Goal: Check status: Check status

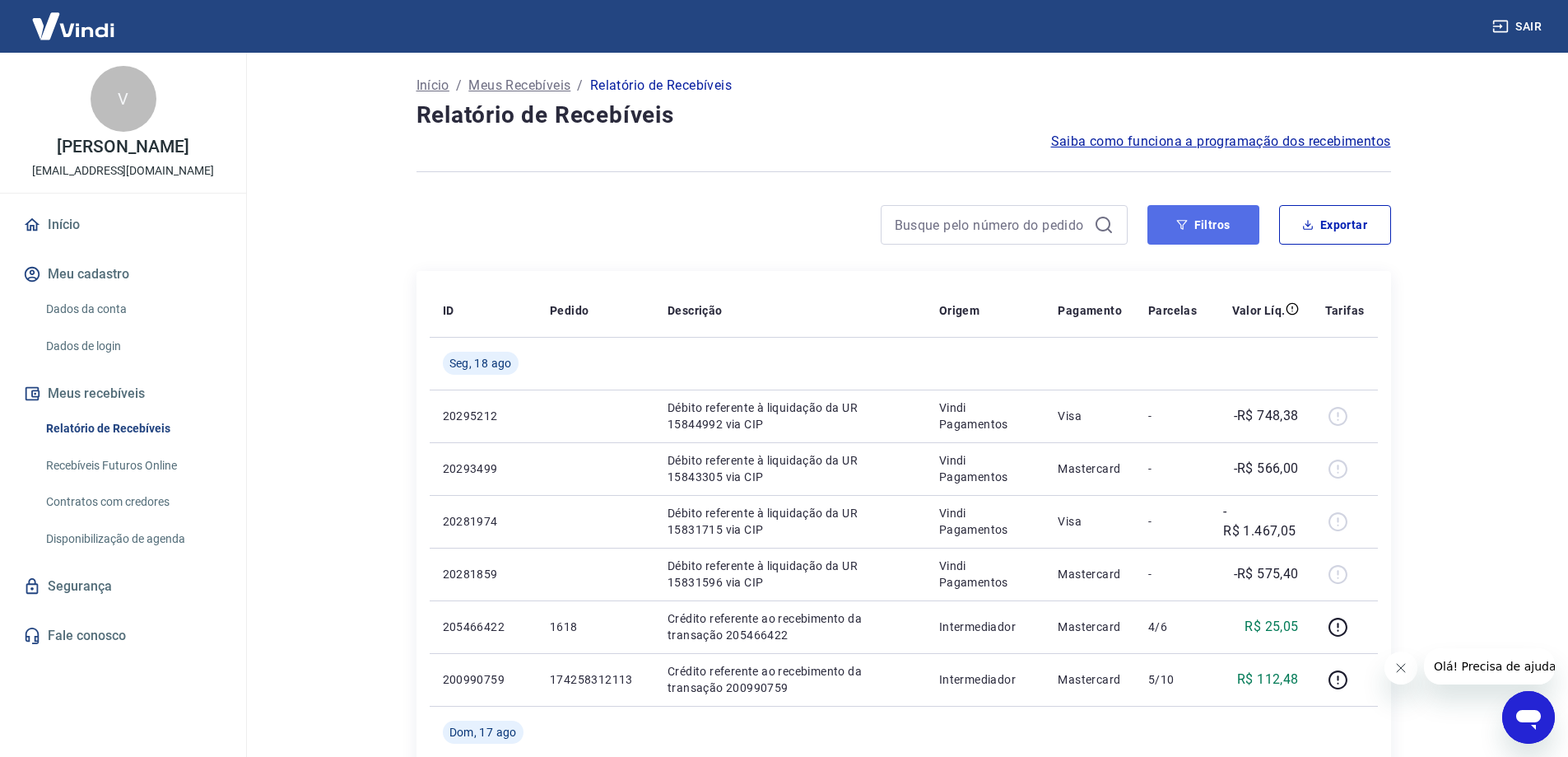
click at [1205, 222] on button "Filtros" at bounding box center [1204, 224] width 112 height 39
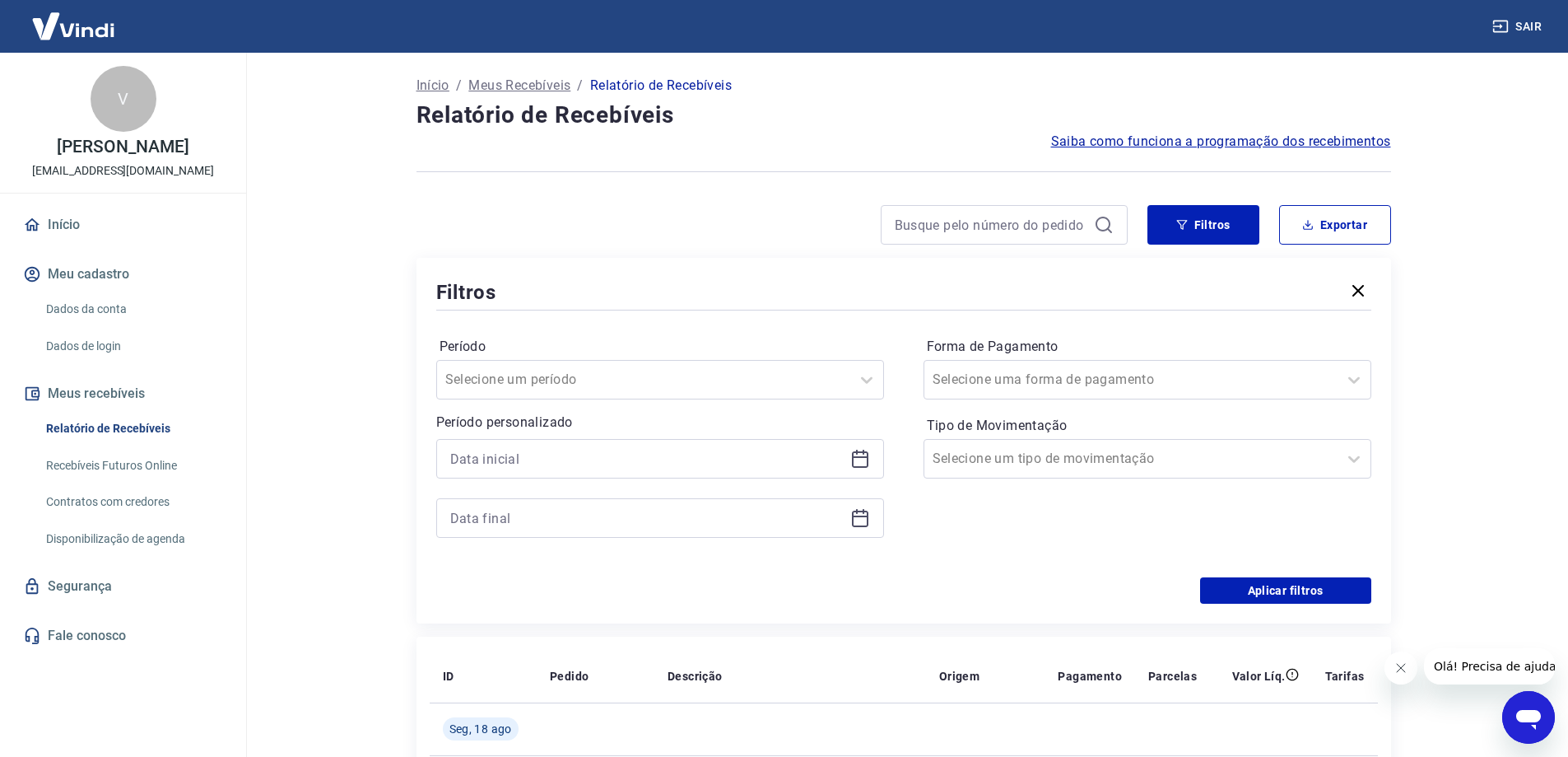
click at [859, 460] on icon at bounding box center [860, 458] width 20 height 20
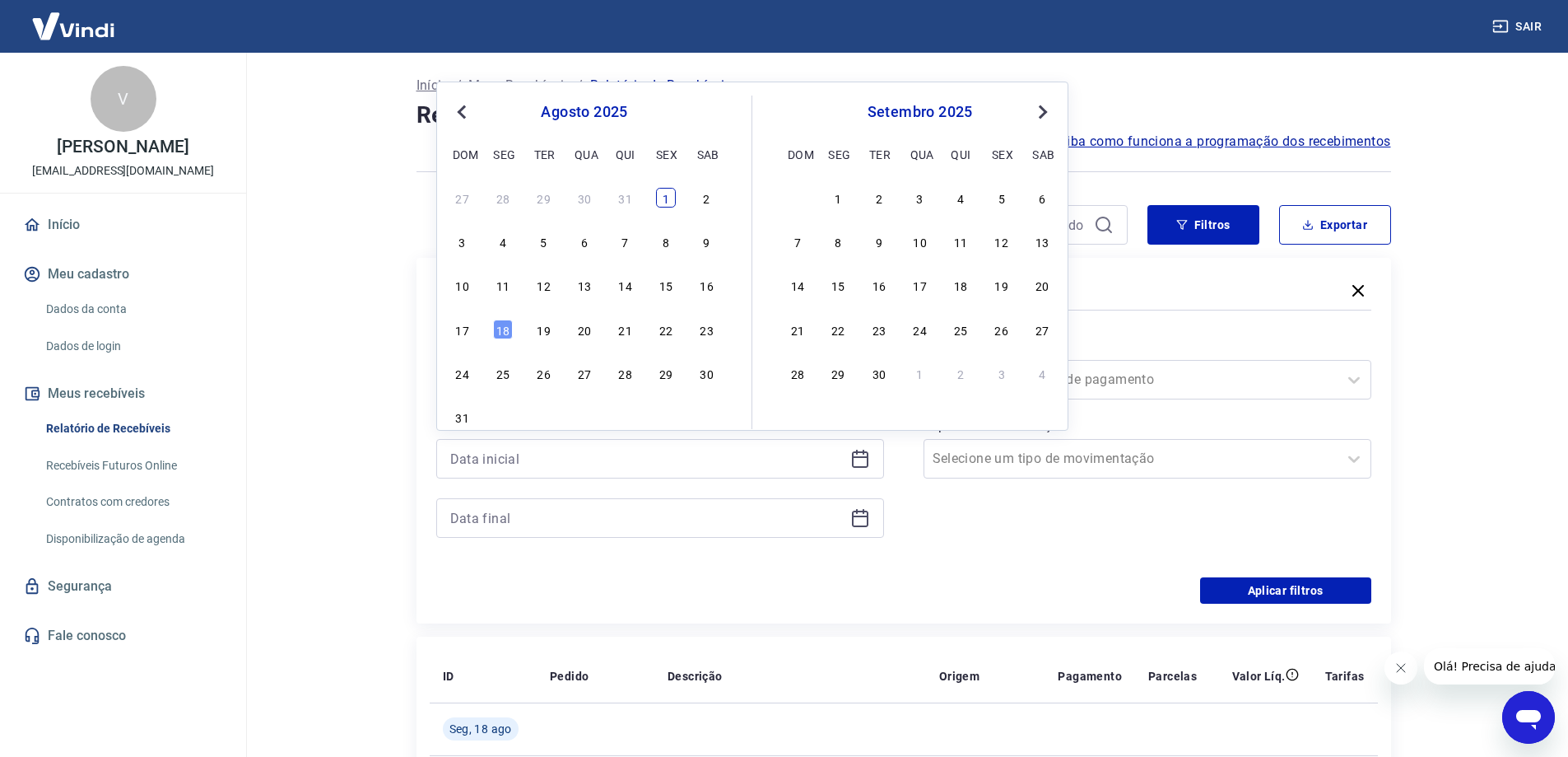
click at [666, 202] on div "1" at bounding box center [665, 197] width 20 height 20
type input "[DATE]"
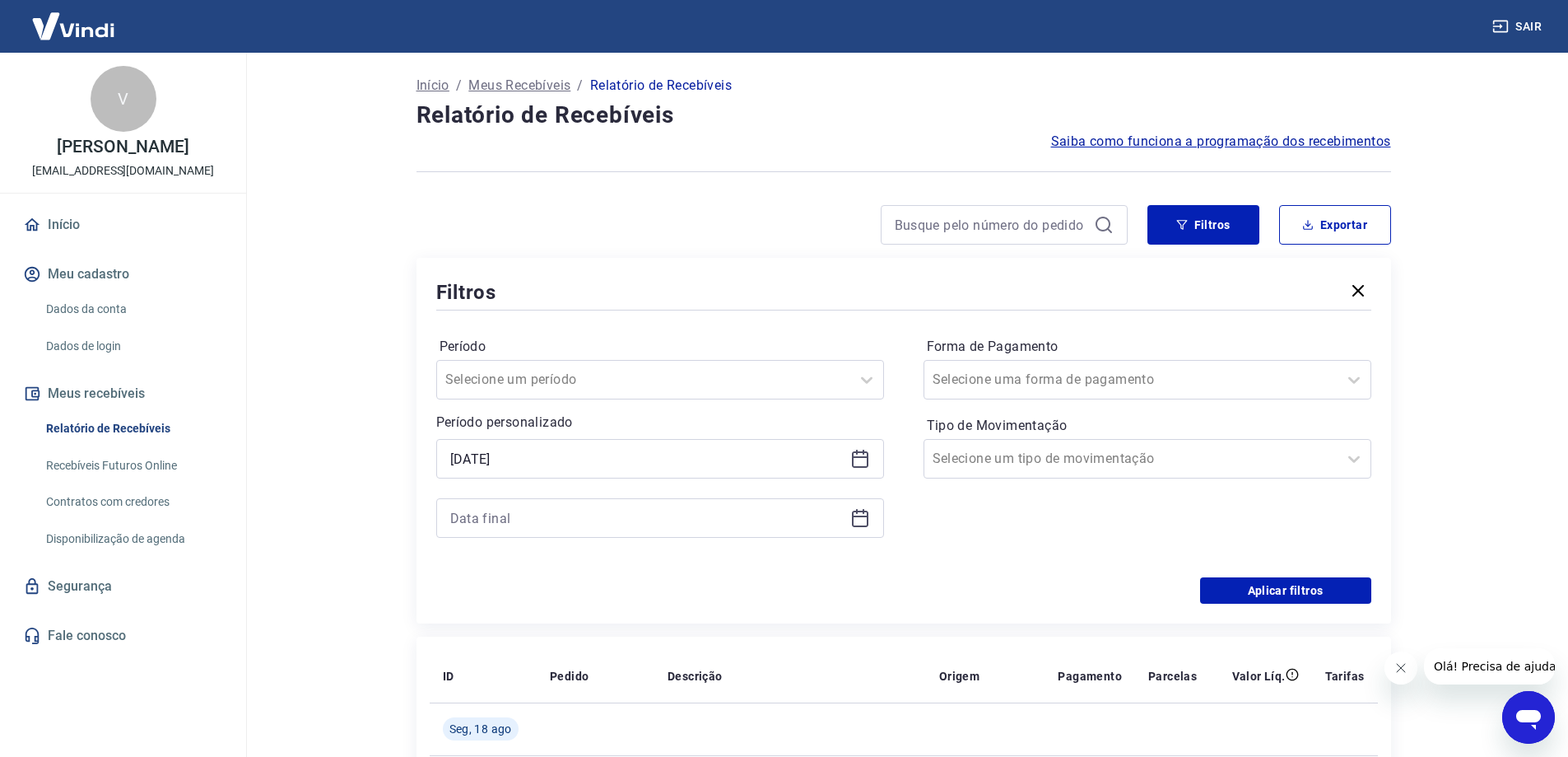
click at [852, 519] on icon at bounding box center [861, 519] width 17 height 17
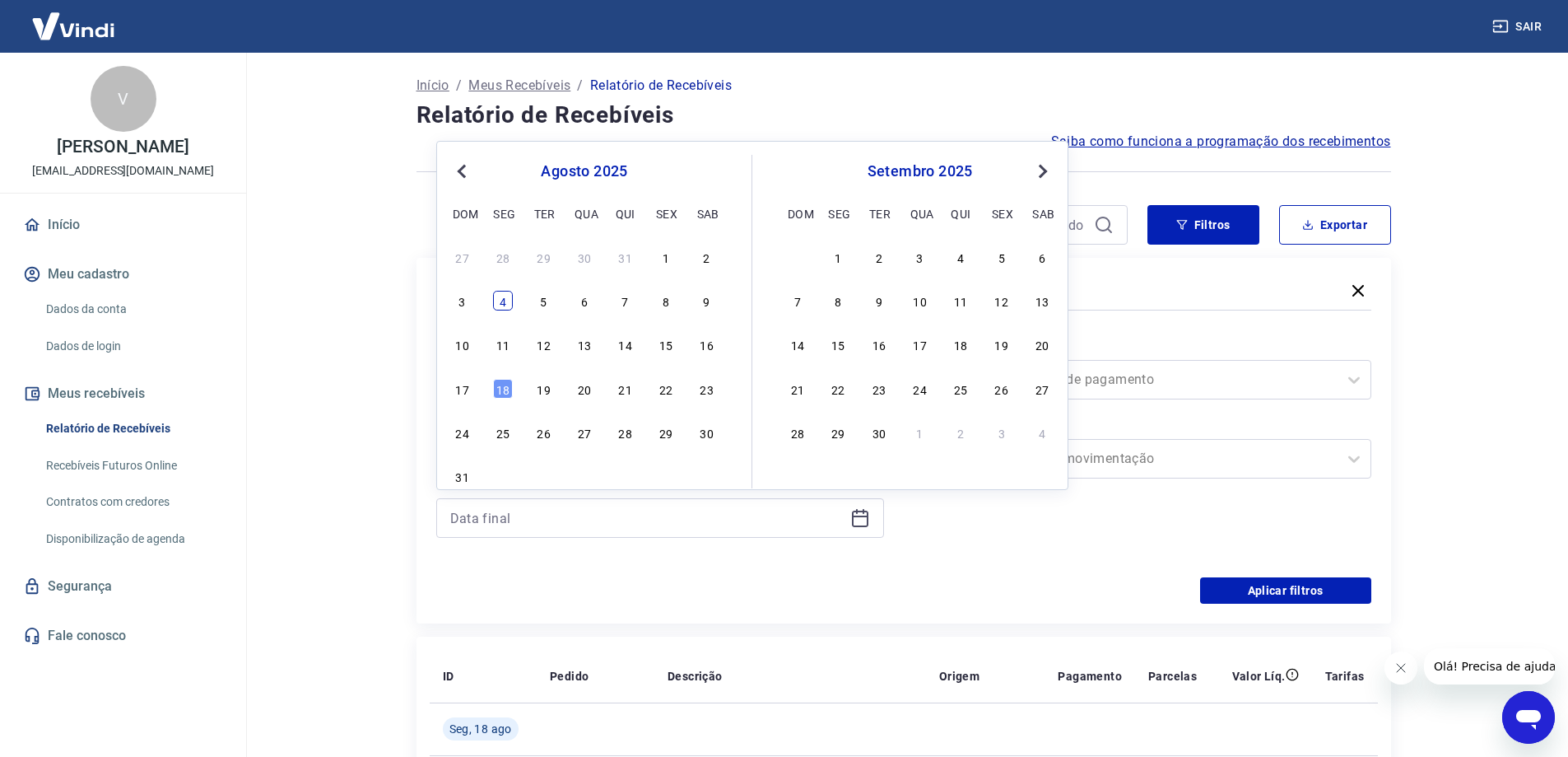
click at [501, 302] on div "4" at bounding box center [503, 300] width 20 height 20
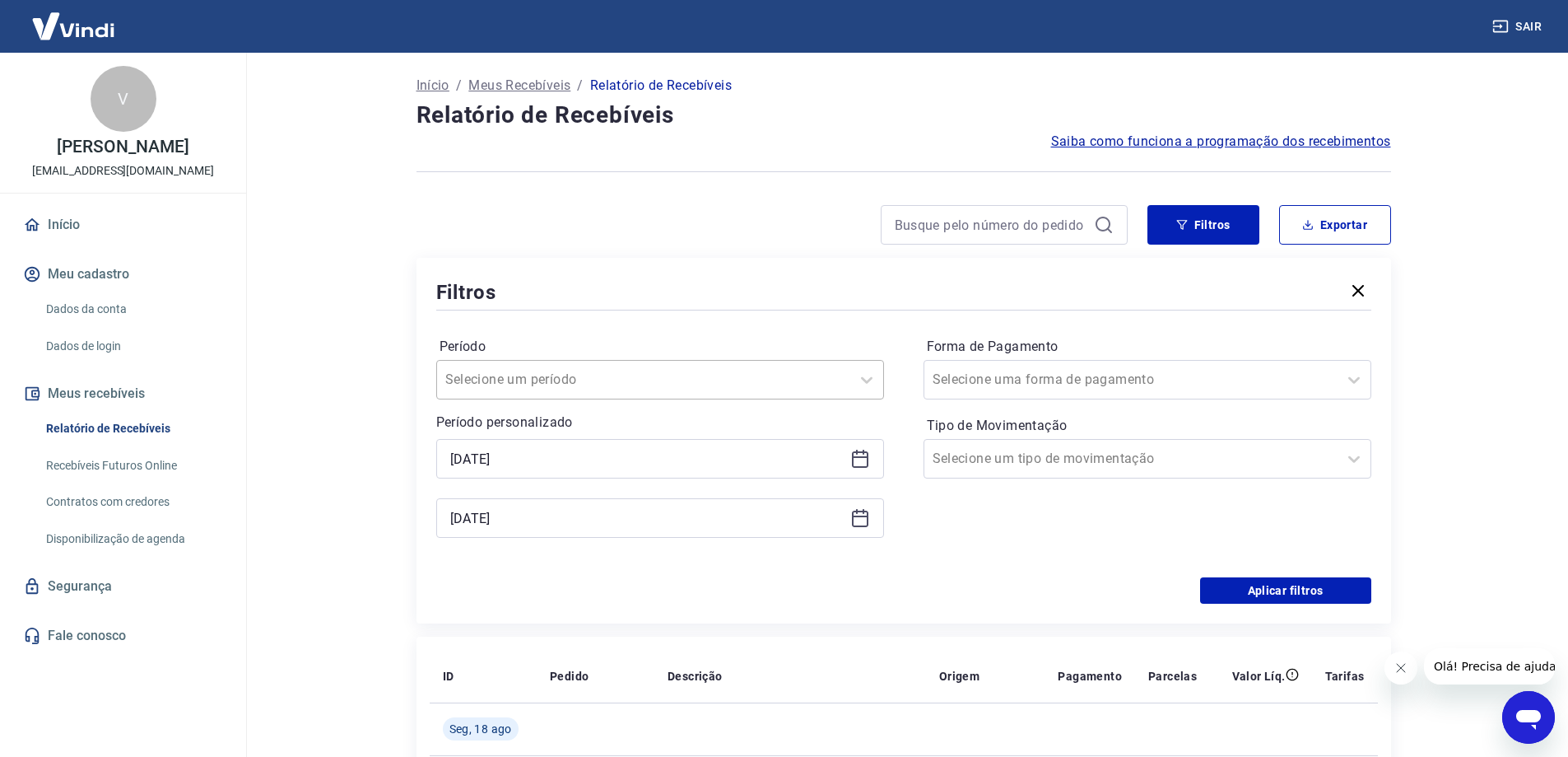
type input "[DATE]"
click at [1330, 383] on div "Selecione uma forma de pagamento" at bounding box center [1131, 379] width 413 height 30
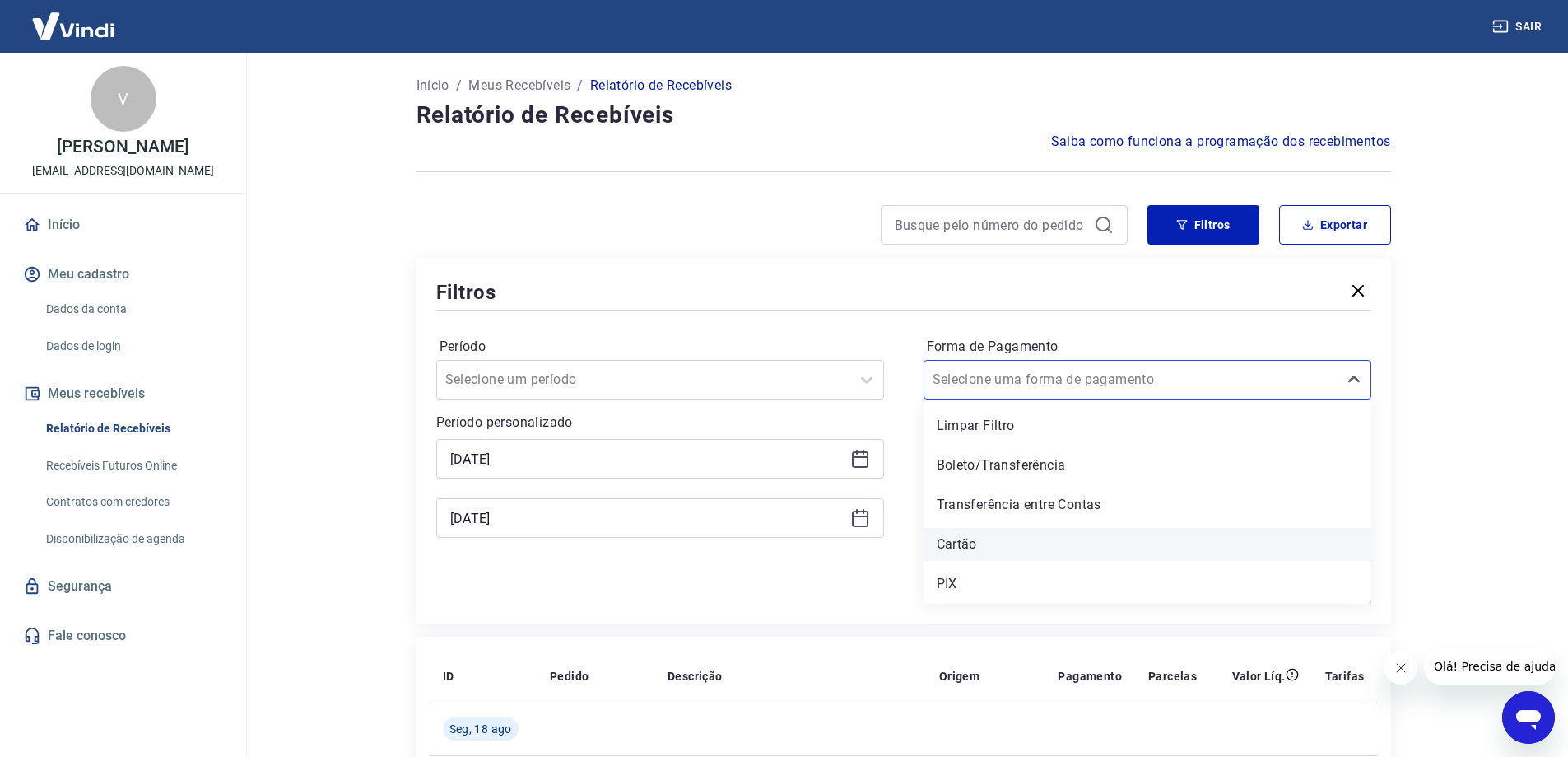
click at [1057, 545] on div "Cartão" at bounding box center [1147, 544] width 448 height 33
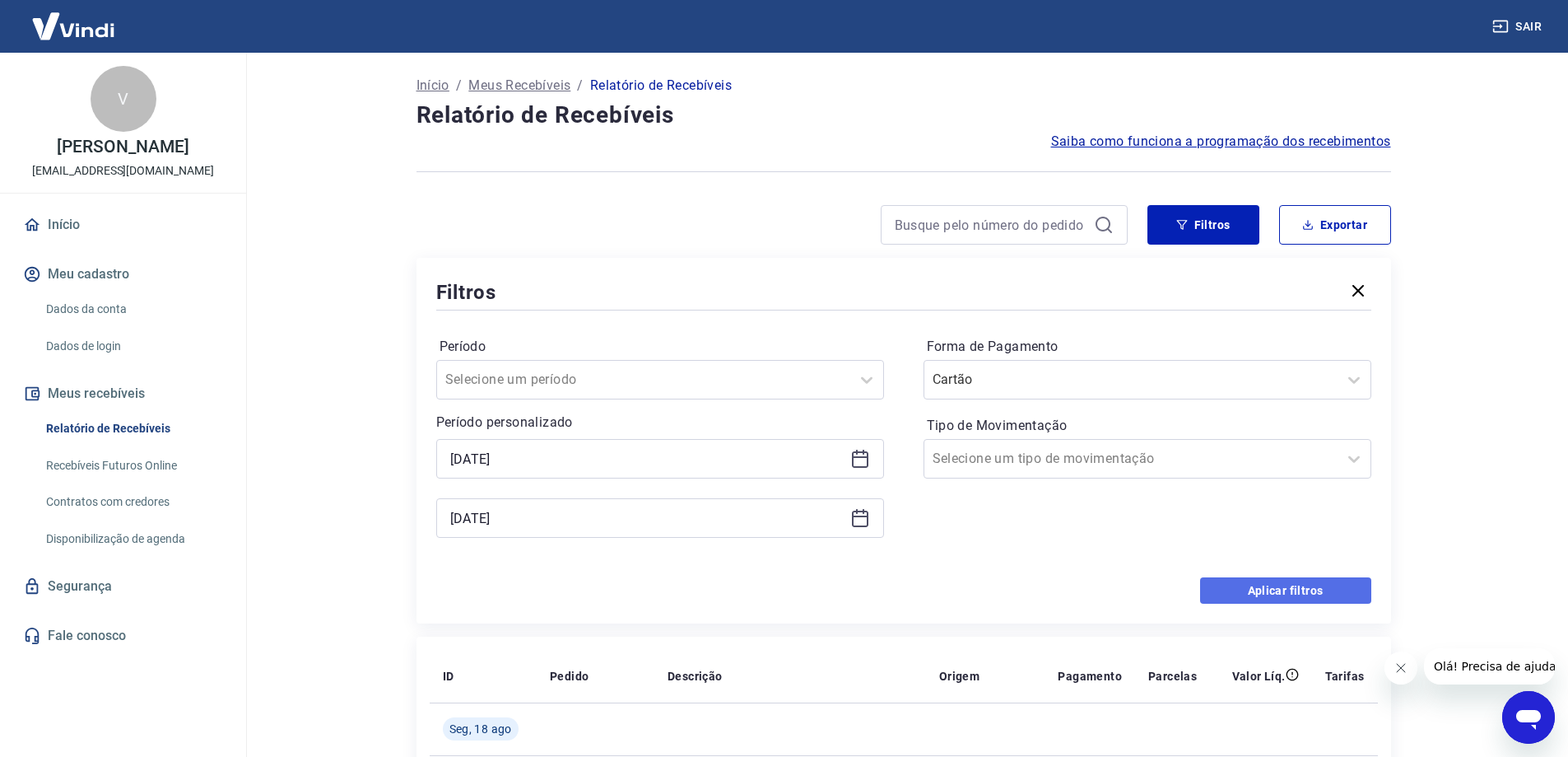
click at [1238, 600] on button "Aplicar filtros" at bounding box center [1286, 591] width 171 height 26
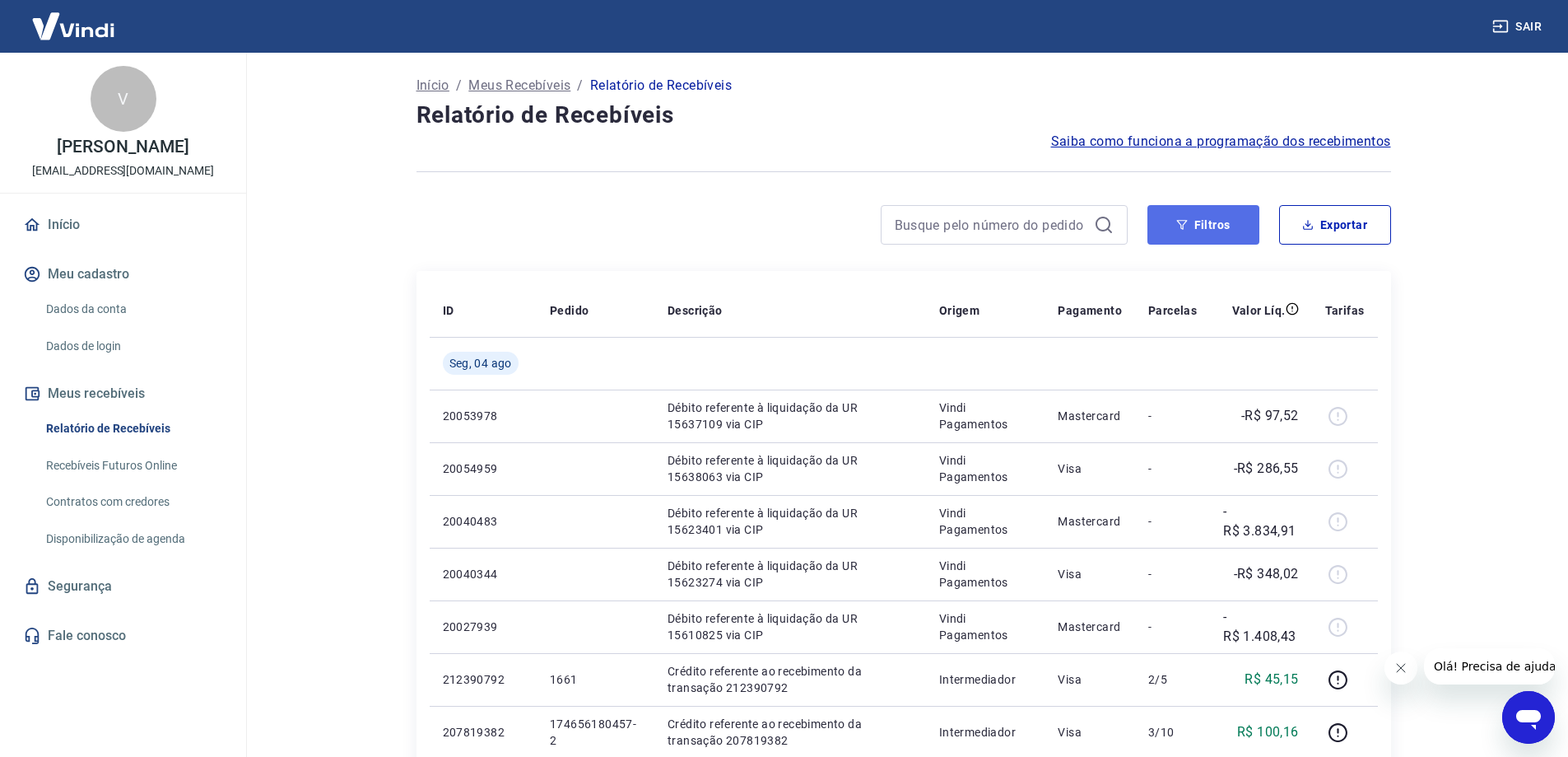
click at [1167, 230] on button "Filtros" at bounding box center [1204, 224] width 112 height 39
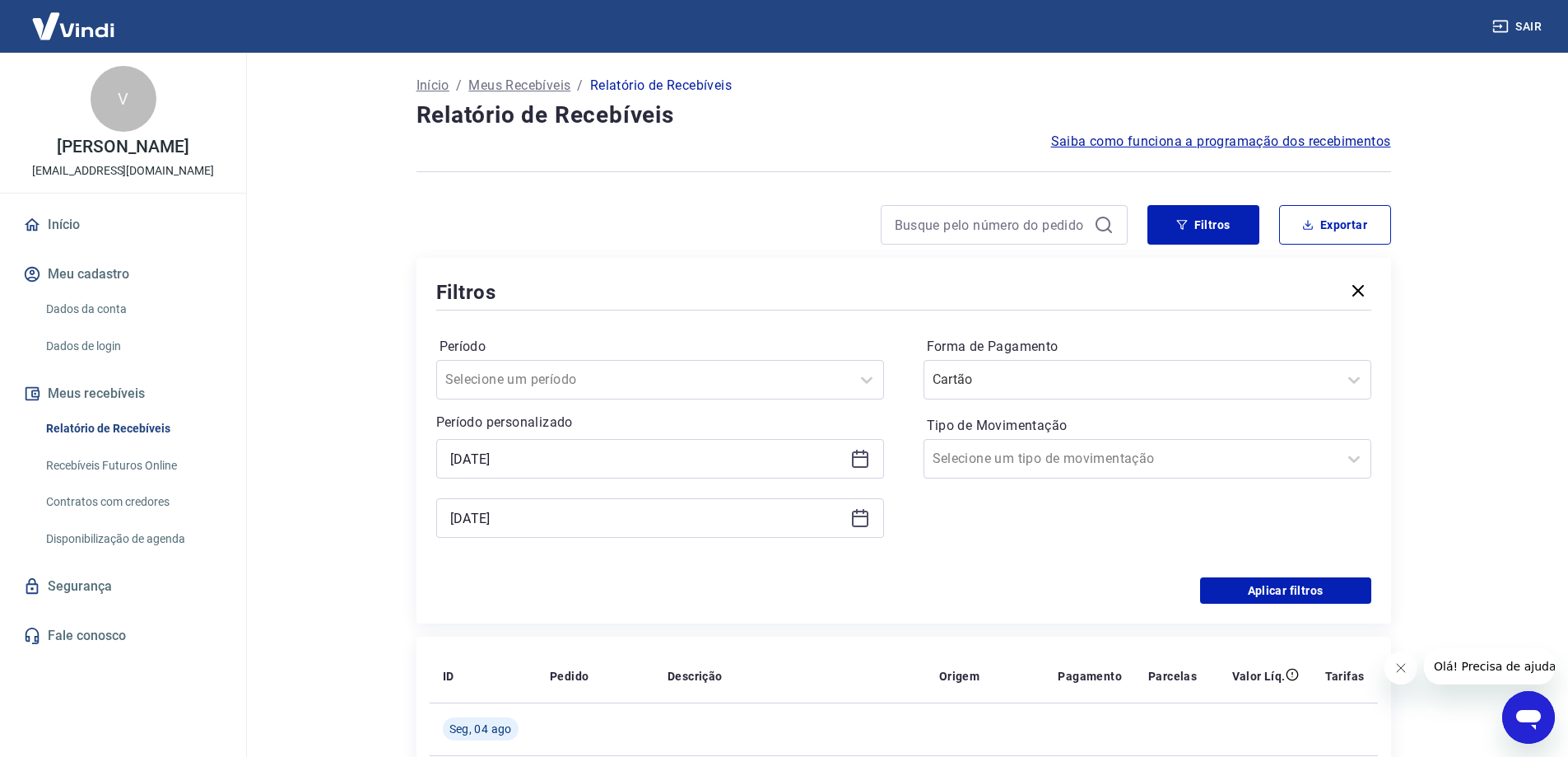
click at [863, 461] on icon at bounding box center [860, 458] width 20 height 20
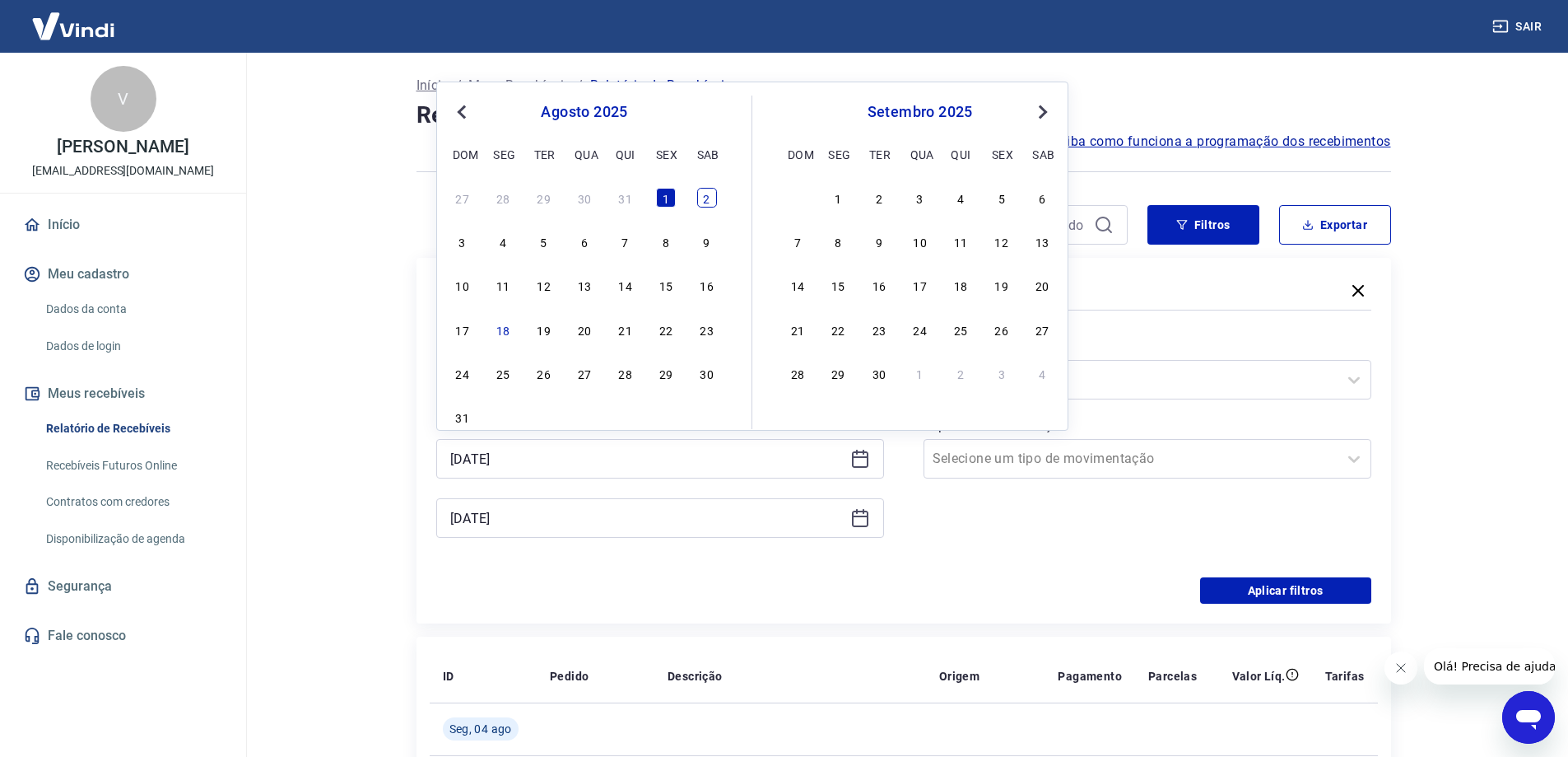
click at [704, 204] on div "2" at bounding box center [706, 197] width 20 height 20
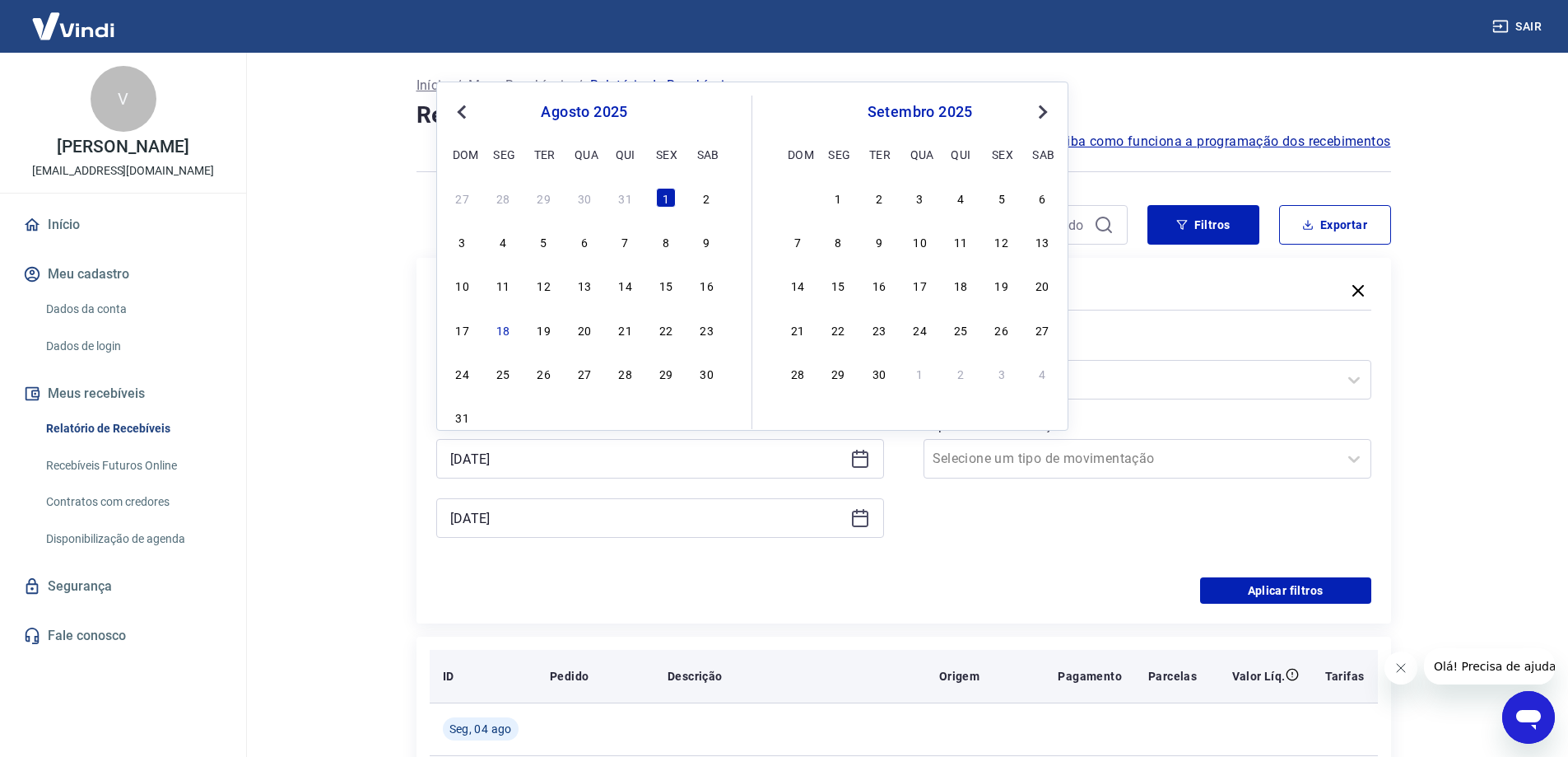
type input "[DATE]"
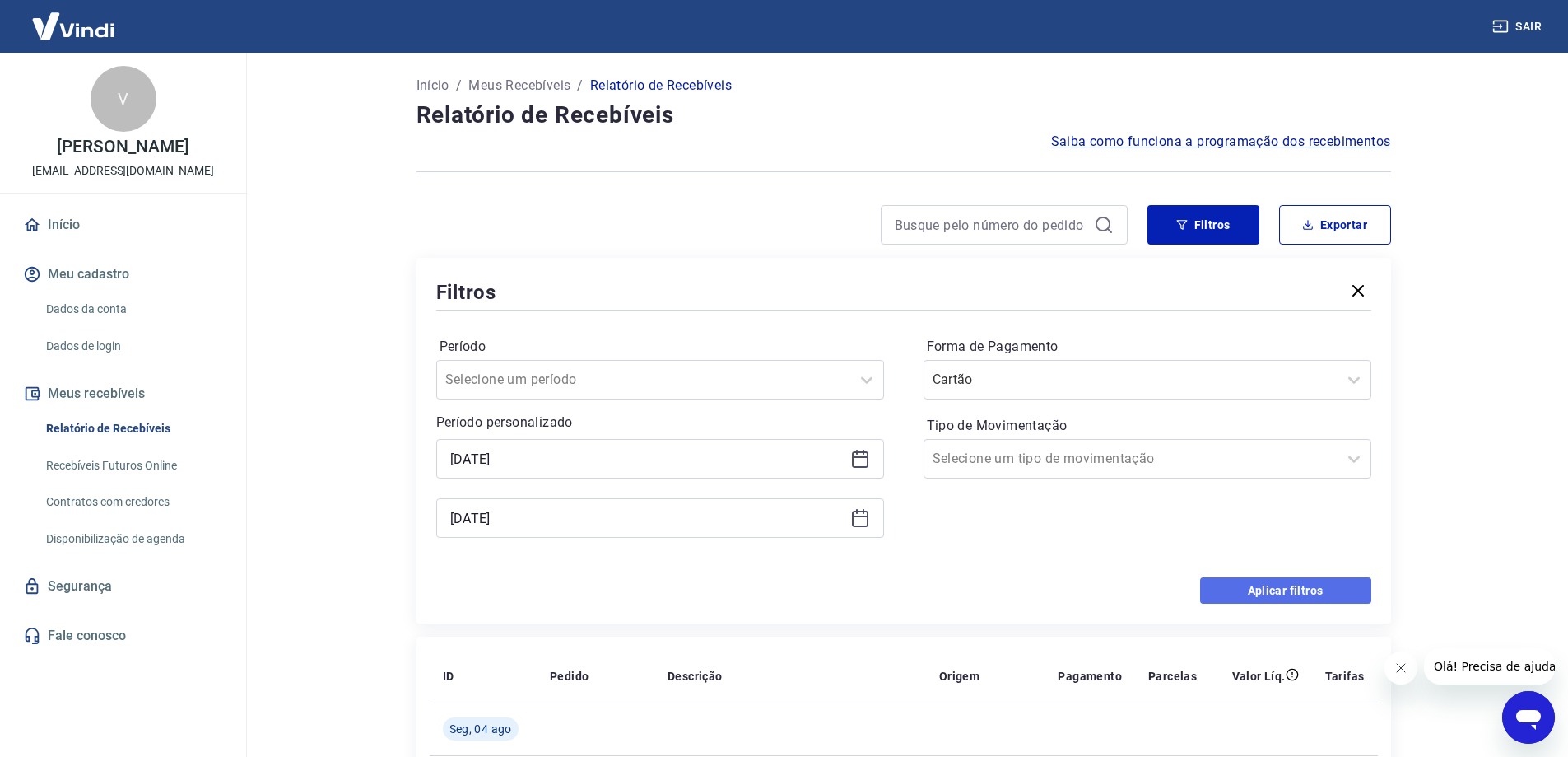
click at [1258, 596] on button "Aplicar filtros" at bounding box center [1286, 591] width 171 height 26
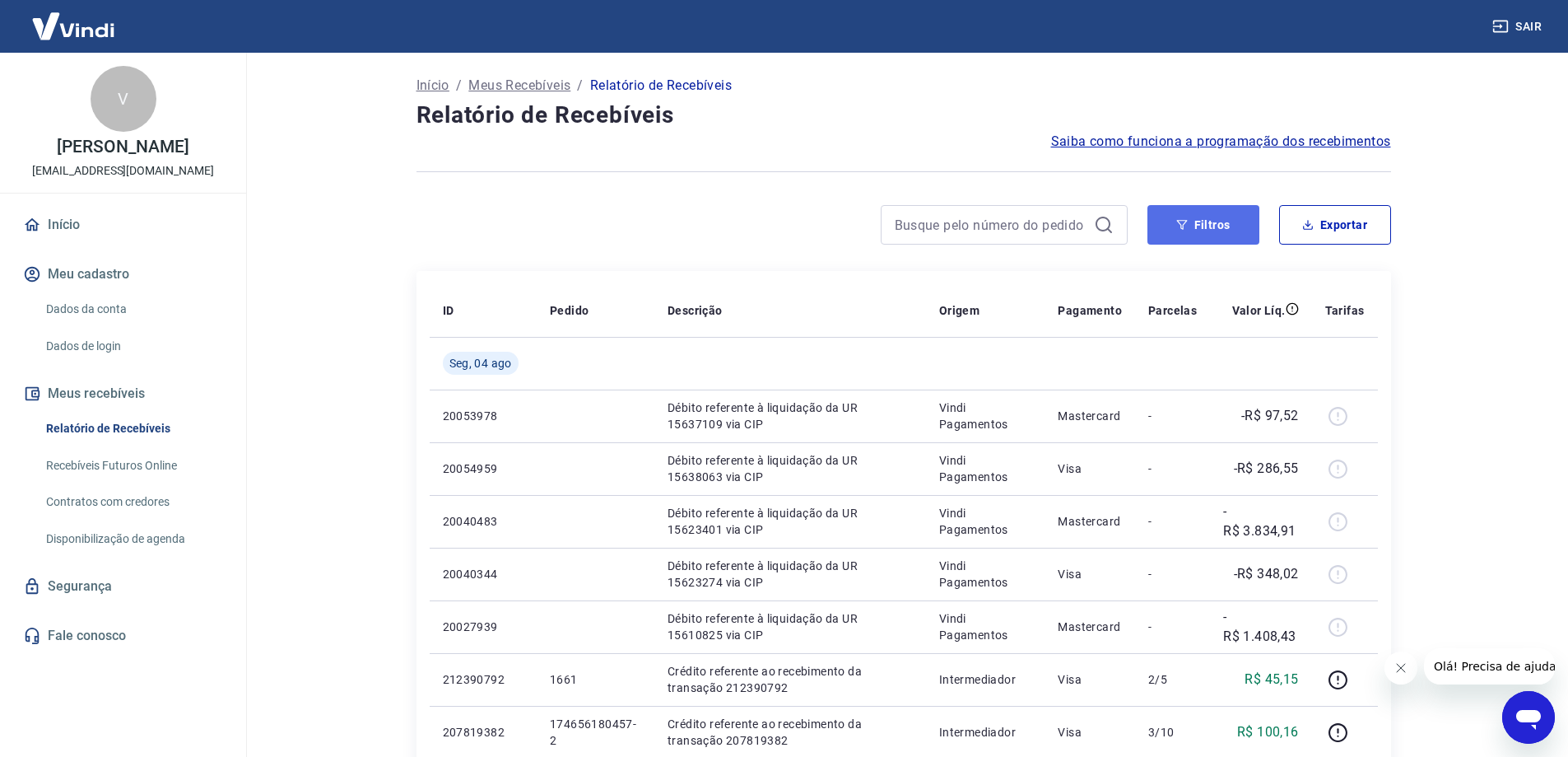
click at [1208, 226] on button "Filtros" at bounding box center [1204, 224] width 112 height 39
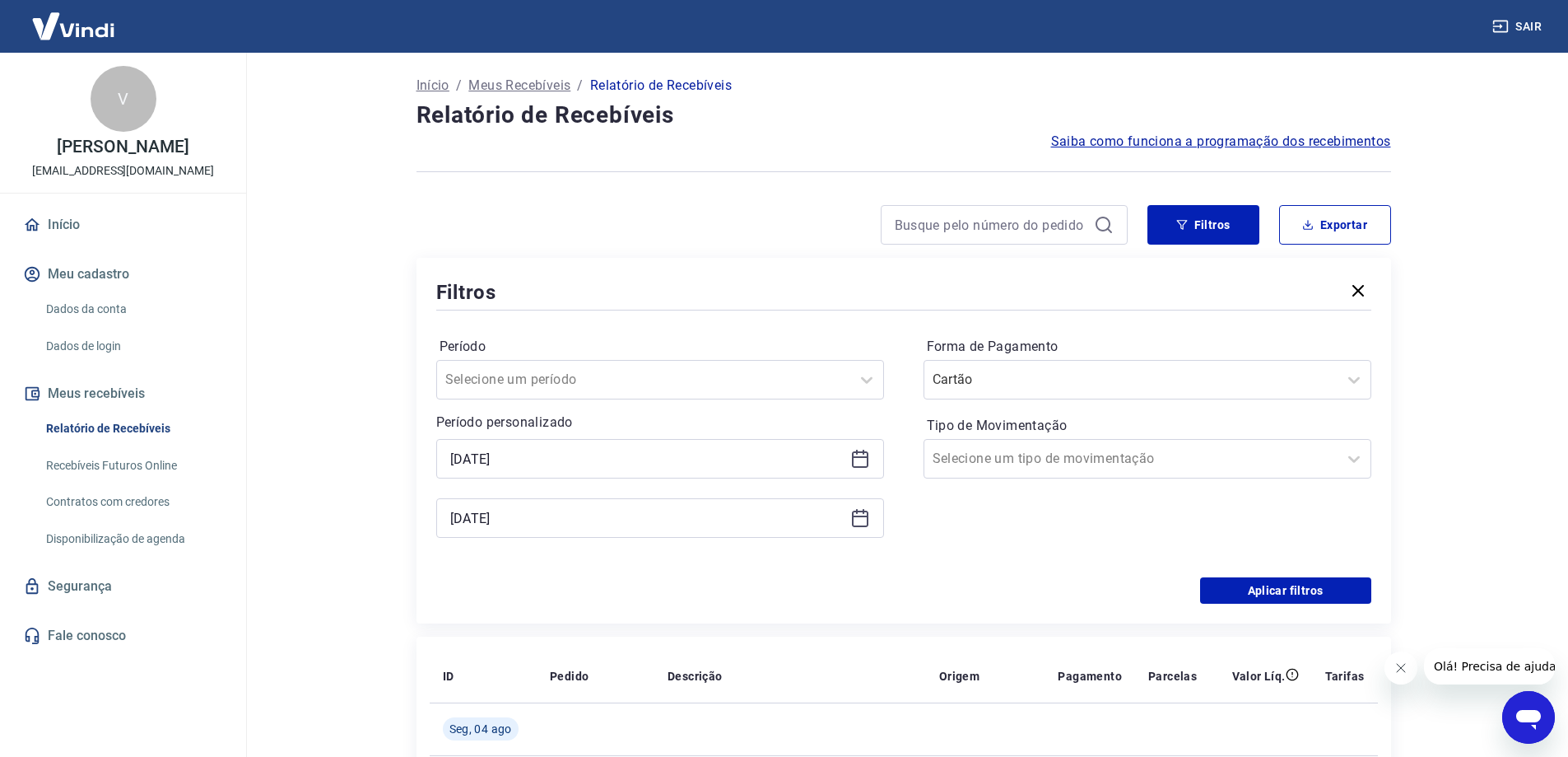
click at [860, 460] on icon at bounding box center [860, 458] width 20 height 20
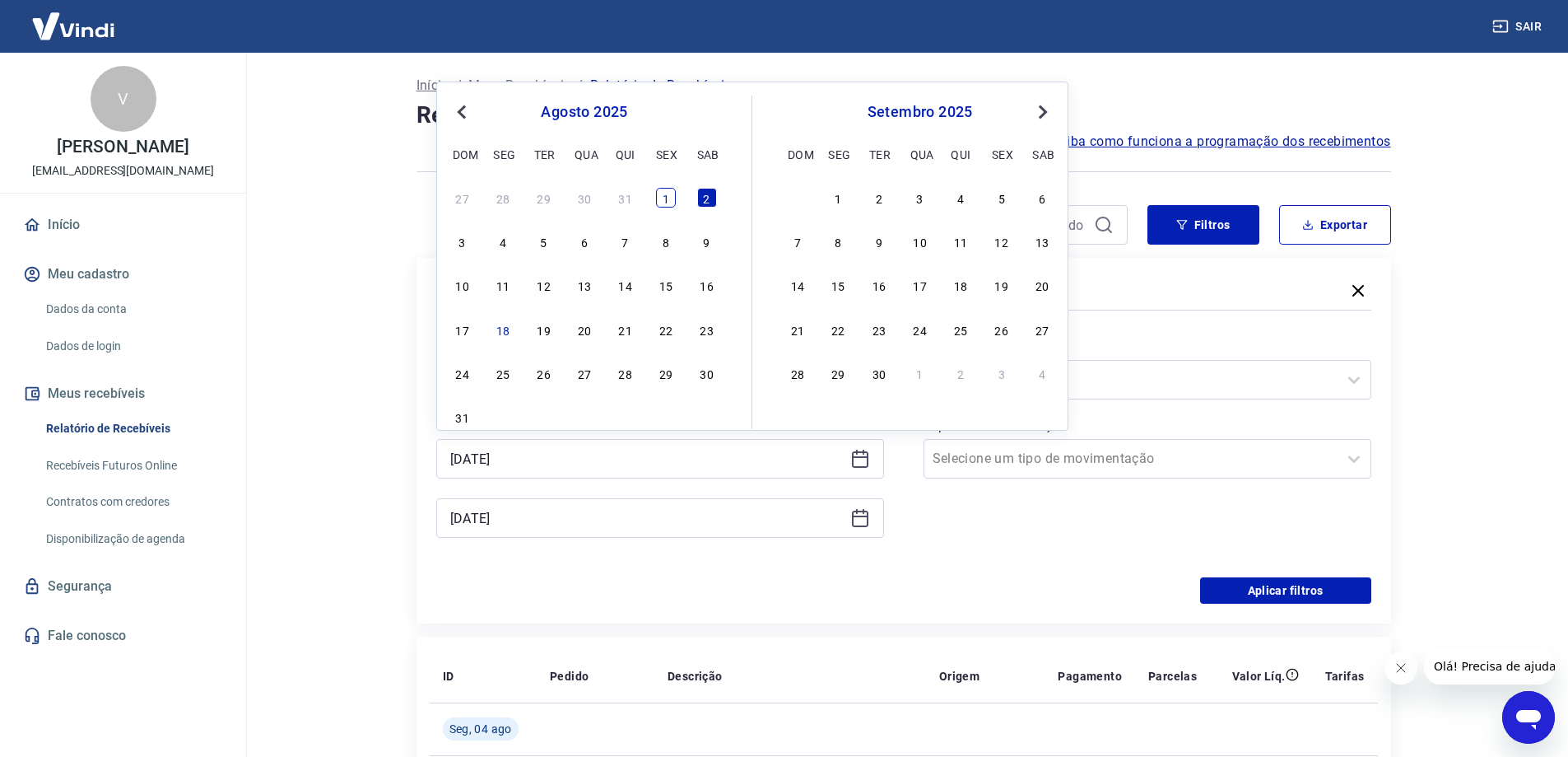
click at [662, 201] on div "1" at bounding box center [665, 197] width 20 height 20
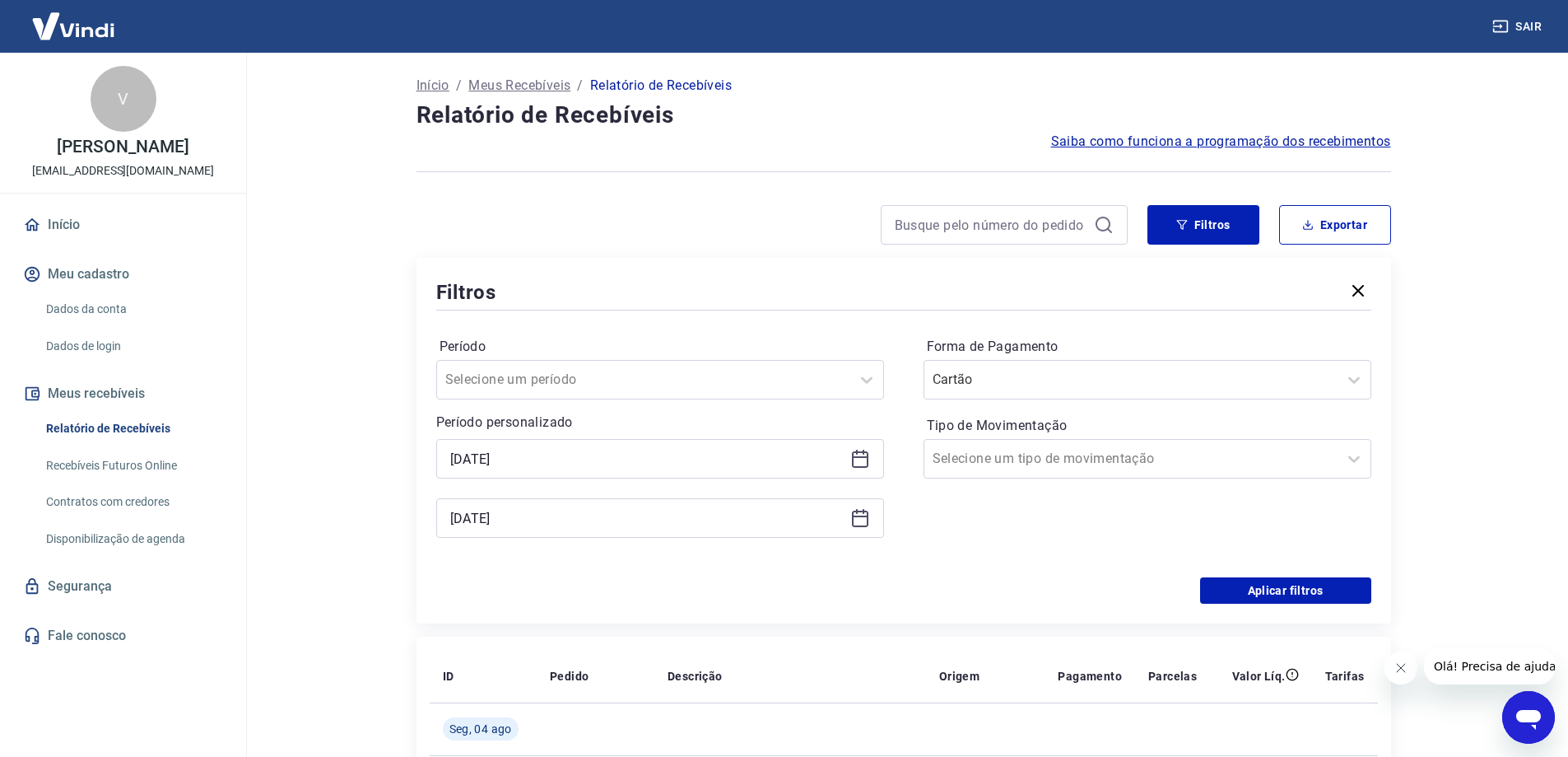
type input "[DATE]"
click at [854, 522] on icon at bounding box center [860, 518] width 20 height 20
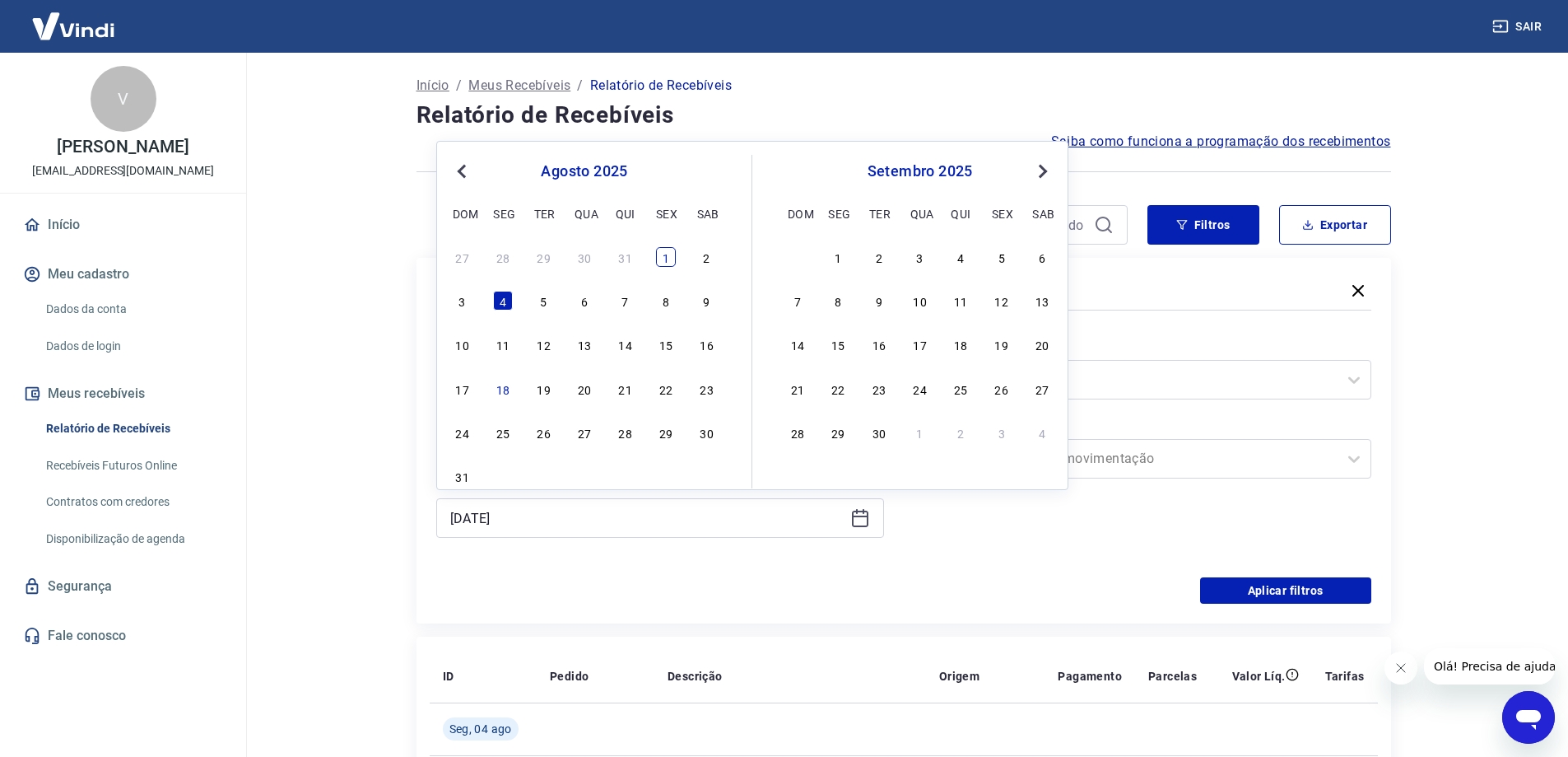
click at [663, 252] on div "1" at bounding box center [665, 256] width 20 height 20
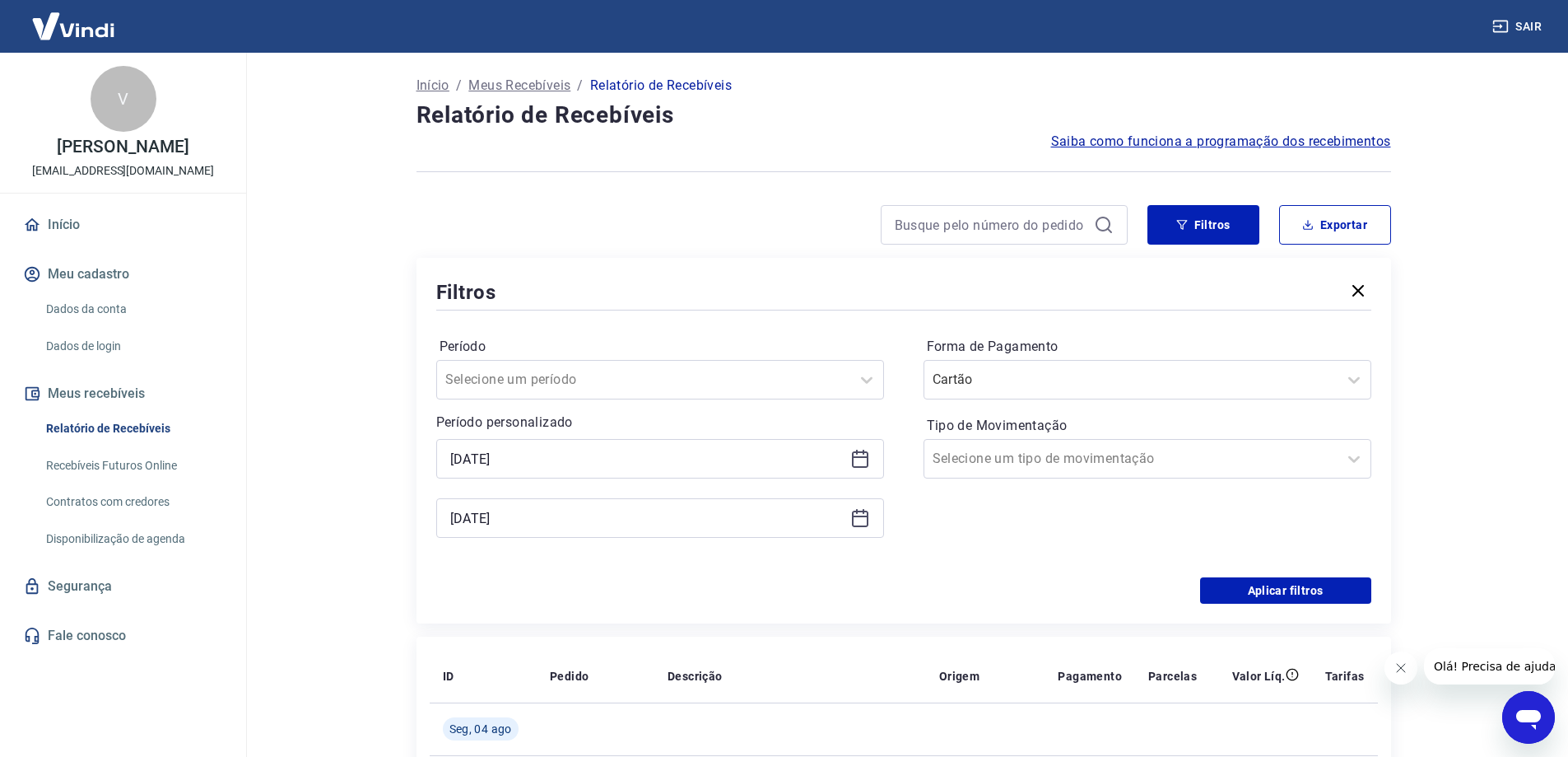
type input "[DATE]"
click at [1264, 590] on button "Aplicar filtros" at bounding box center [1286, 591] width 171 height 26
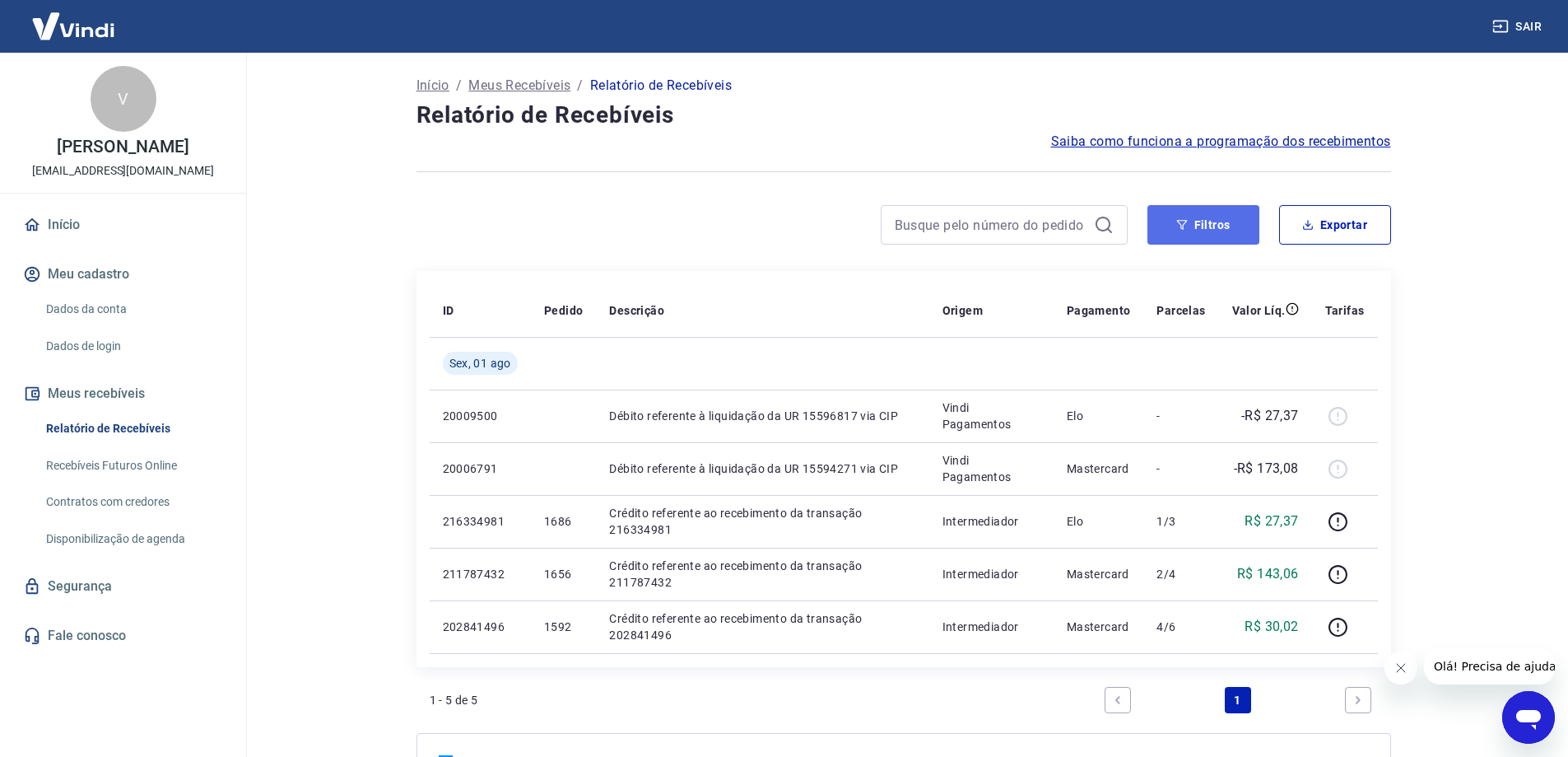
click at [1212, 225] on button "Filtros" at bounding box center [1204, 224] width 112 height 39
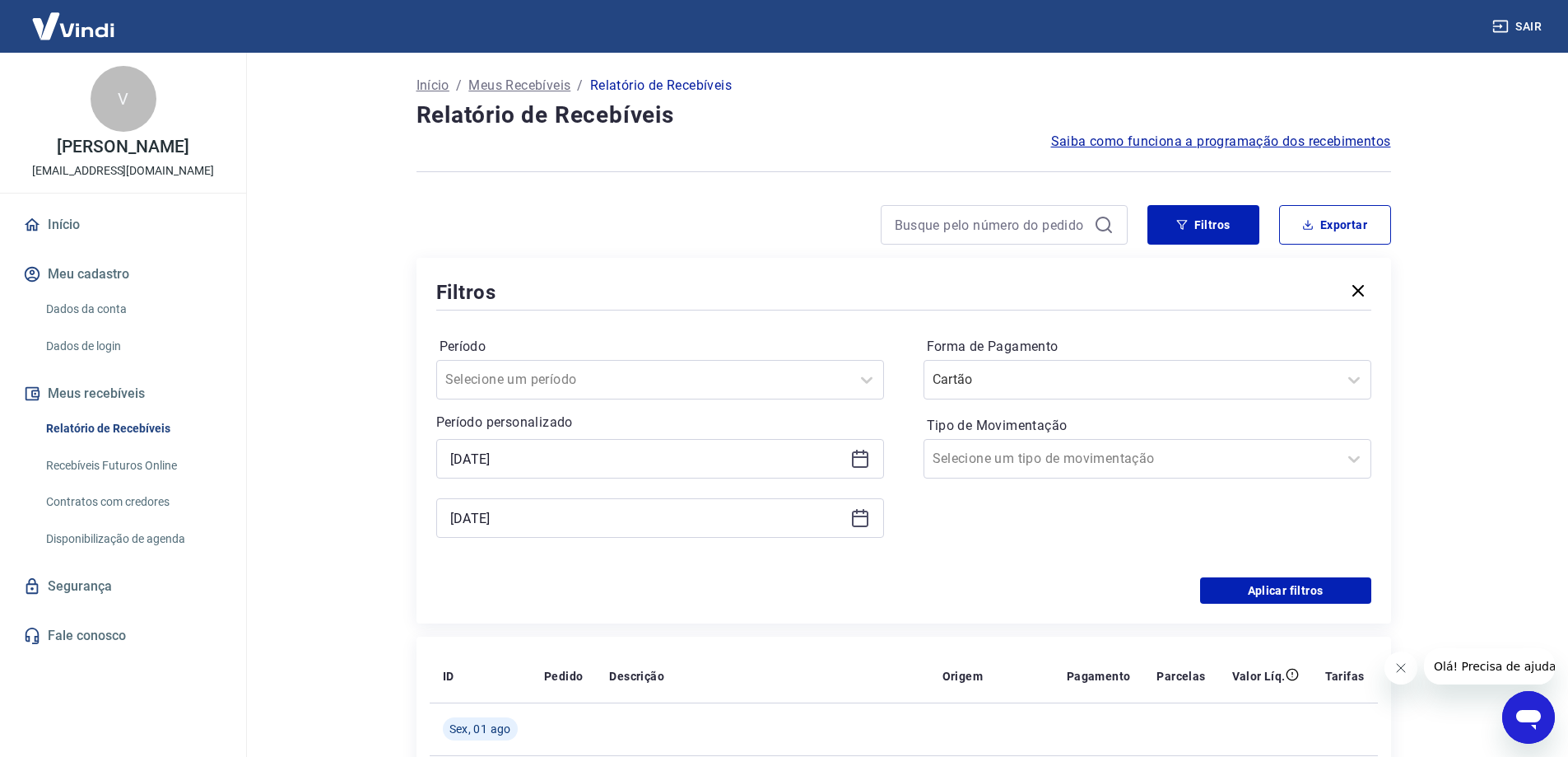
click at [858, 456] on icon at bounding box center [861, 457] width 17 height 2
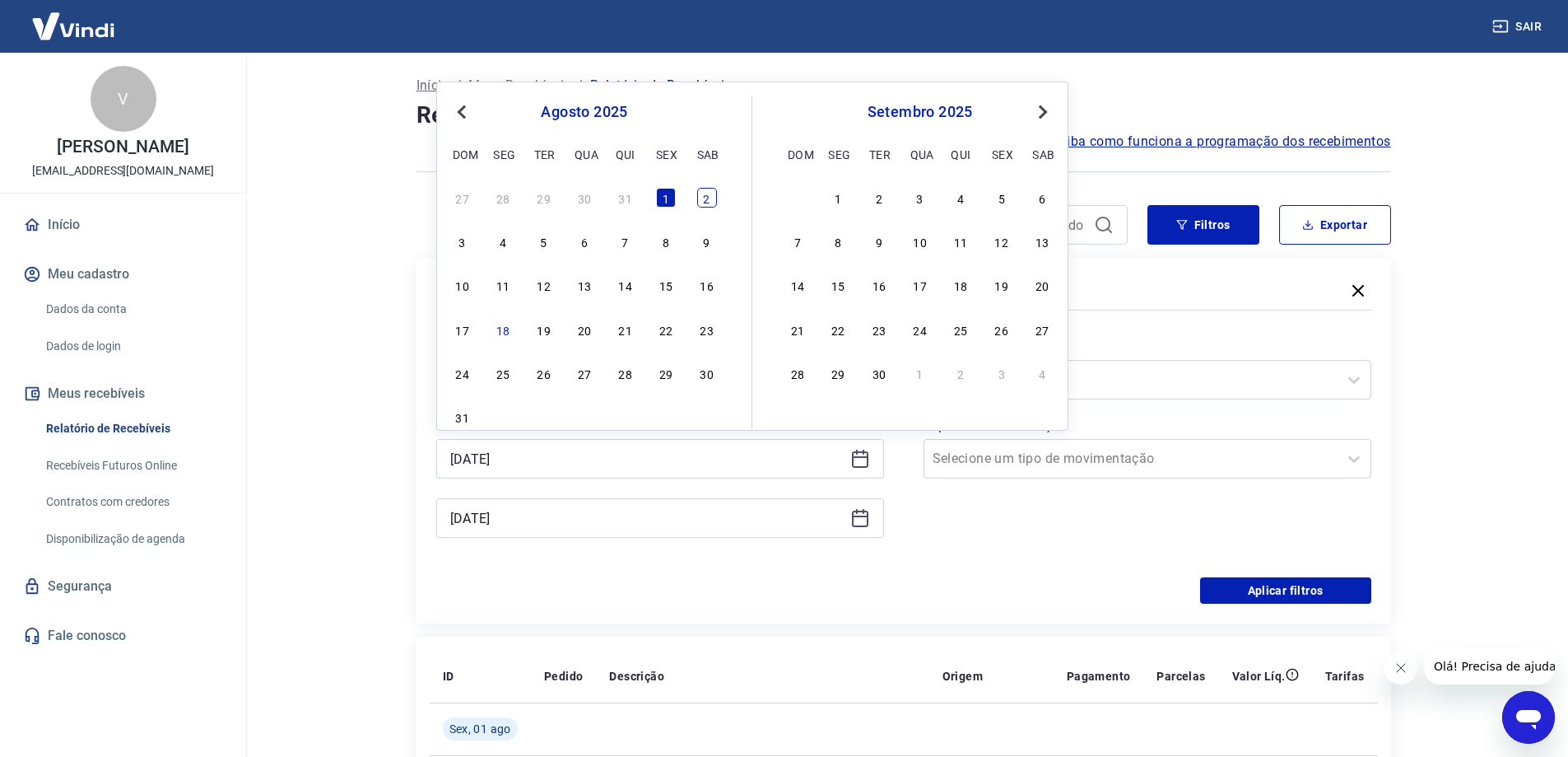
click at [708, 200] on div "2" at bounding box center [706, 197] width 20 height 20
type input "[DATE]"
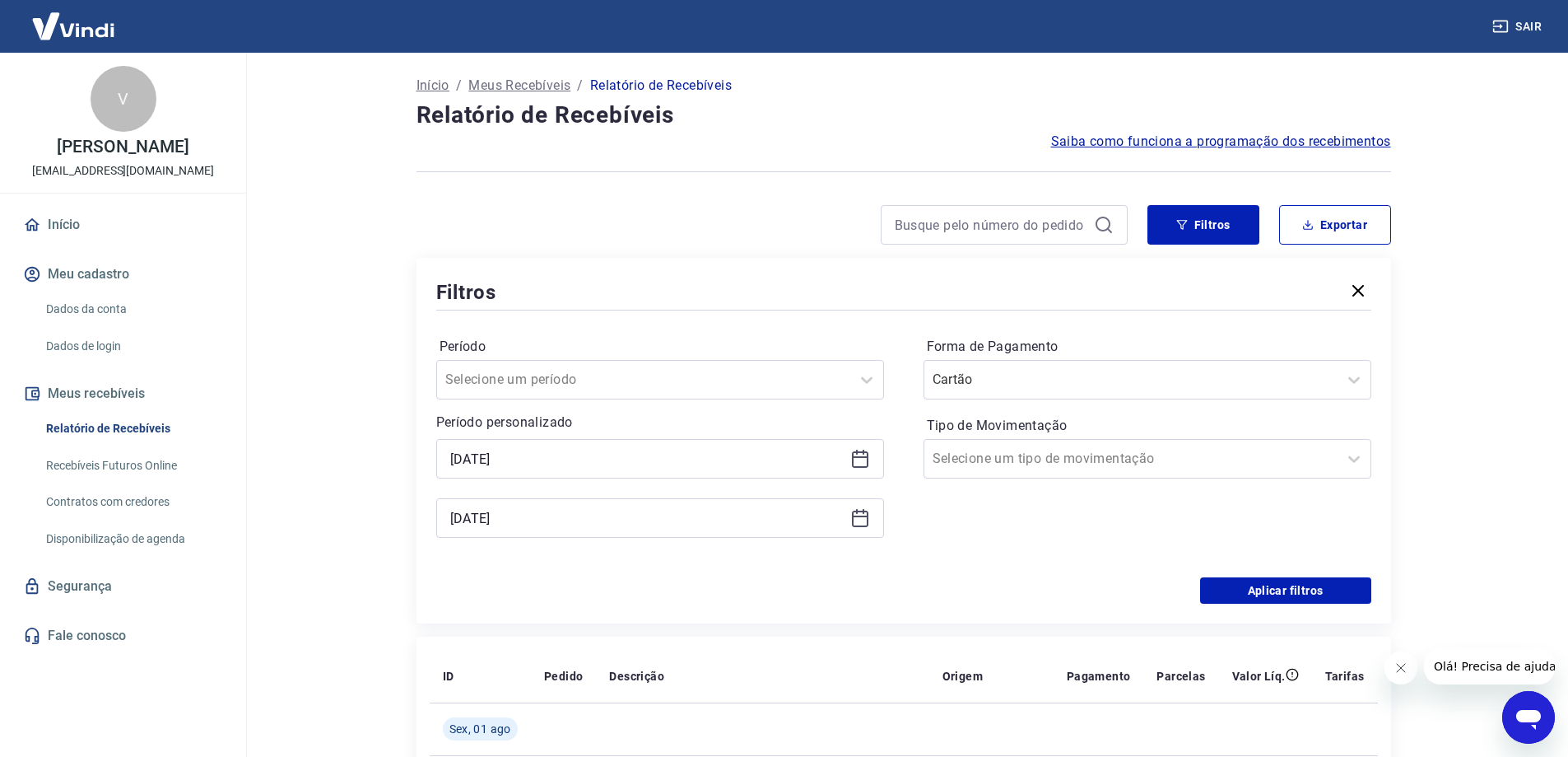
click at [855, 519] on icon at bounding box center [860, 518] width 20 height 20
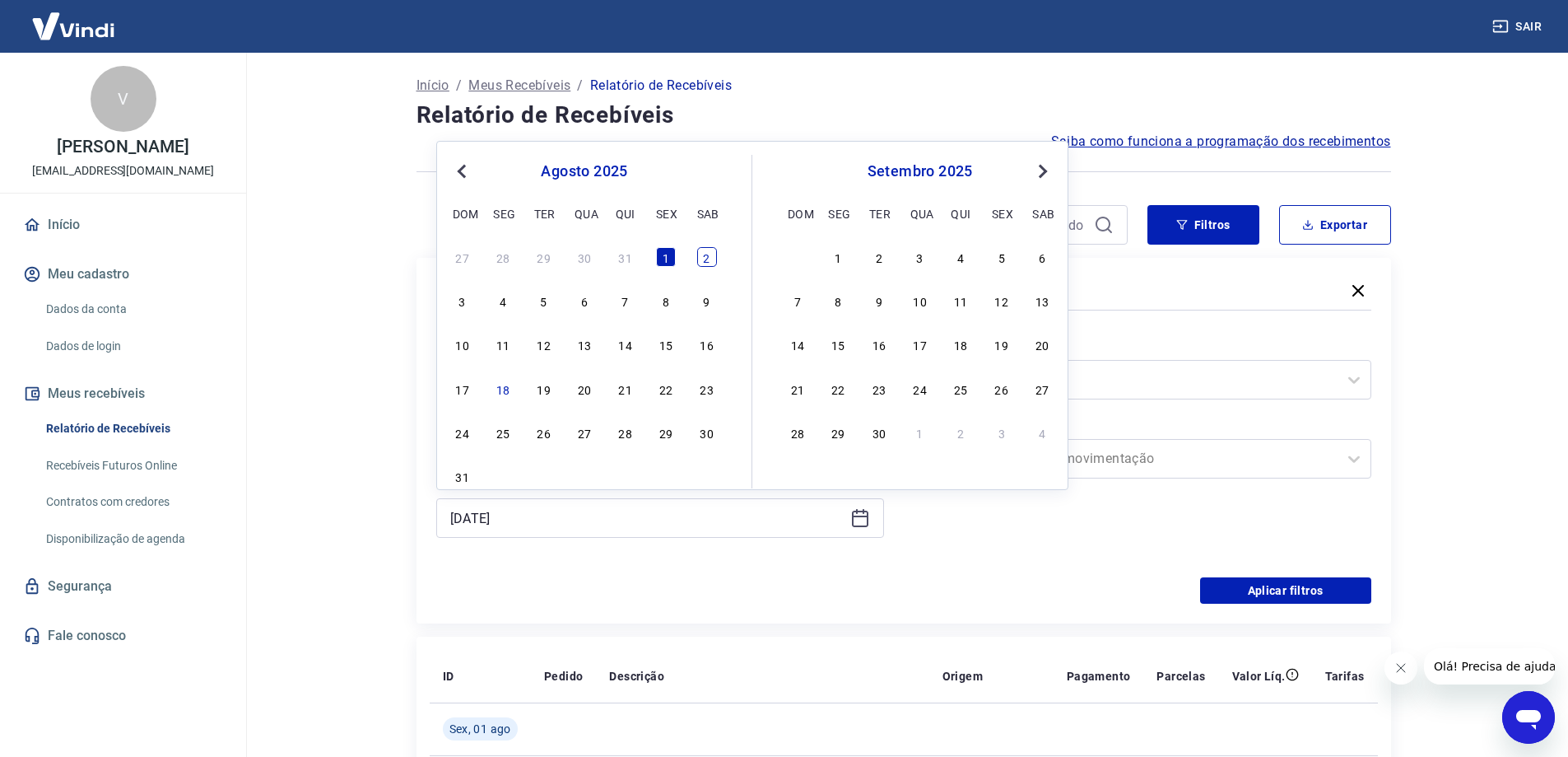
click at [708, 254] on div "2" at bounding box center [706, 256] width 20 height 20
type input "[DATE]"
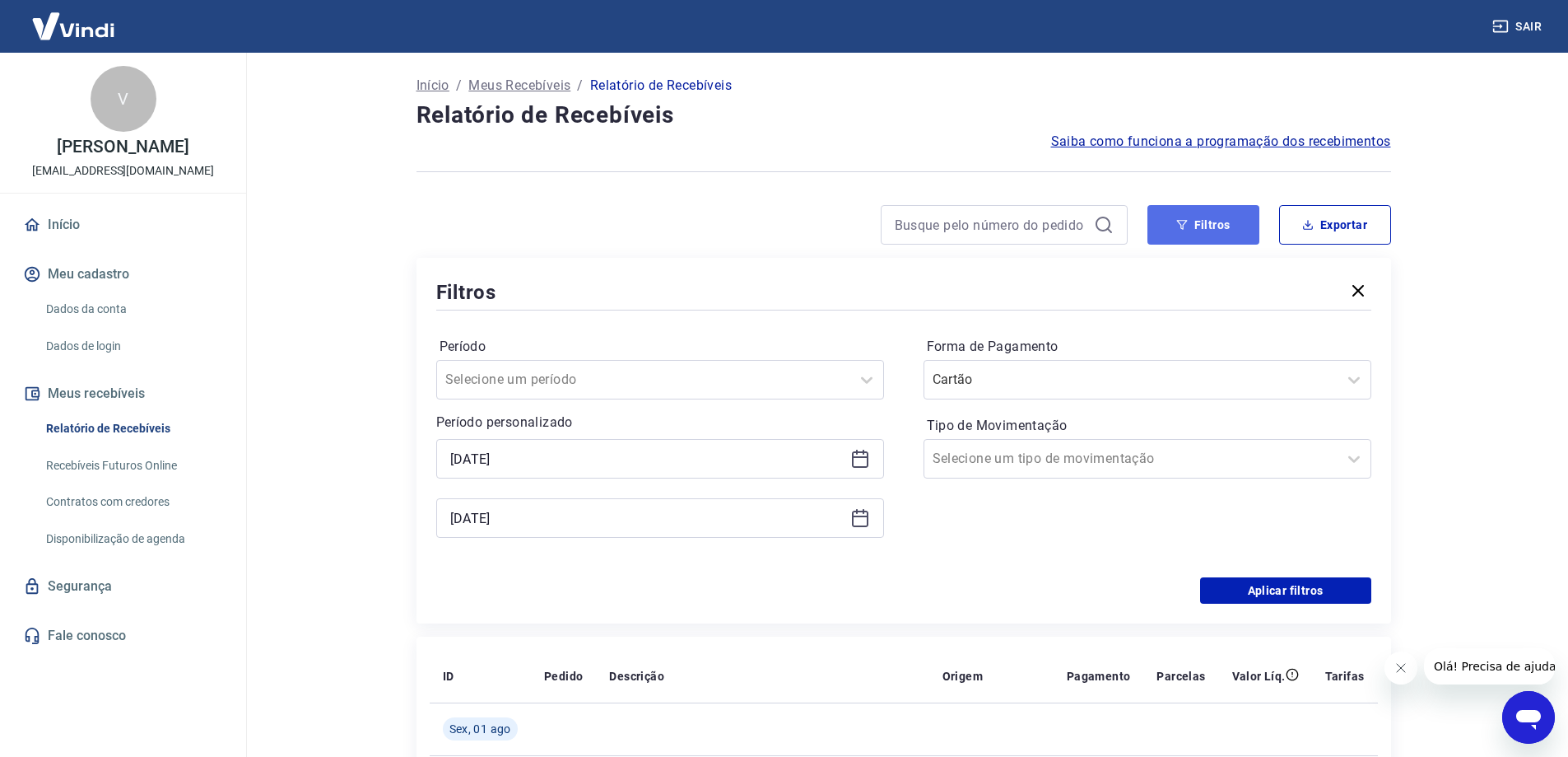
click at [1233, 236] on button "Filtros" at bounding box center [1204, 224] width 112 height 39
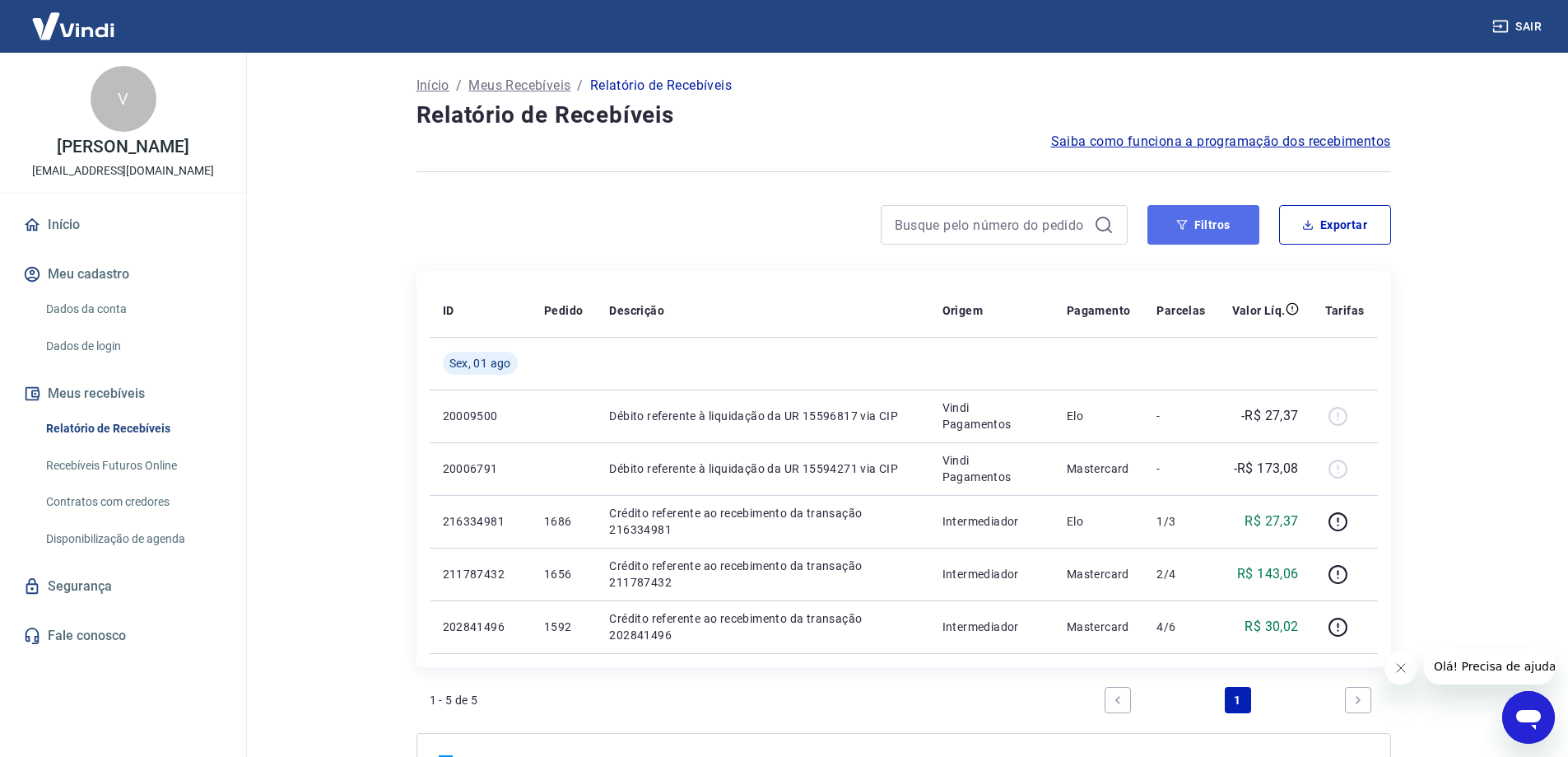
click at [1197, 230] on button "Filtros" at bounding box center [1204, 224] width 112 height 39
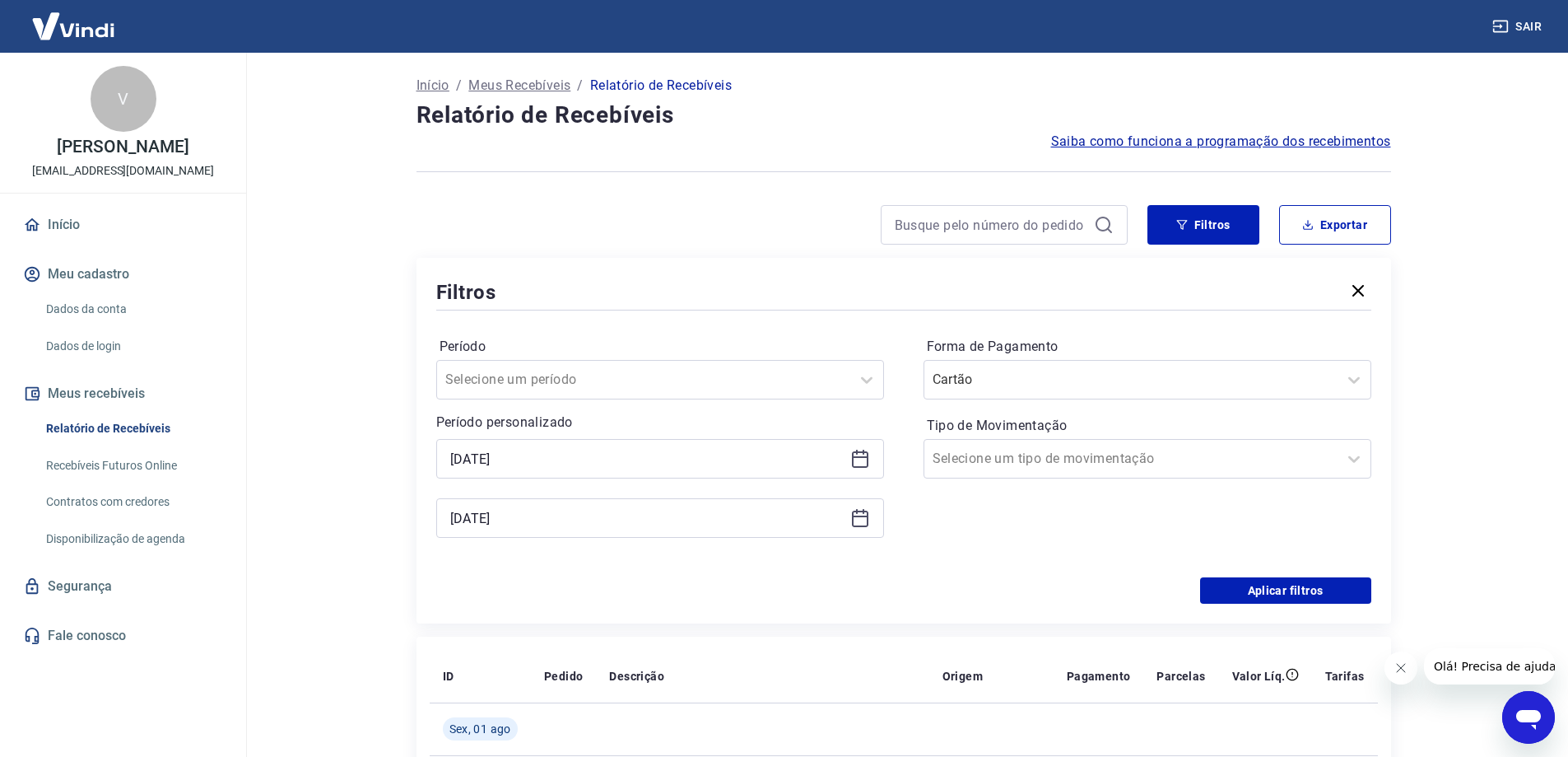
click at [864, 453] on icon at bounding box center [860, 458] width 20 height 20
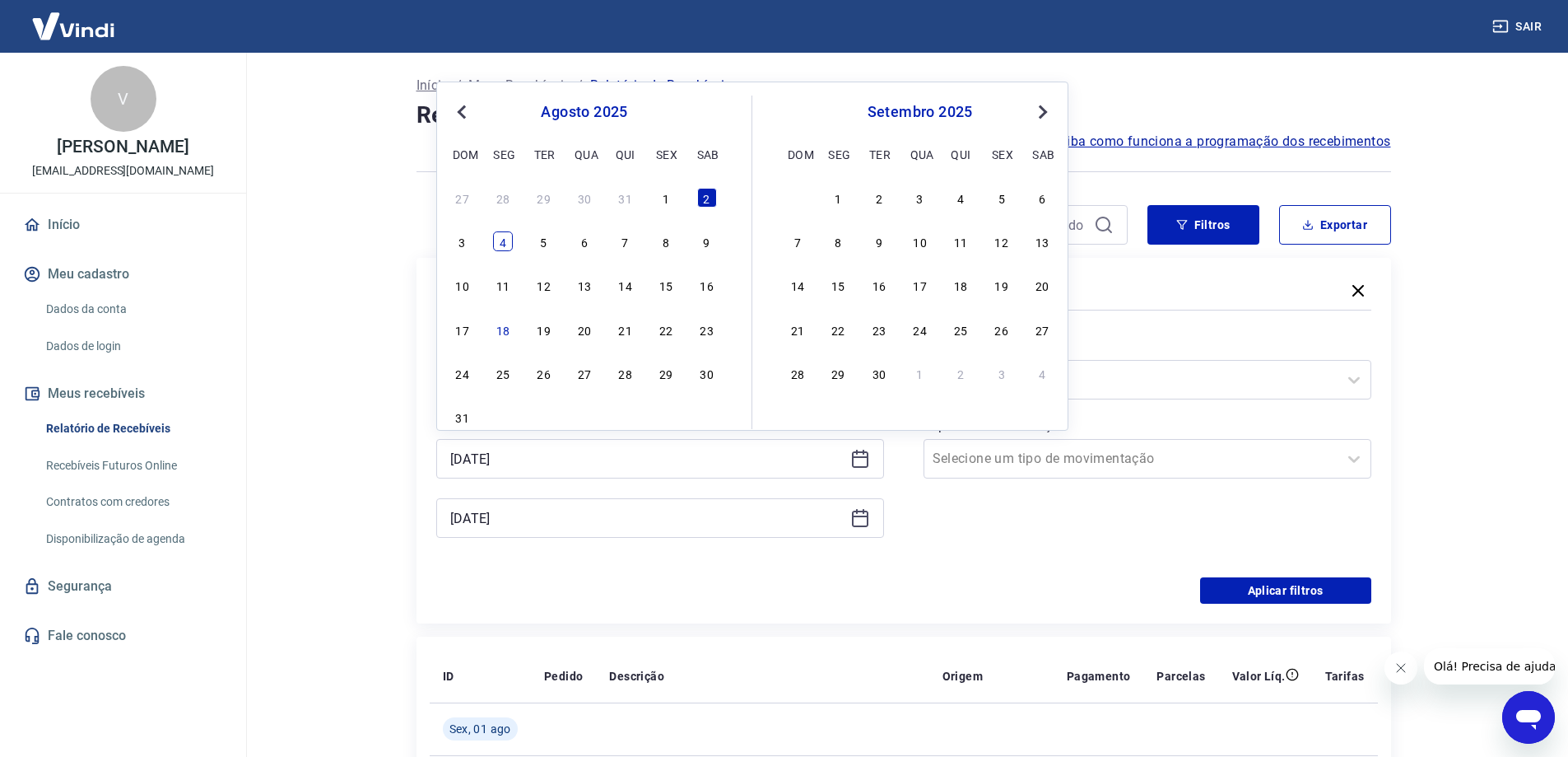
click at [499, 245] on div "4" at bounding box center [503, 241] width 20 height 20
type input "[DATE]"
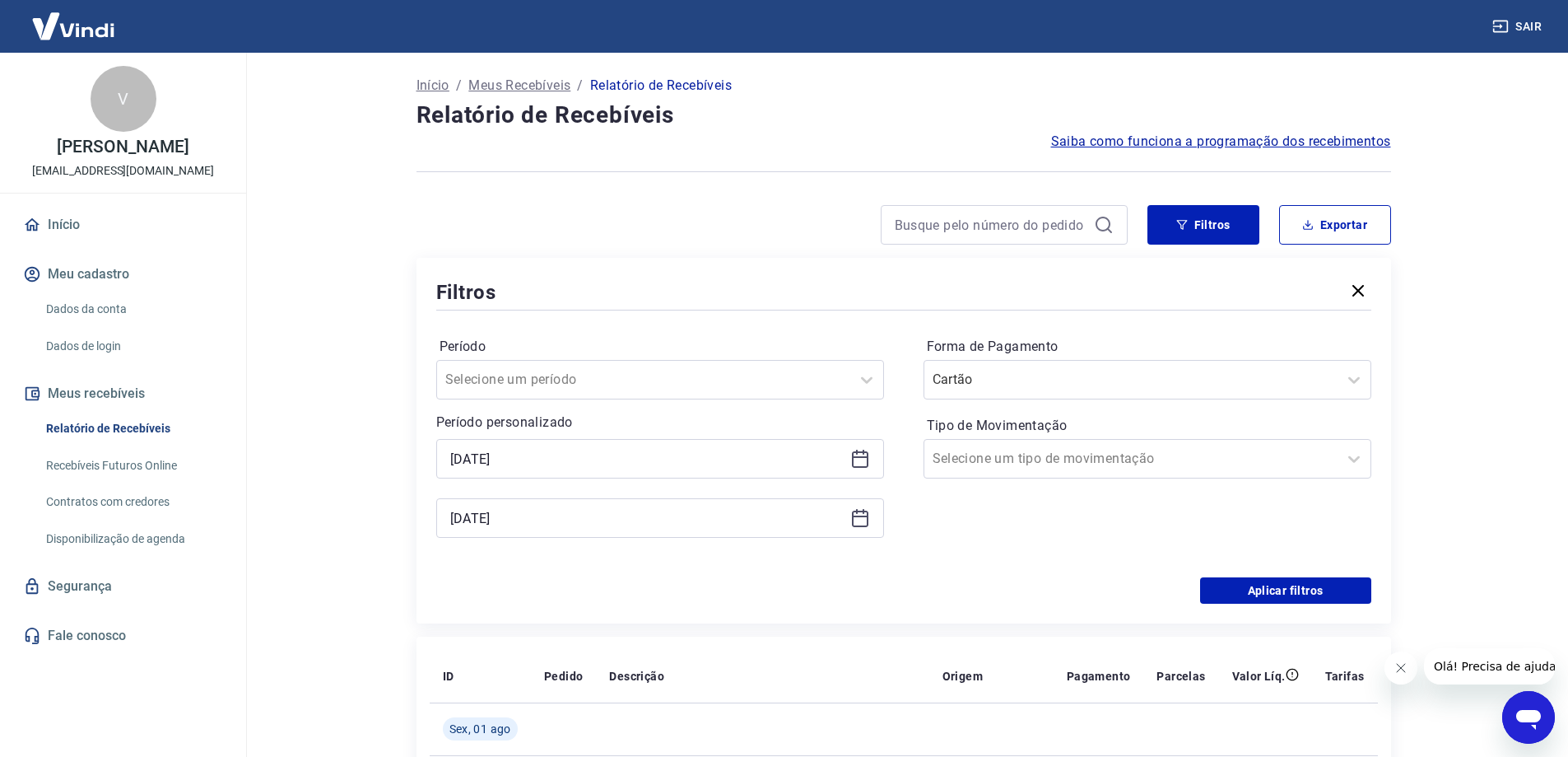
click at [861, 526] on icon at bounding box center [861, 519] width 17 height 17
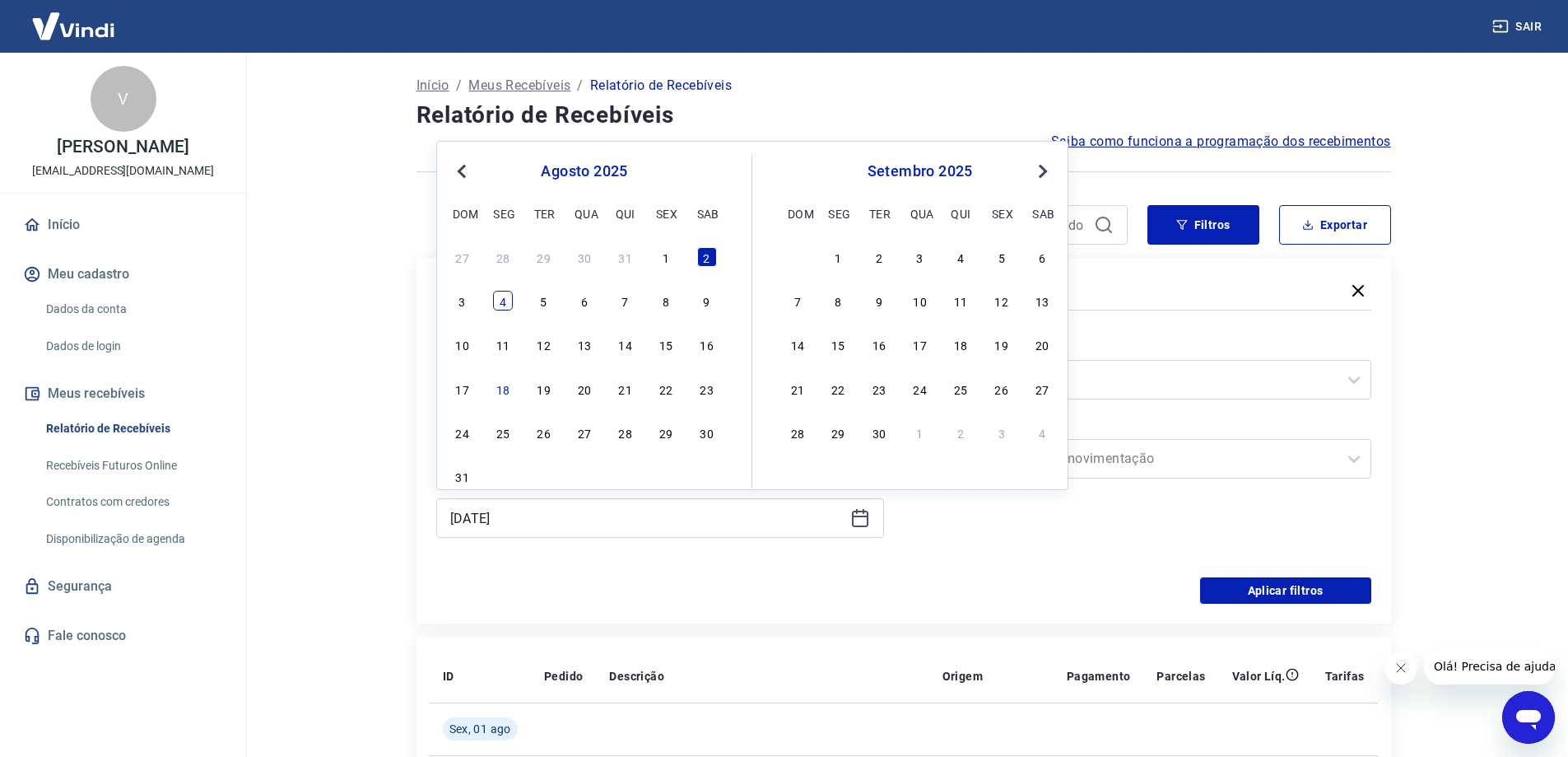
click at [502, 307] on div "4" at bounding box center [503, 300] width 20 height 20
type input "[DATE]"
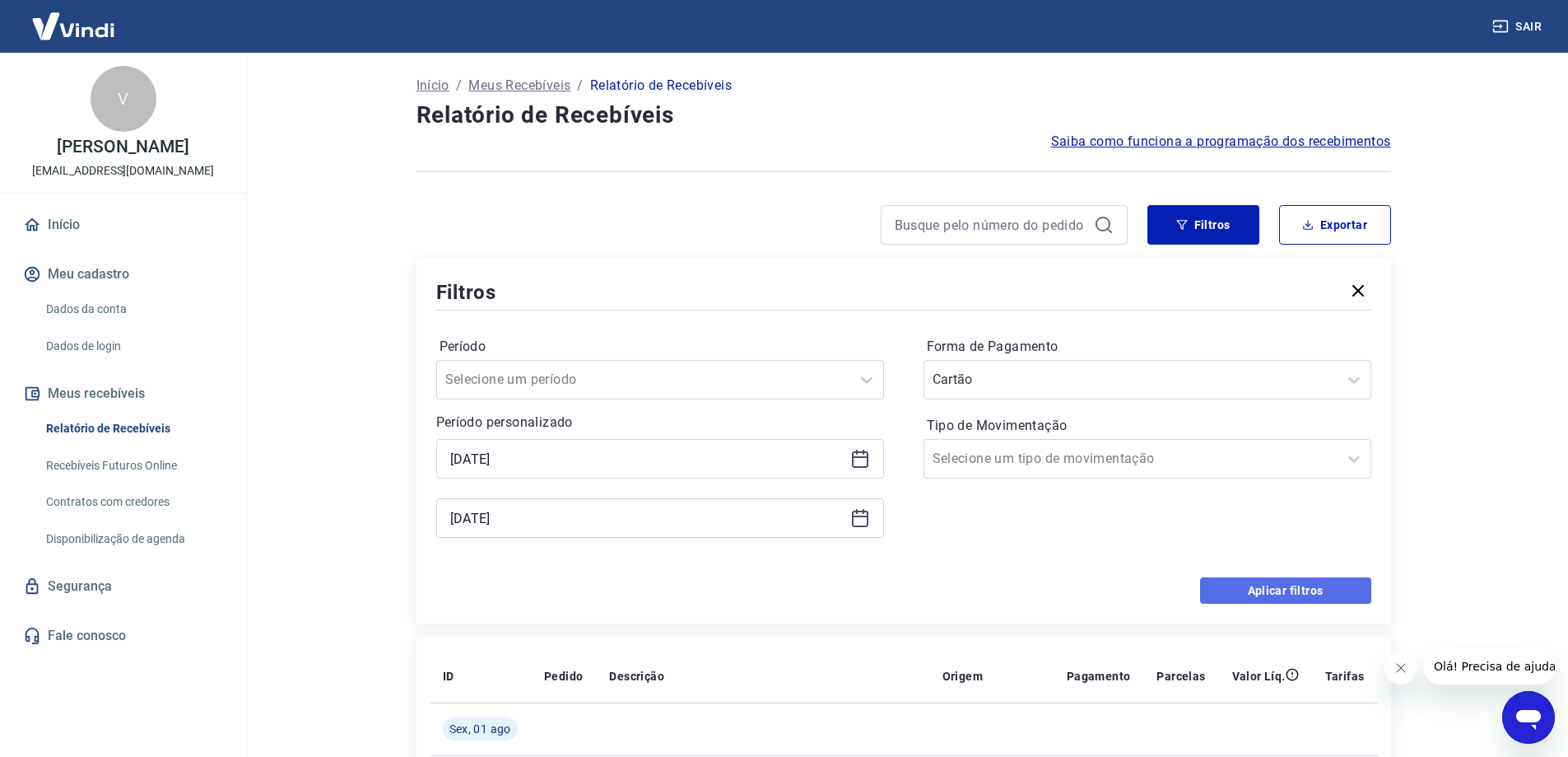
click at [1333, 596] on button "Aplicar filtros" at bounding box center [1286, 591] width 171 height 26
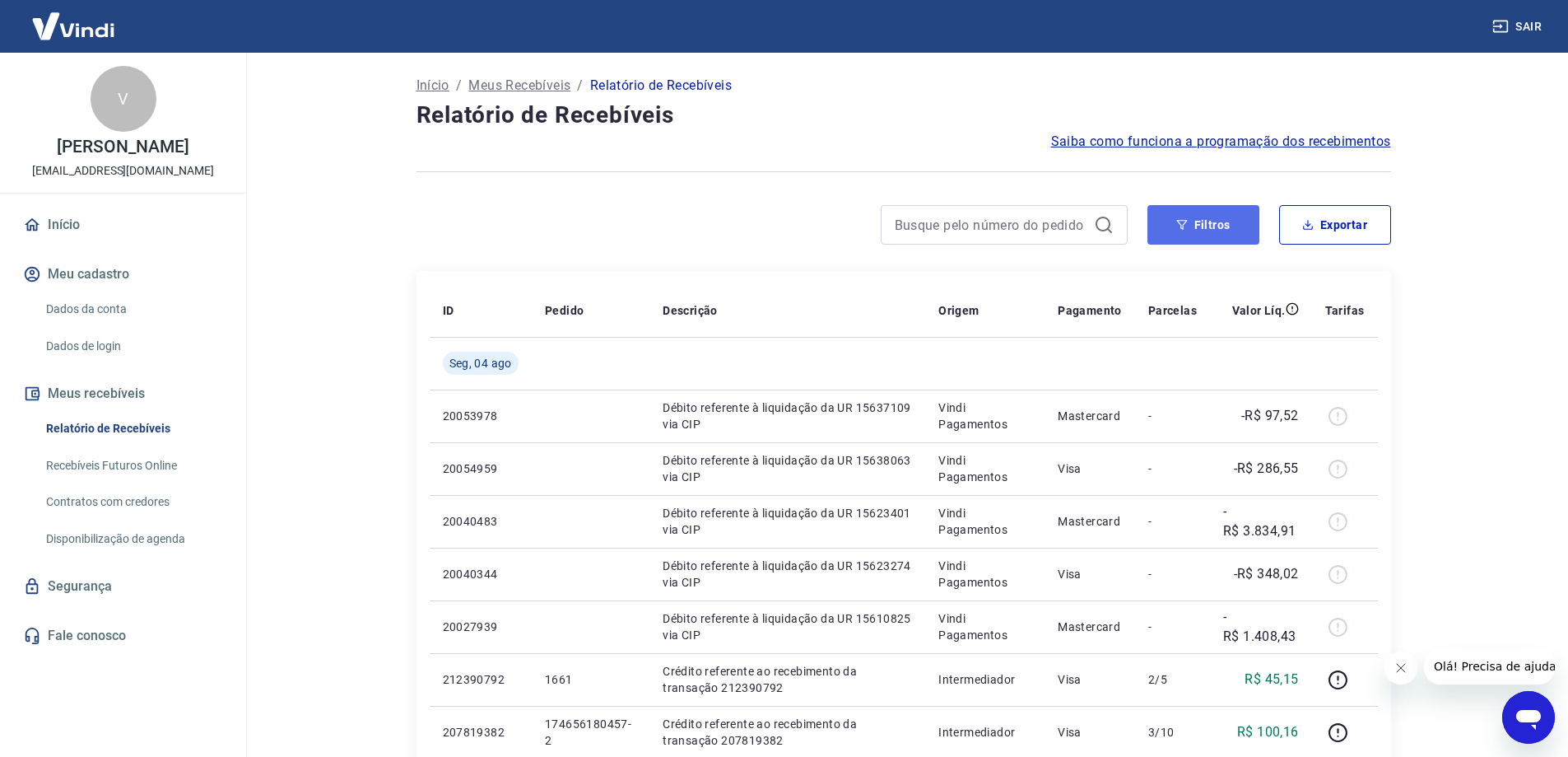
click at [1219, 236] on button "Filtros" at bounding box center [1204, 224] width 112 height 39
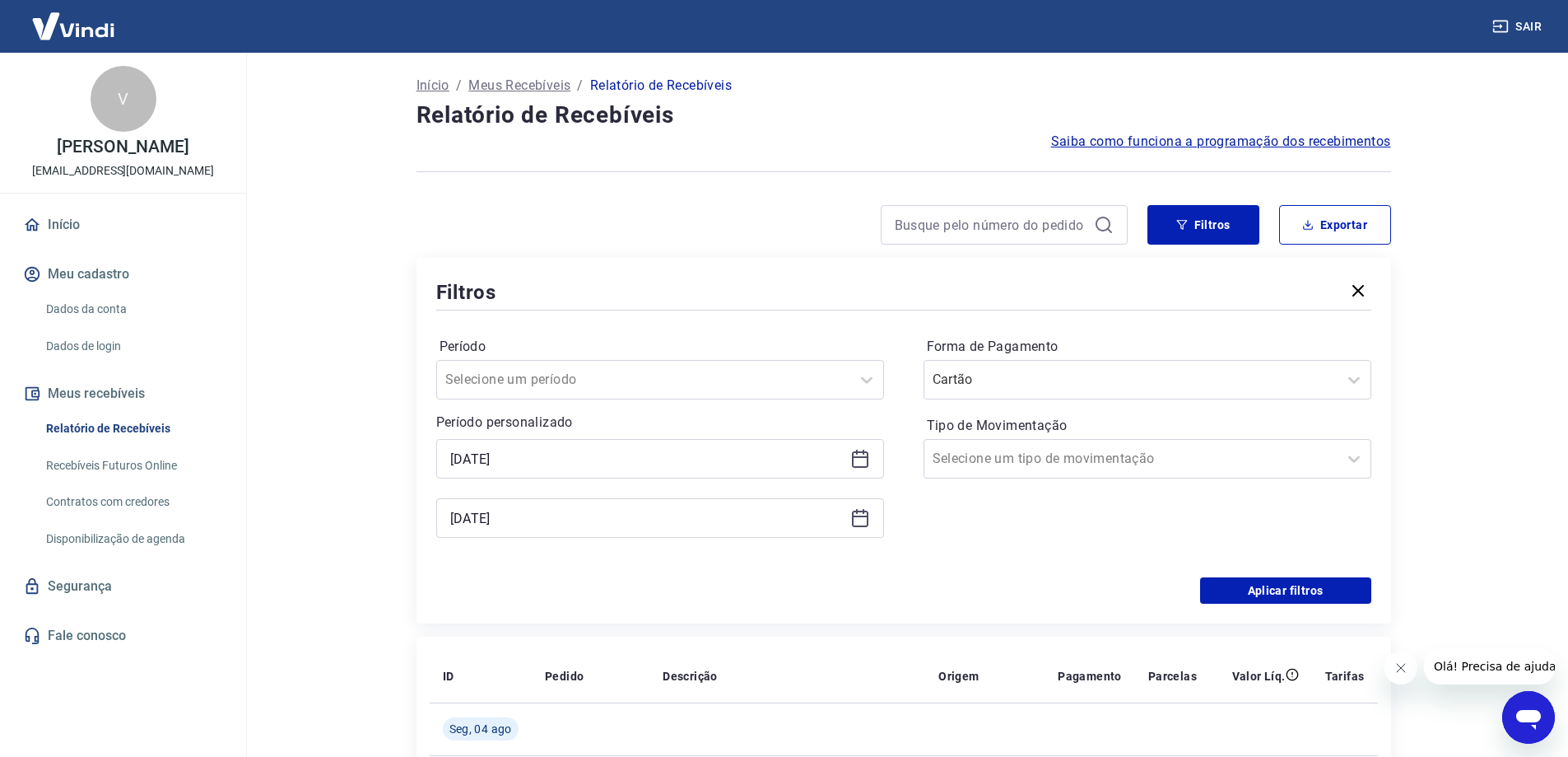
click at [859, 460] on icon at bounding box center [860, 458] width 20 height 20
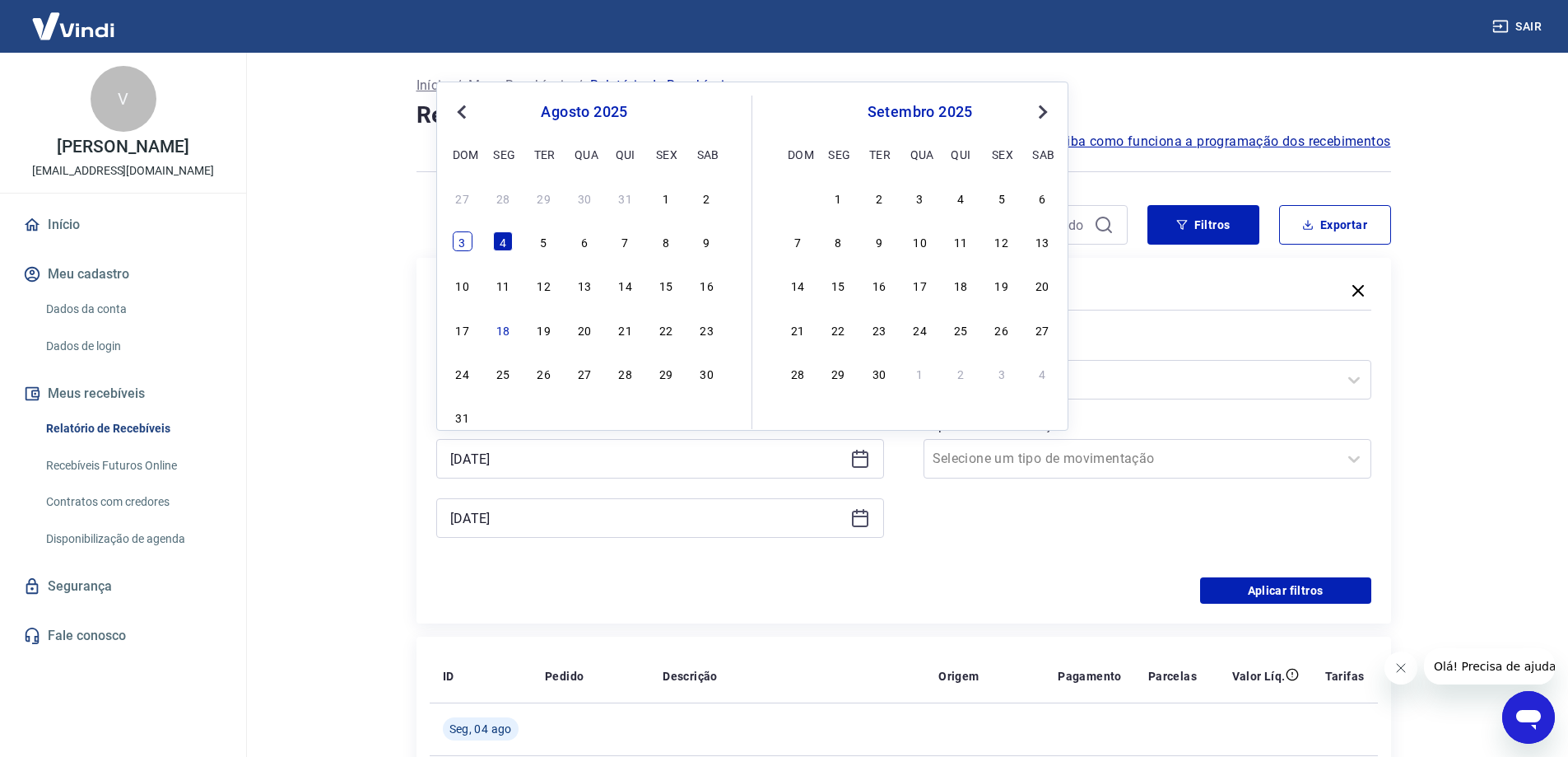
click at [461, 246] on div "3" at bounding box center [463, 241] width 20 height 20
type input "[DATE]"
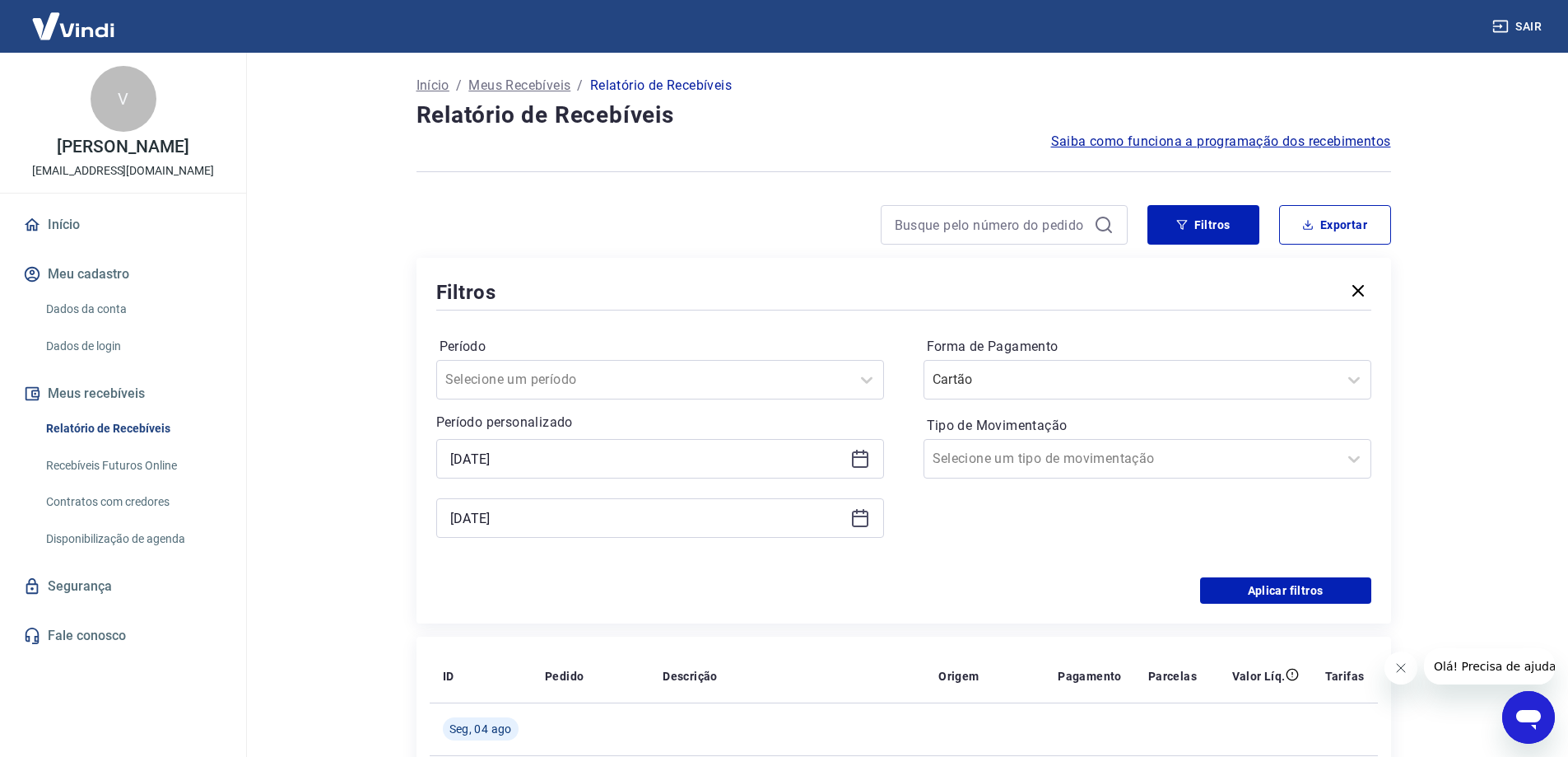
click at [869, 536] on div "[DATE]" at bounding box center [660, 518] width 448 height 39
click at [864, 532] on div "[DATE]" at bounding box center [660, 518] width 448 height 39
click at [861, 523] on icon at bounding box center [860, 518] width 20 height 20
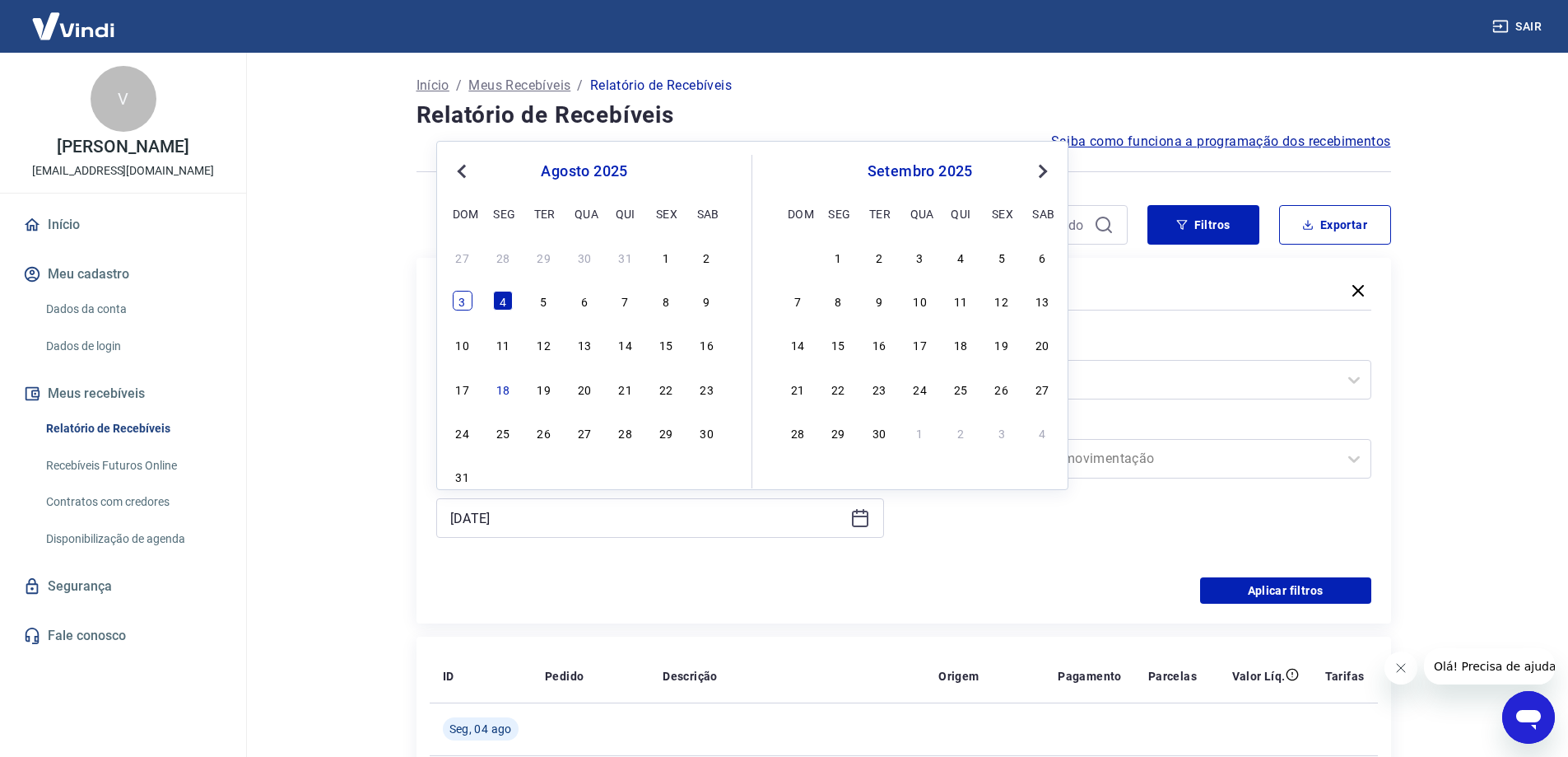
click at [465, 308] on div "3" at bounding box center [463, 300] width 20 height 20
type input "[DATE]"
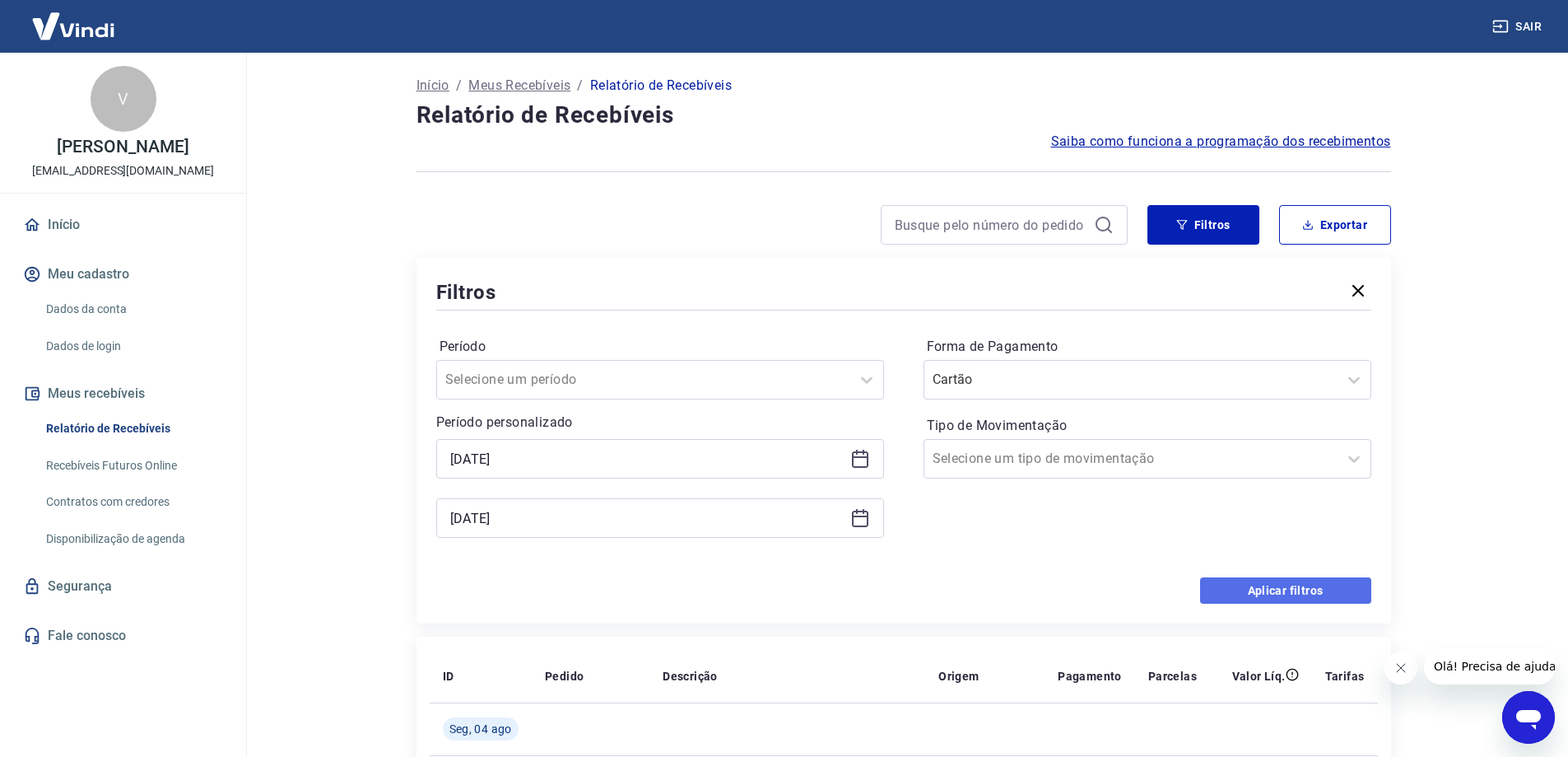
click at [1324, 585] on button "Aplicar filtros" at bounding box center [1286, 591] width 171 height 26
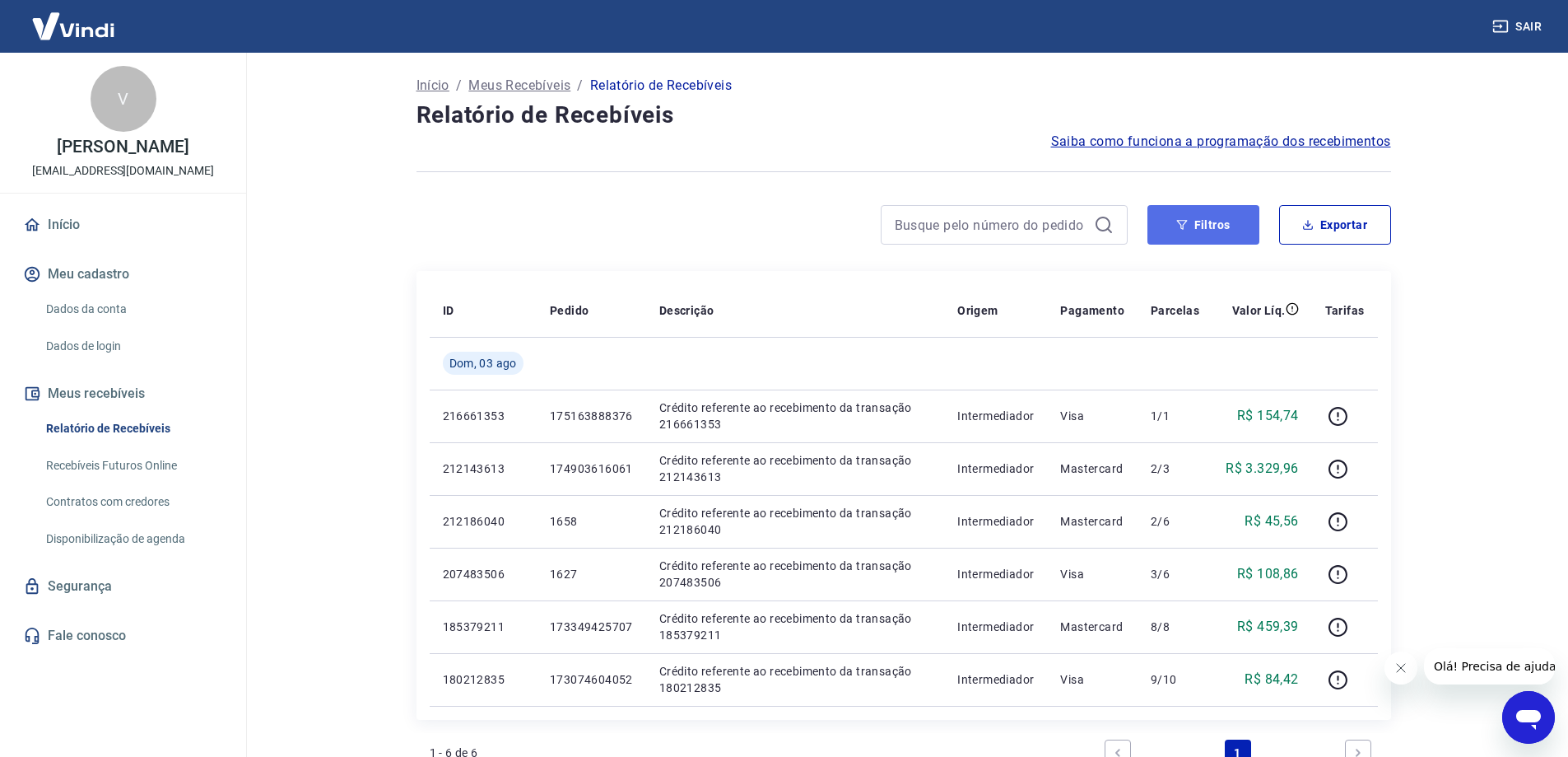
click at [1174, 225] on button "Filtros" at bounding box center [1204, 224] width 112 height 39
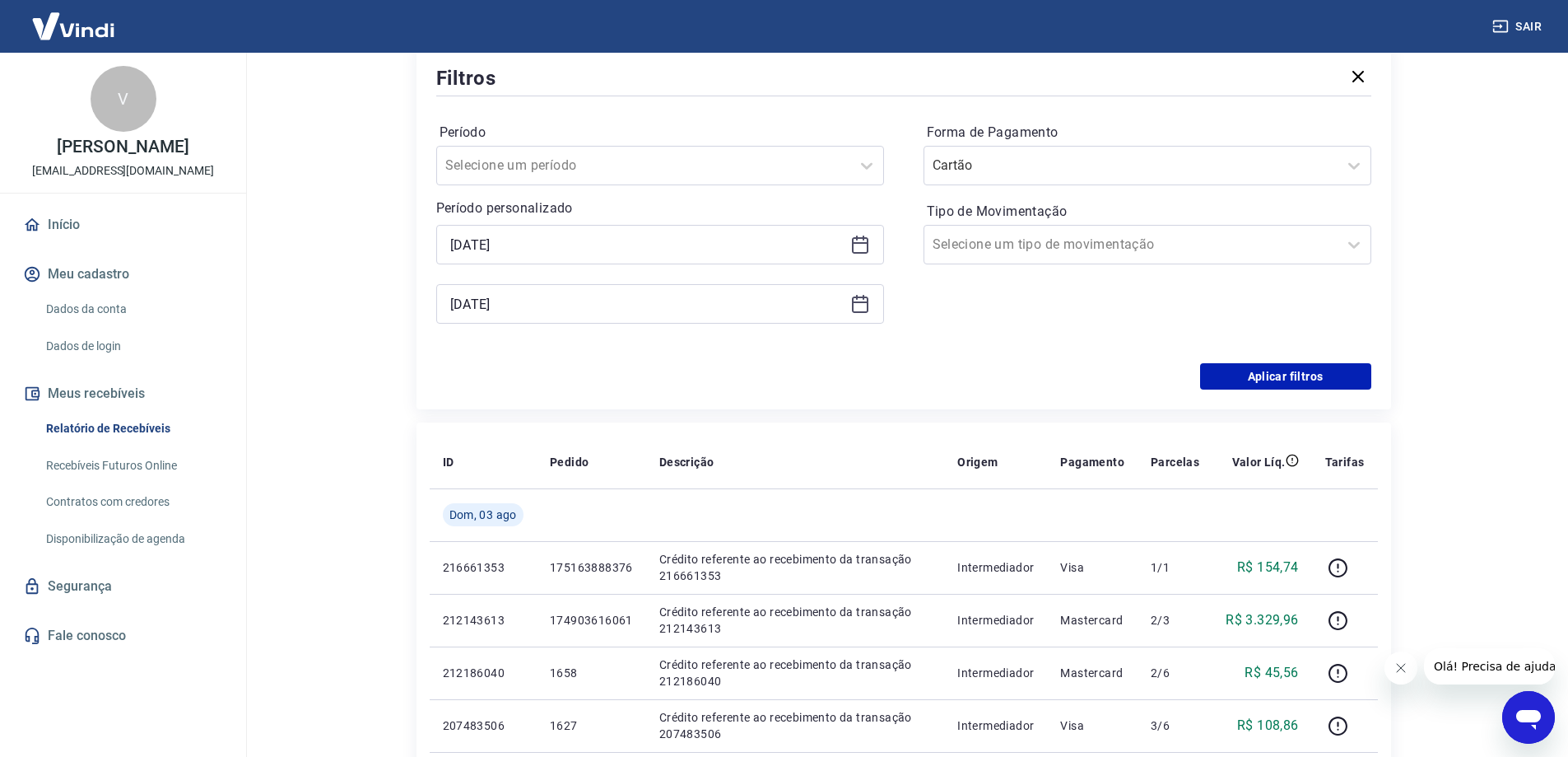
scroll to position [247, 0]
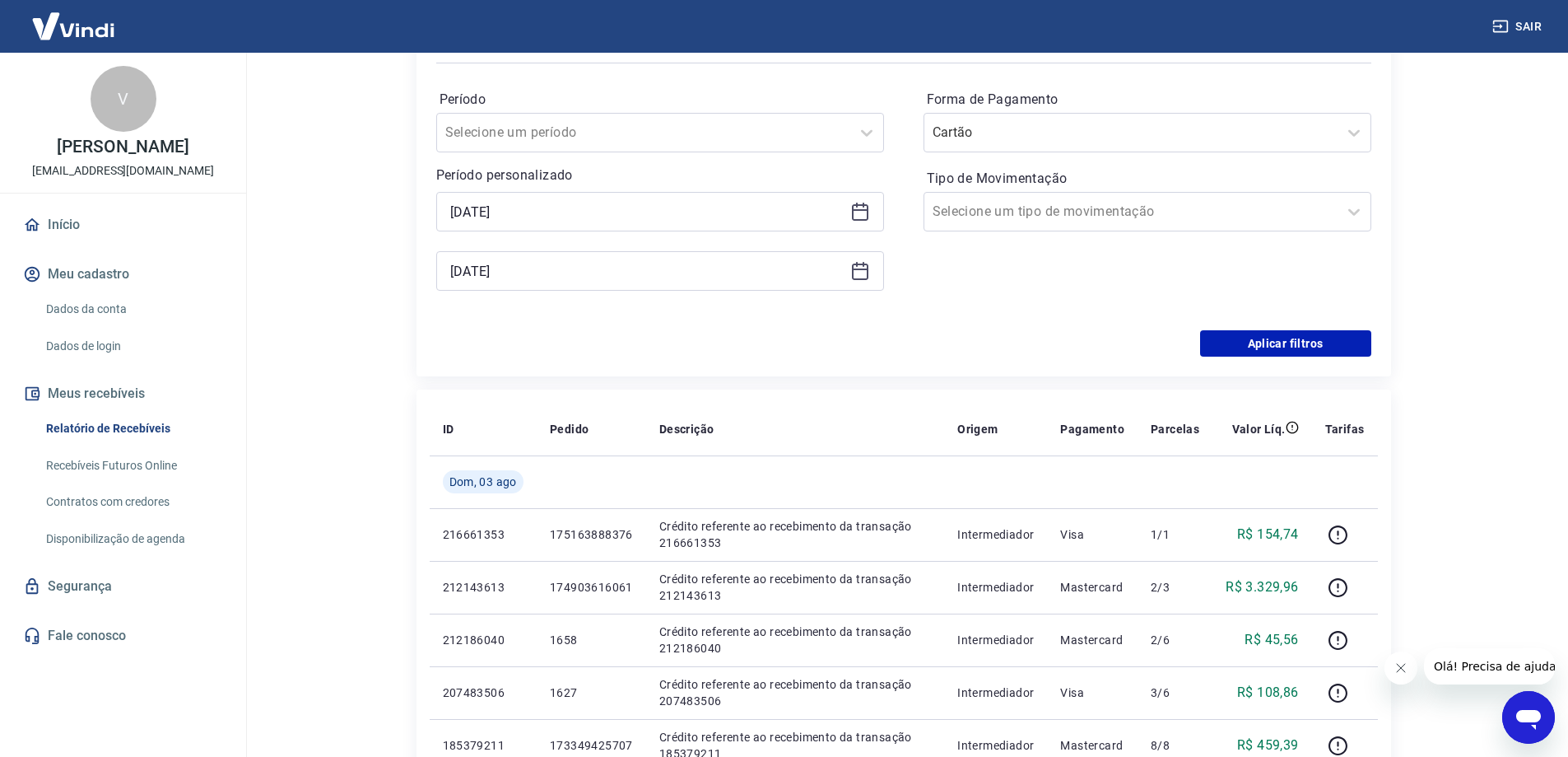
click at [859, 208] on icon at bounding box center [860, 211] width 20 height 20
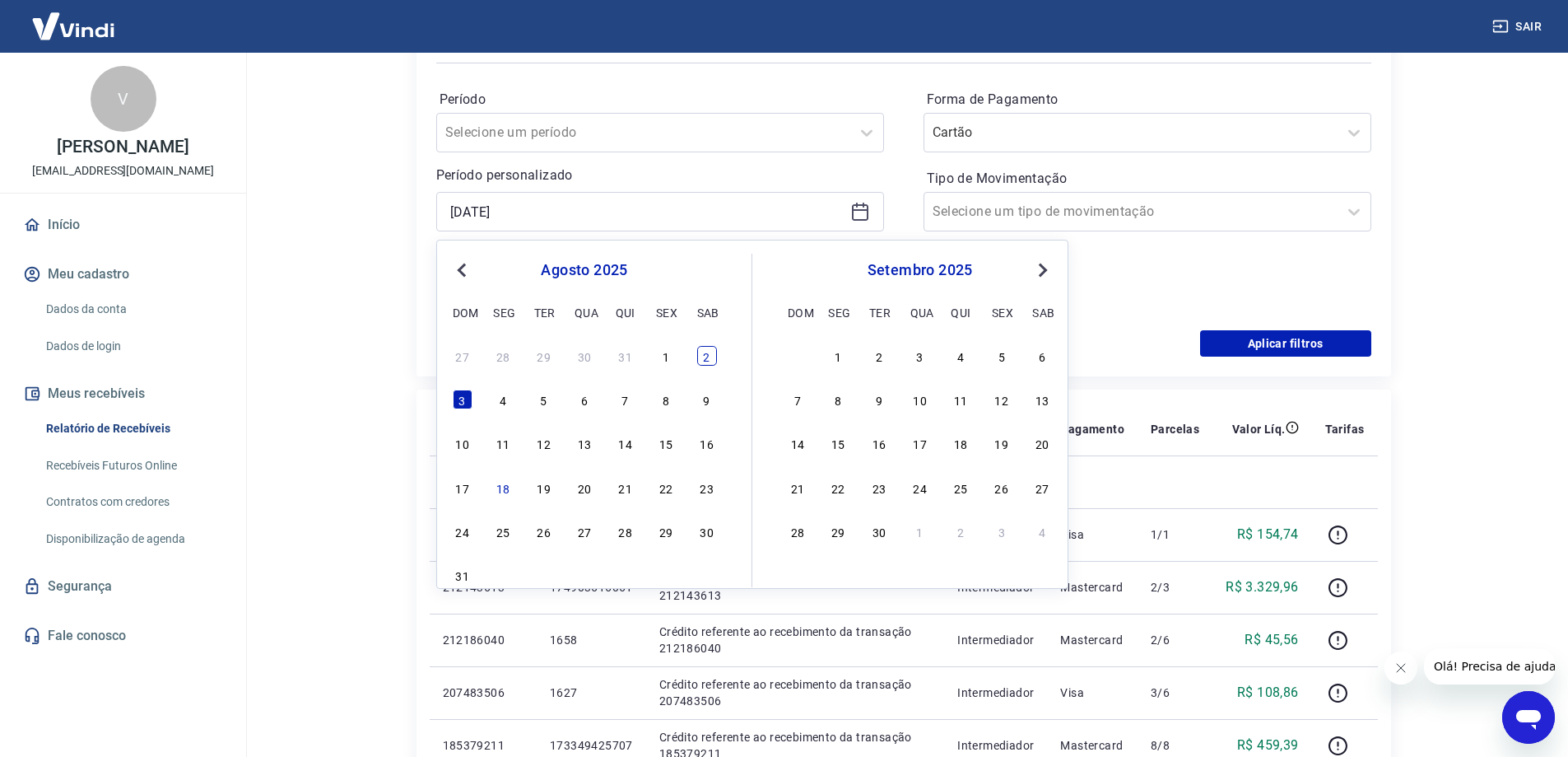
click at [706, 354] on div "2" at bounding box center [706, 355] width 20 height 20
type input "[DATE]"
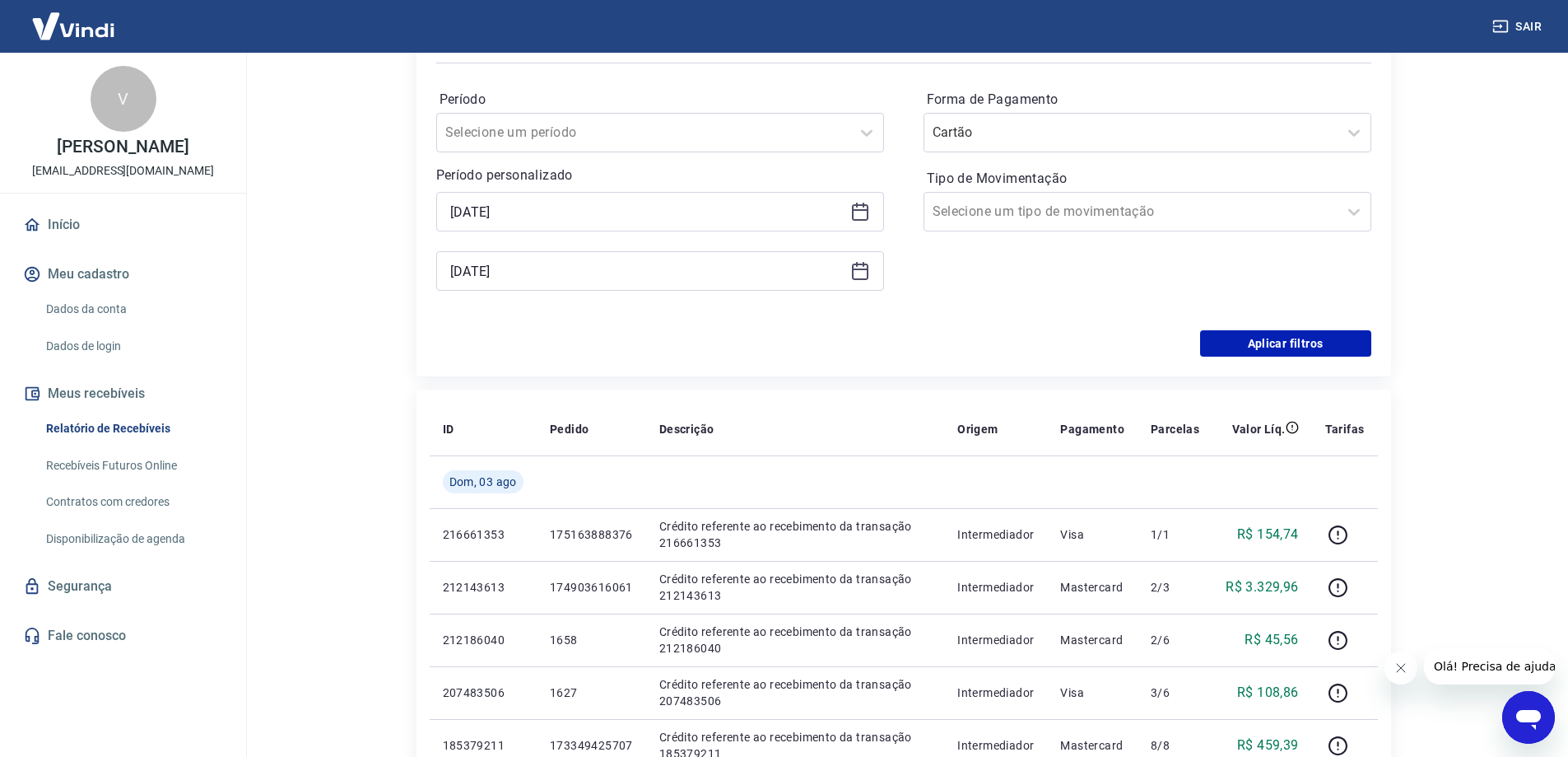
click at [862, 269] on icon at bounding box center [861, 269] width 17 height 2
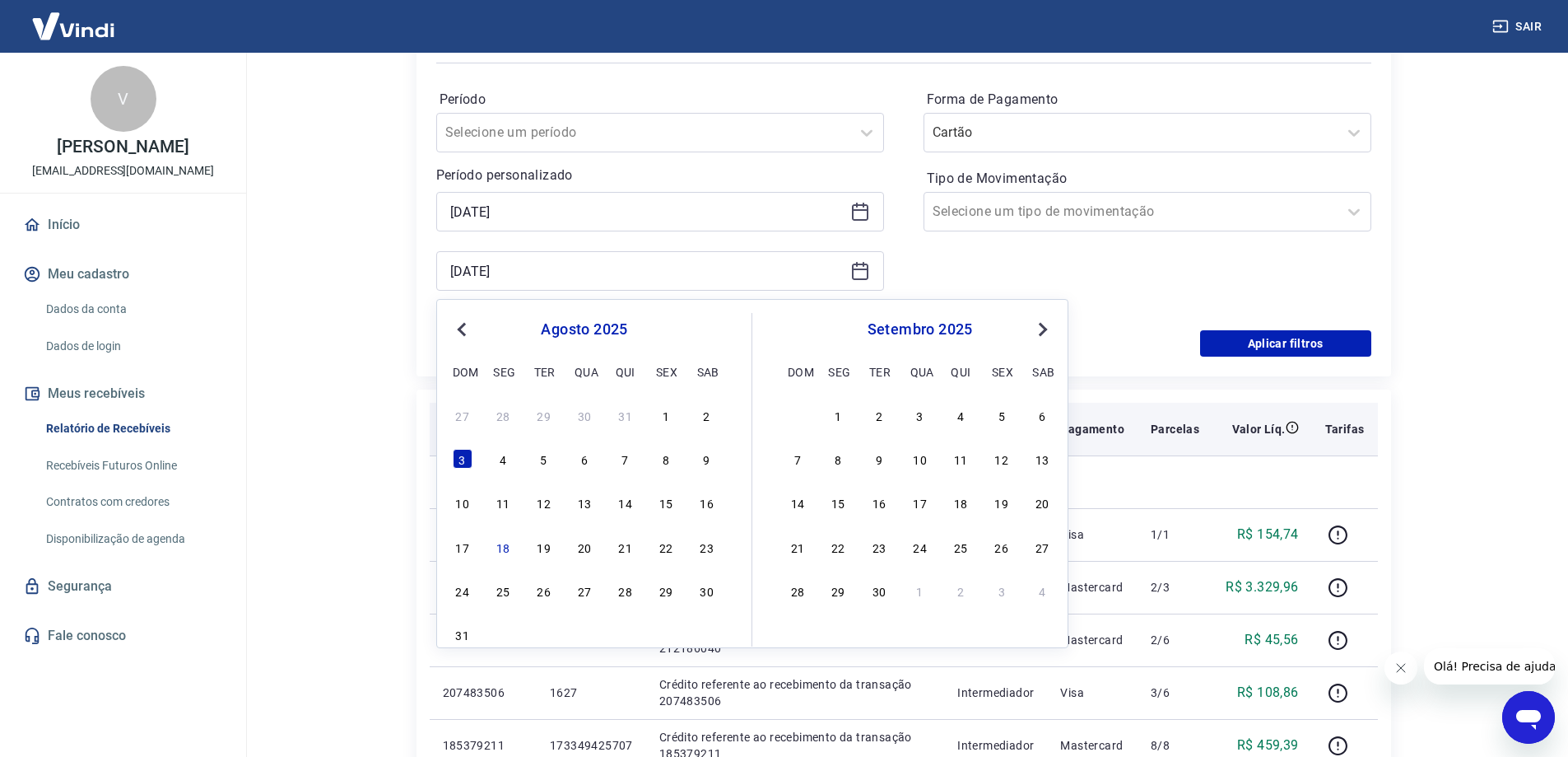
click at [710, 419] on div "2" at bounding box center [706, 414] width 20 height 20
type input "[DATE]"
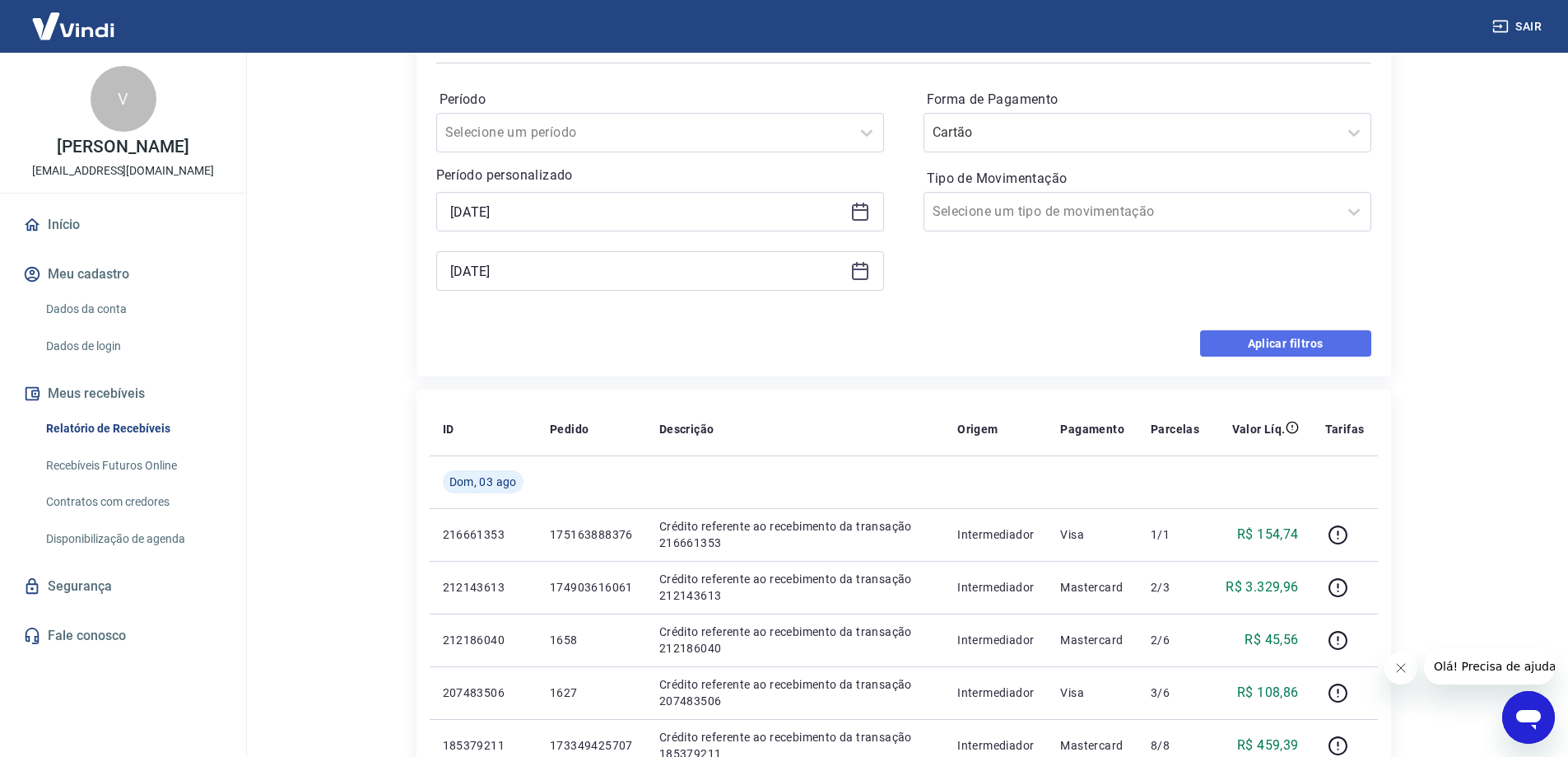
click at [1312, 350] on button "Aplicar filtros" at bounding box center [1286, 343] width 171 height 26
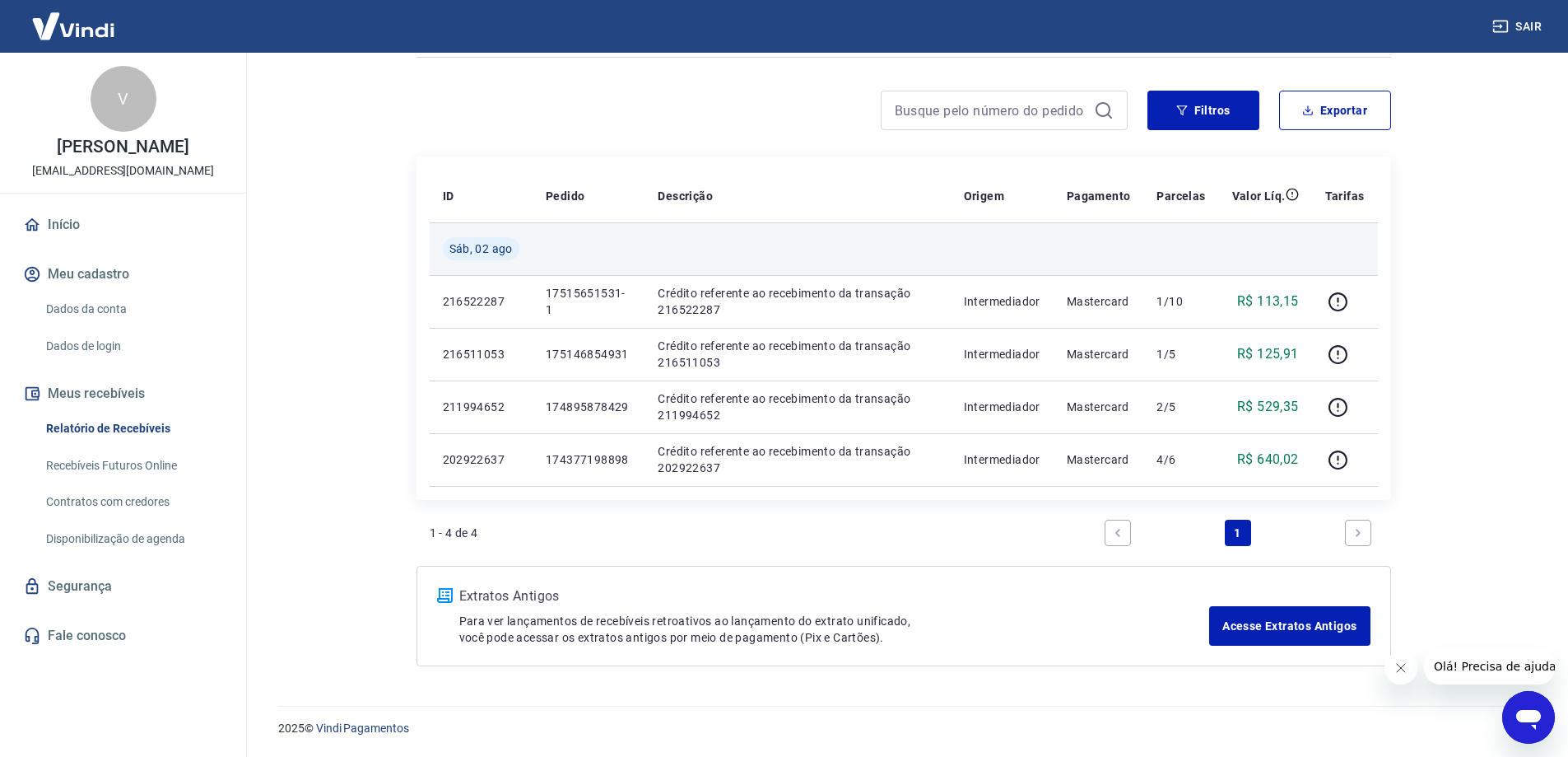
scroll to position [32, 0]
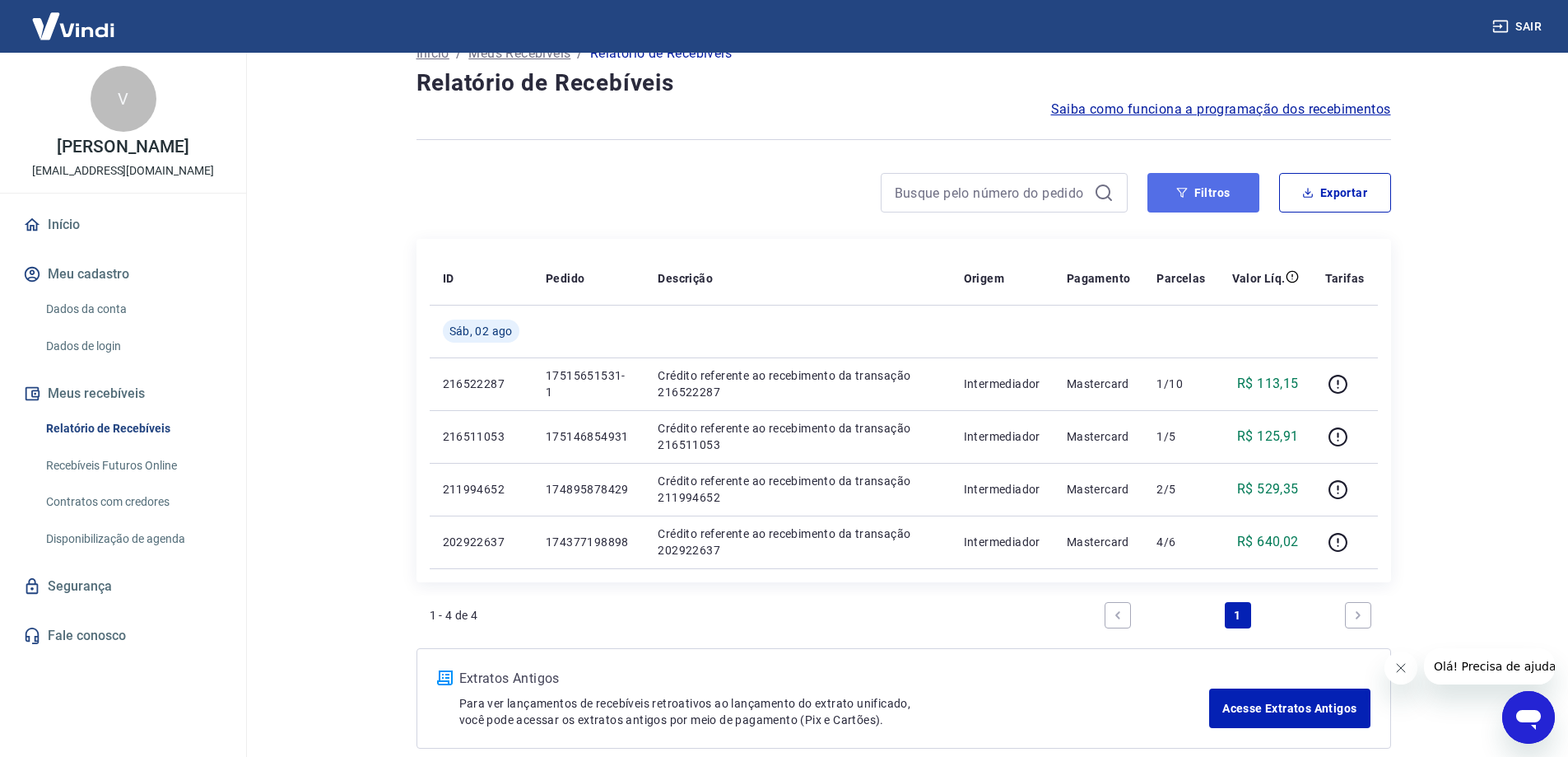
click at [1227, 198] on button "Filtros" at bounding box center [1204, 193] width 112 height 39
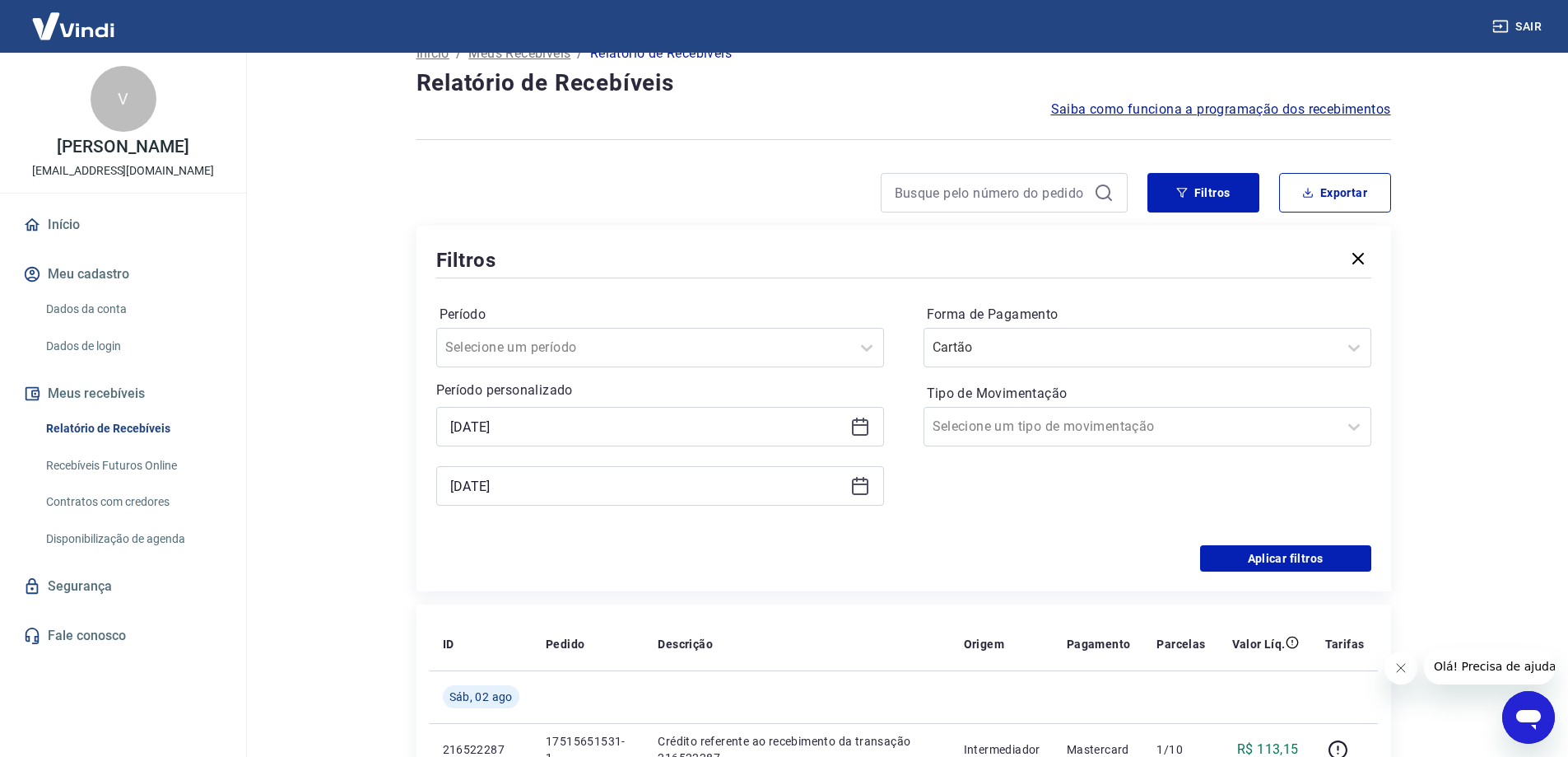
click at [857, 433] on icon at bounding box center [860, 426] width 20 height 20
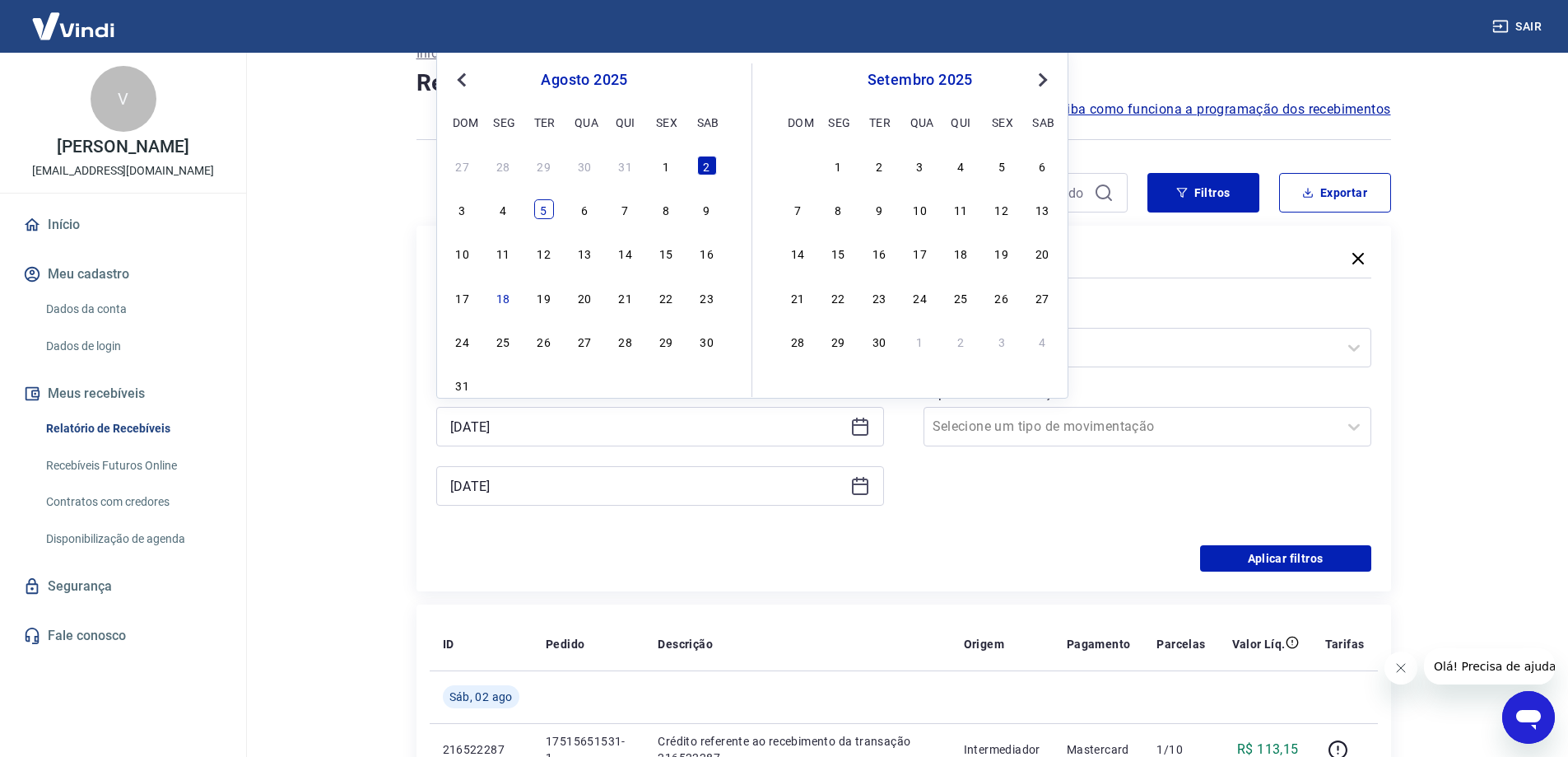
click at [538, 214] on div "5" at bounding box center [544, 208] width 20 height 20
type input "[DATE]"
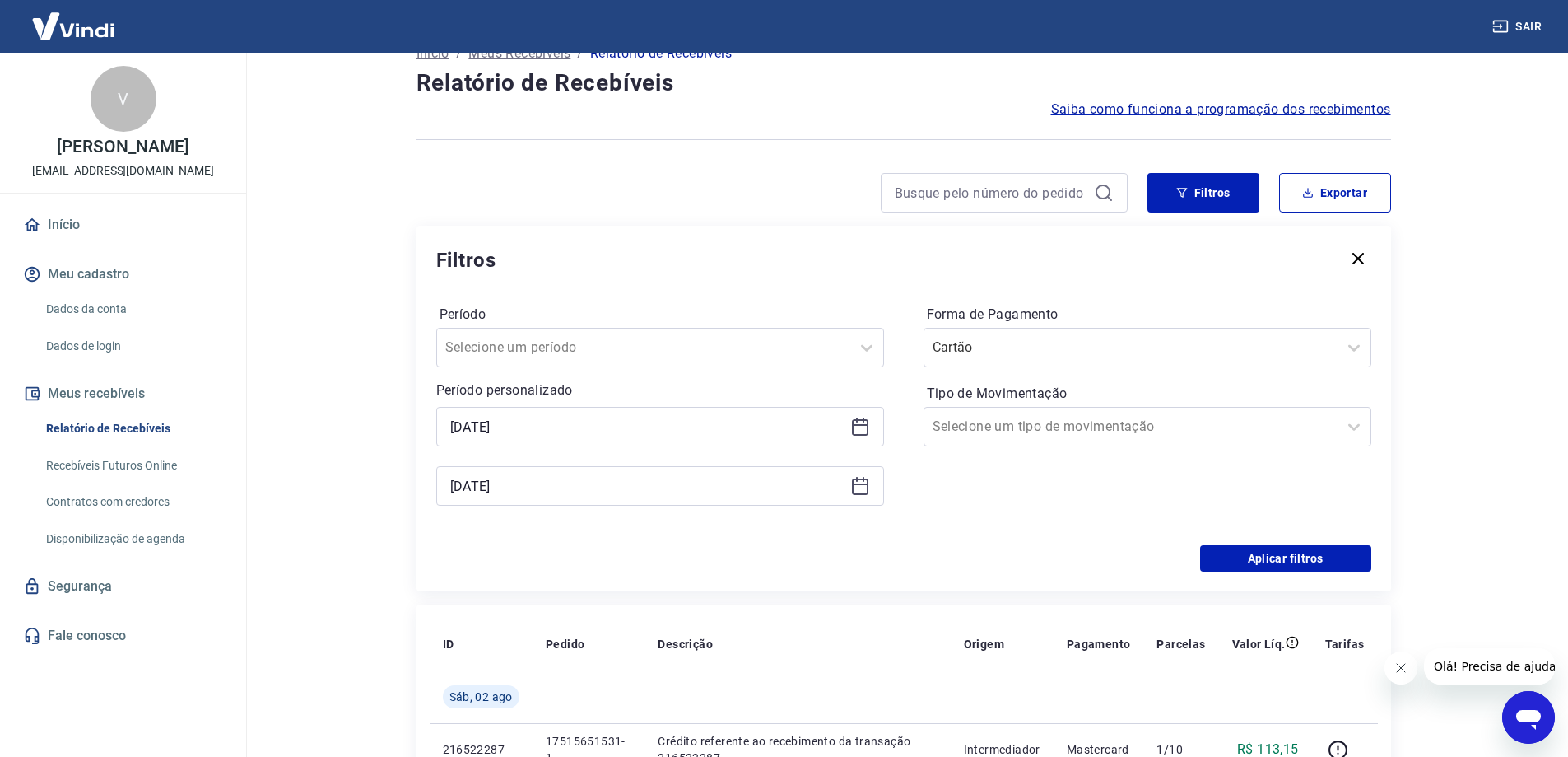
click at [863, 490] on icon at bounding box center [860, 485] width 20 height 20
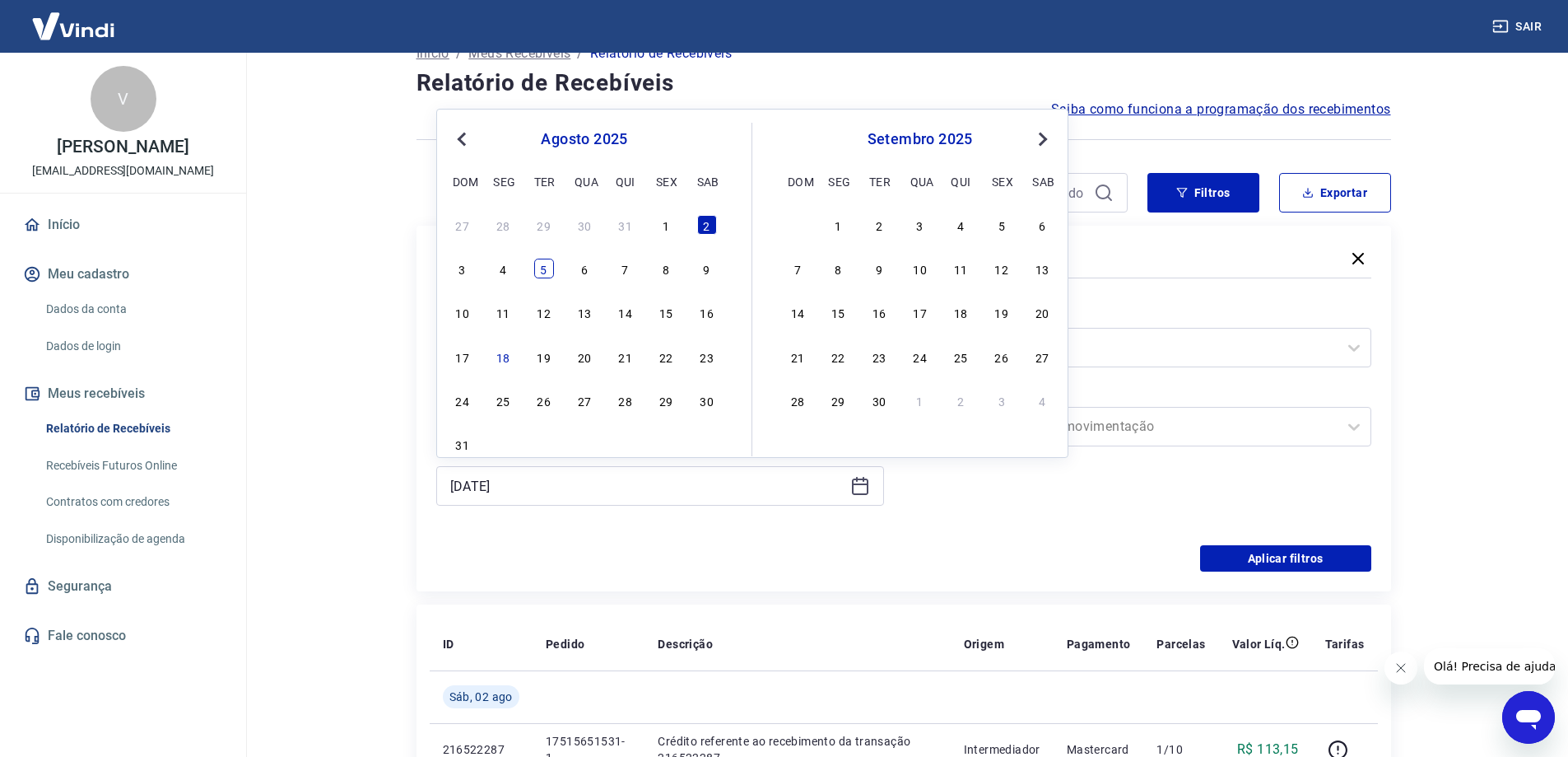
click at [540, 272] on div "5" at bounding box center [544, 268] width 20 height 20
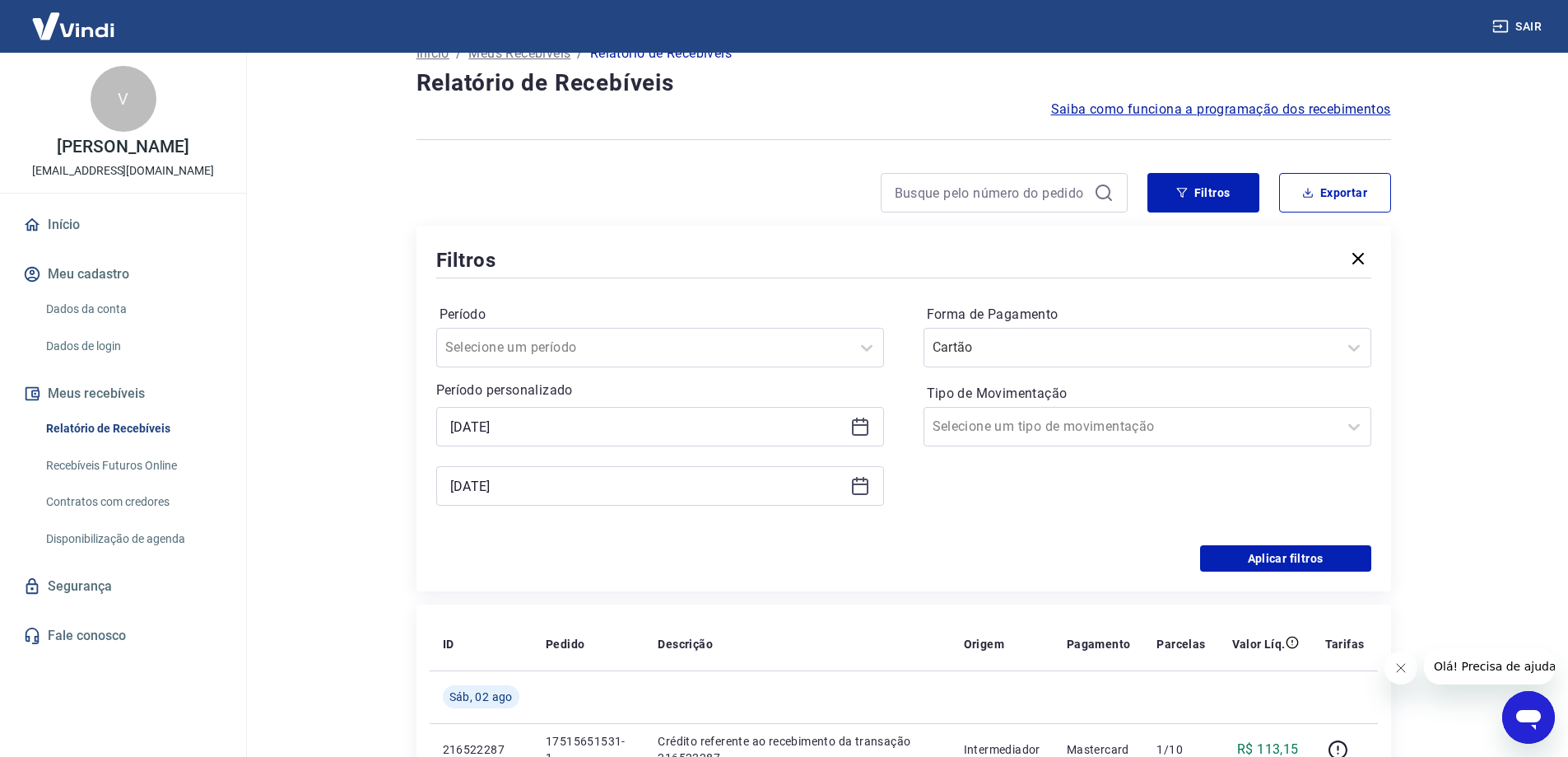
type input "[DATE]"
click at [1263, 550] on button "Aplicar filtros" at bounding box center [1286, 558] width 171 height 26
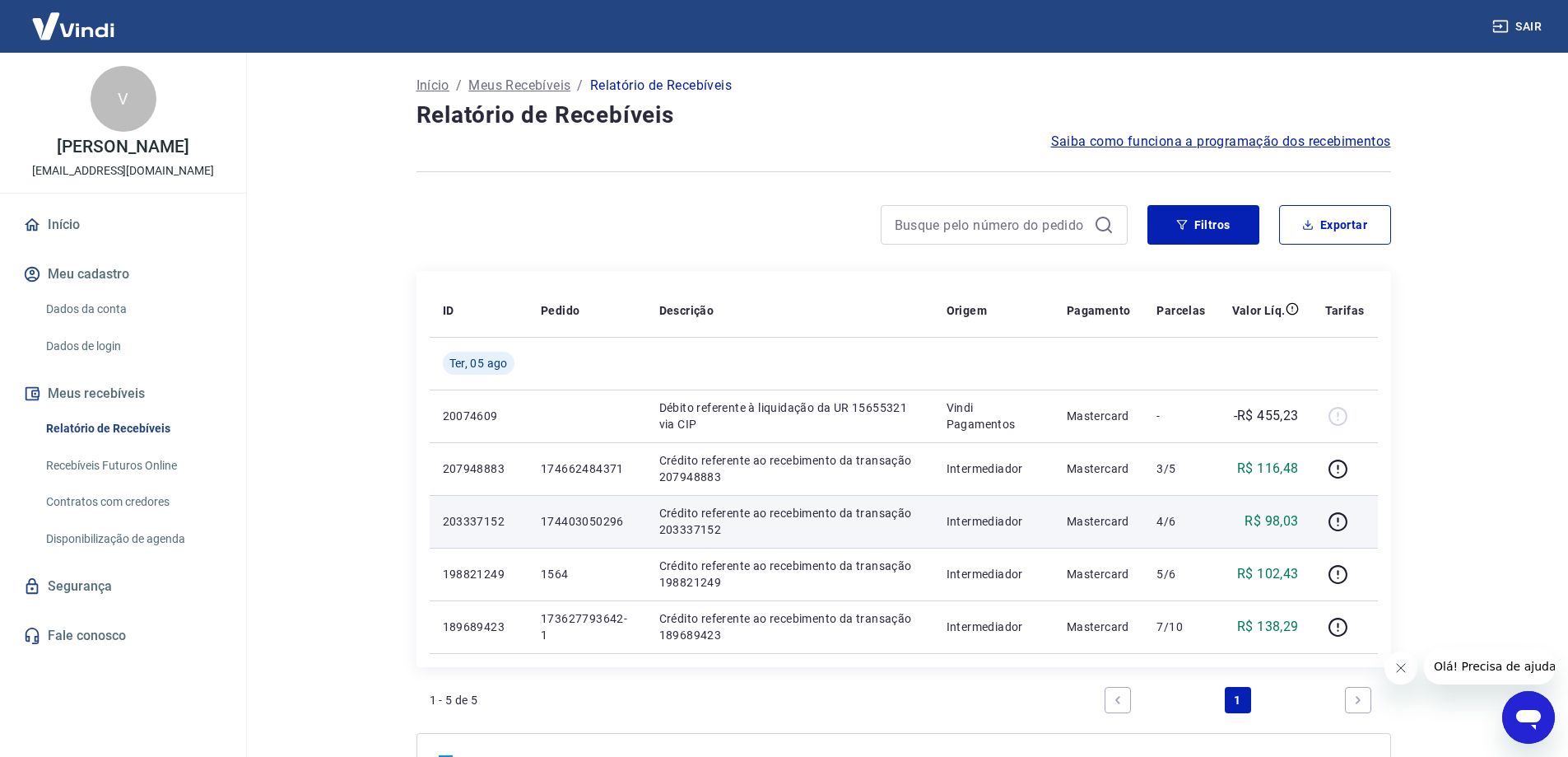
scroll to position [82, 0]
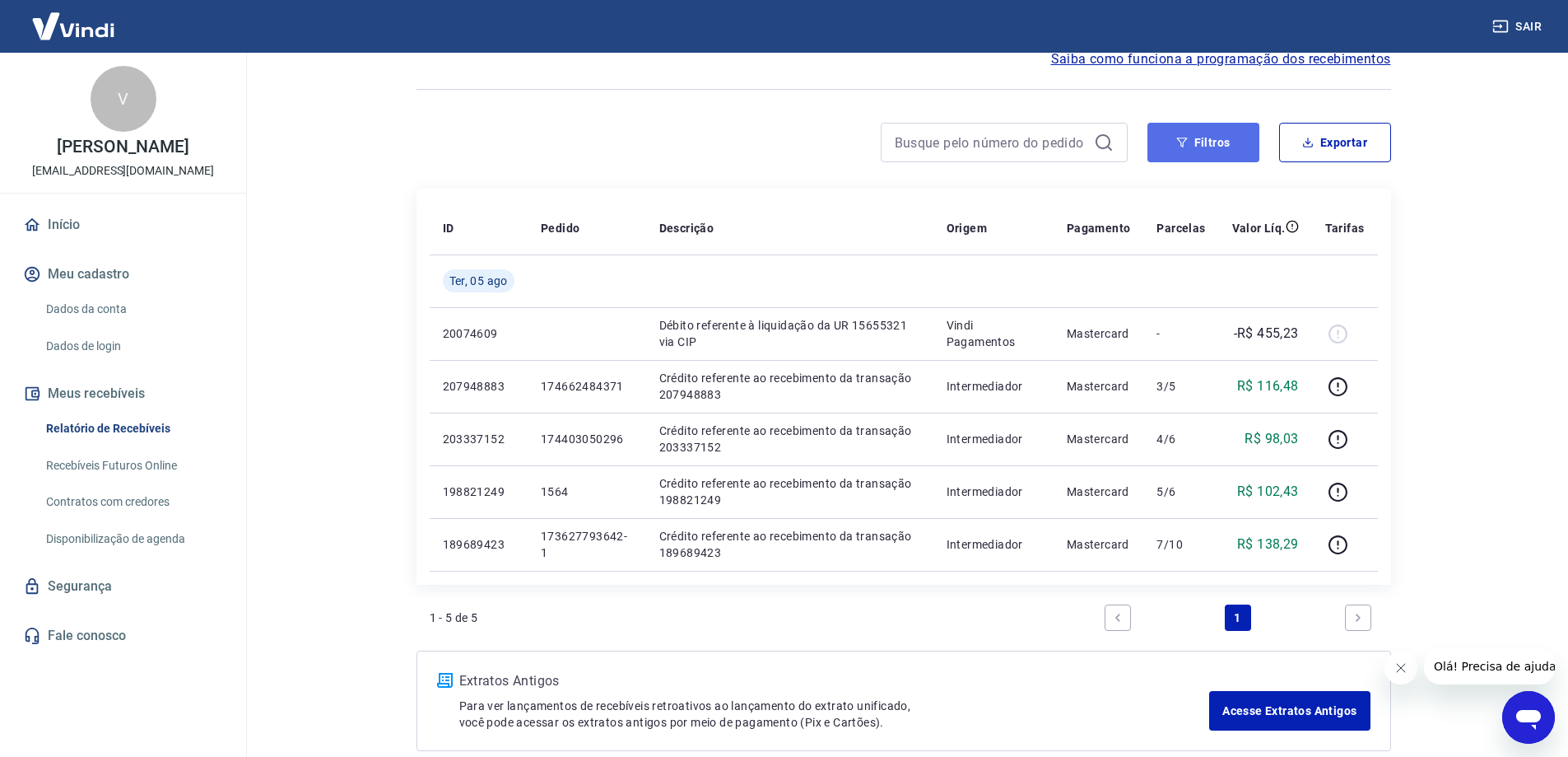
click at [1173, 136] on button "Filtros" at bounding box center [1204, 142] width 112 height 39
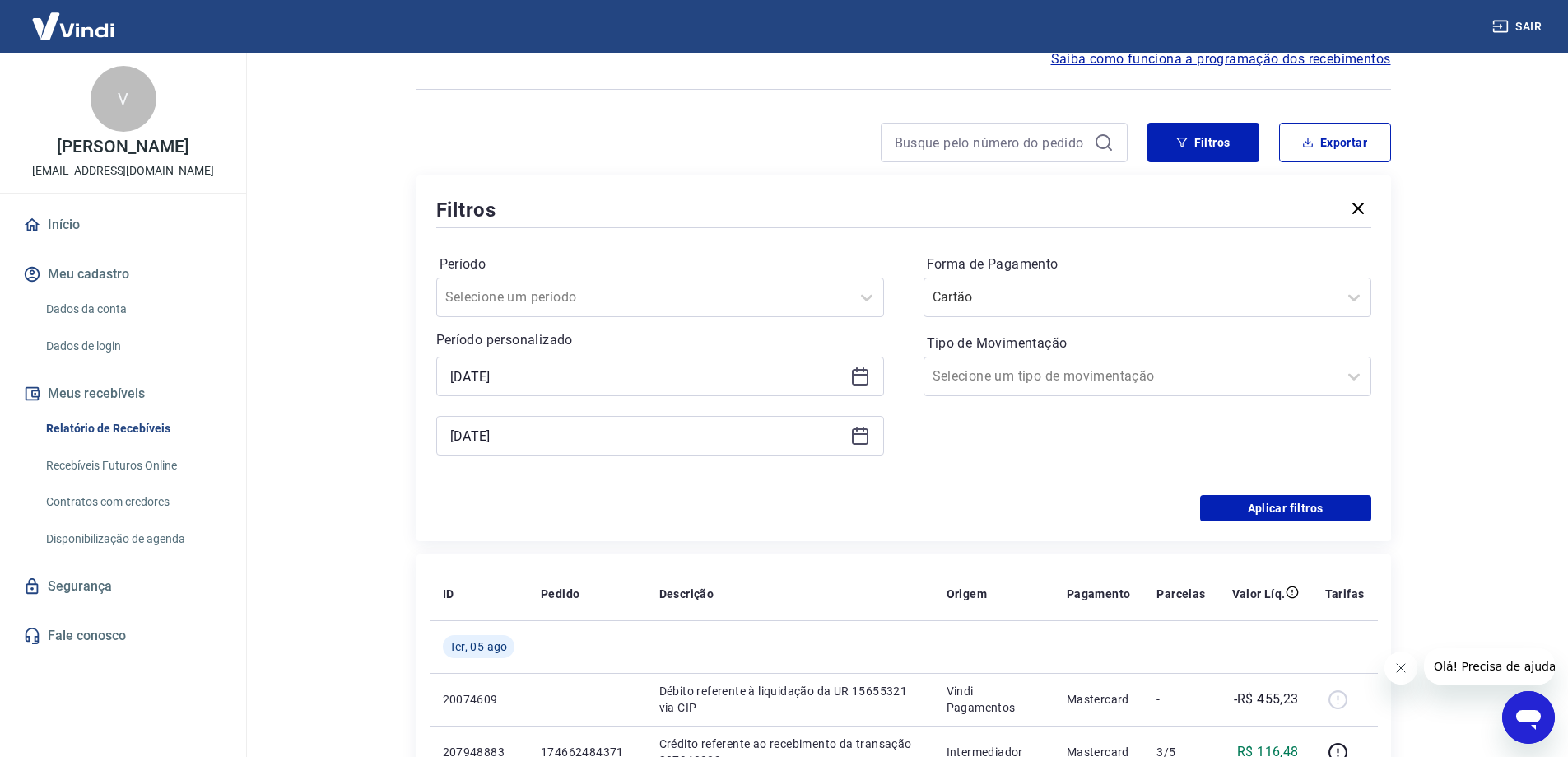
click at [861, 384] on icon at bounding box center [861, 378] width 17 height 17
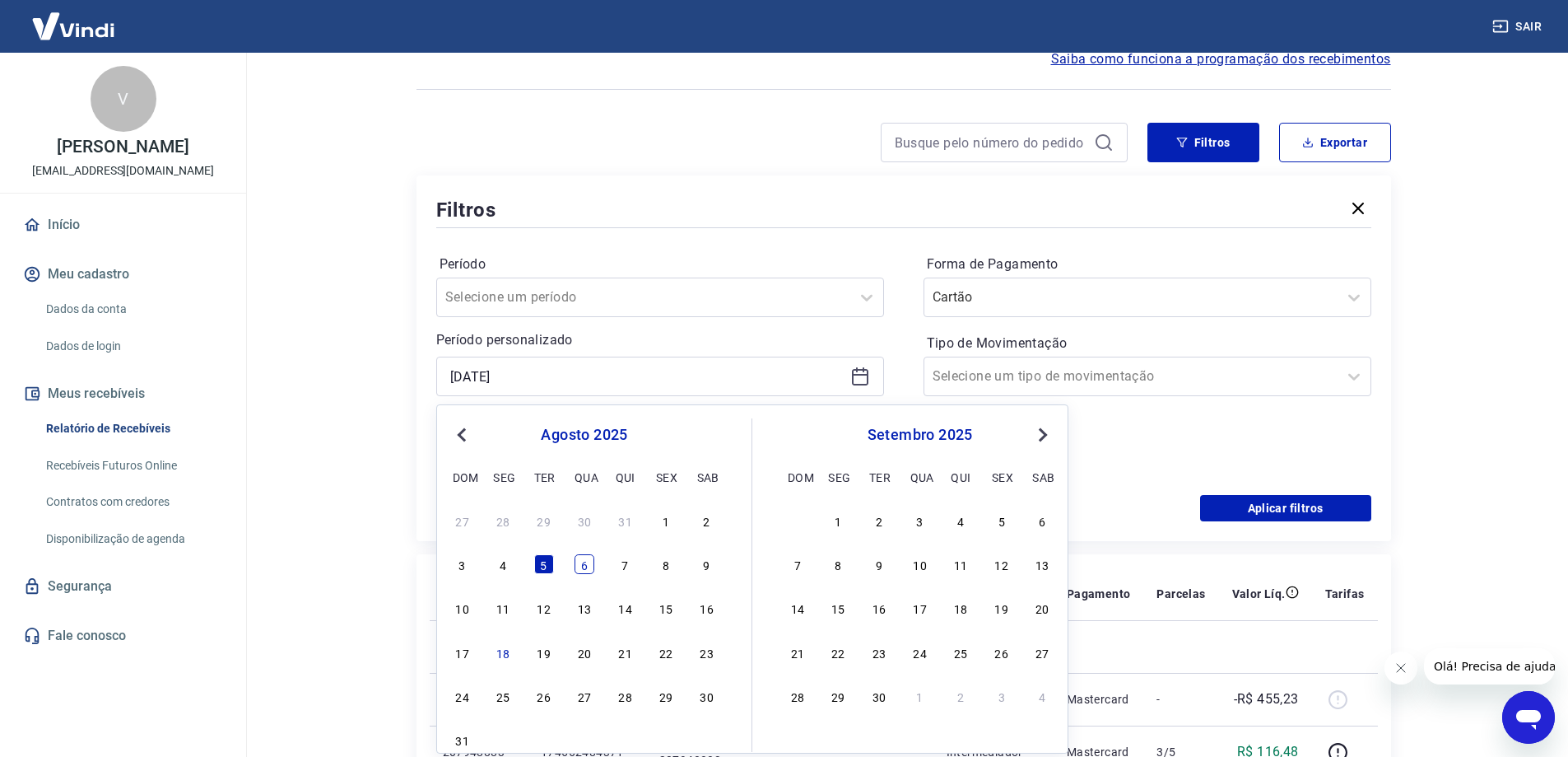
click at [588, 563] on div "6" at bounding box center [584, 564] width 20 height 20
type input "[DATE]"
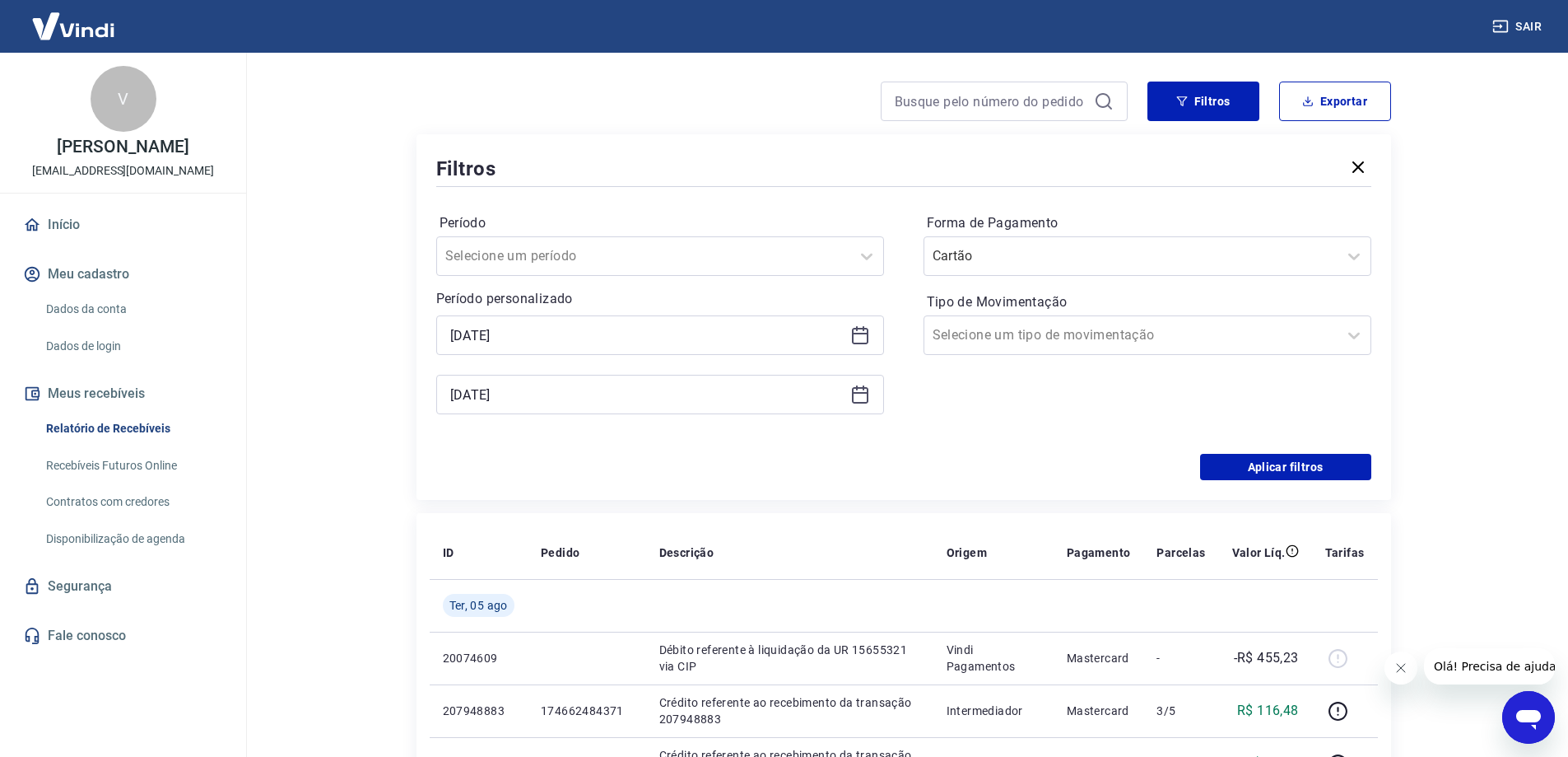
scroll to position [164, 0]
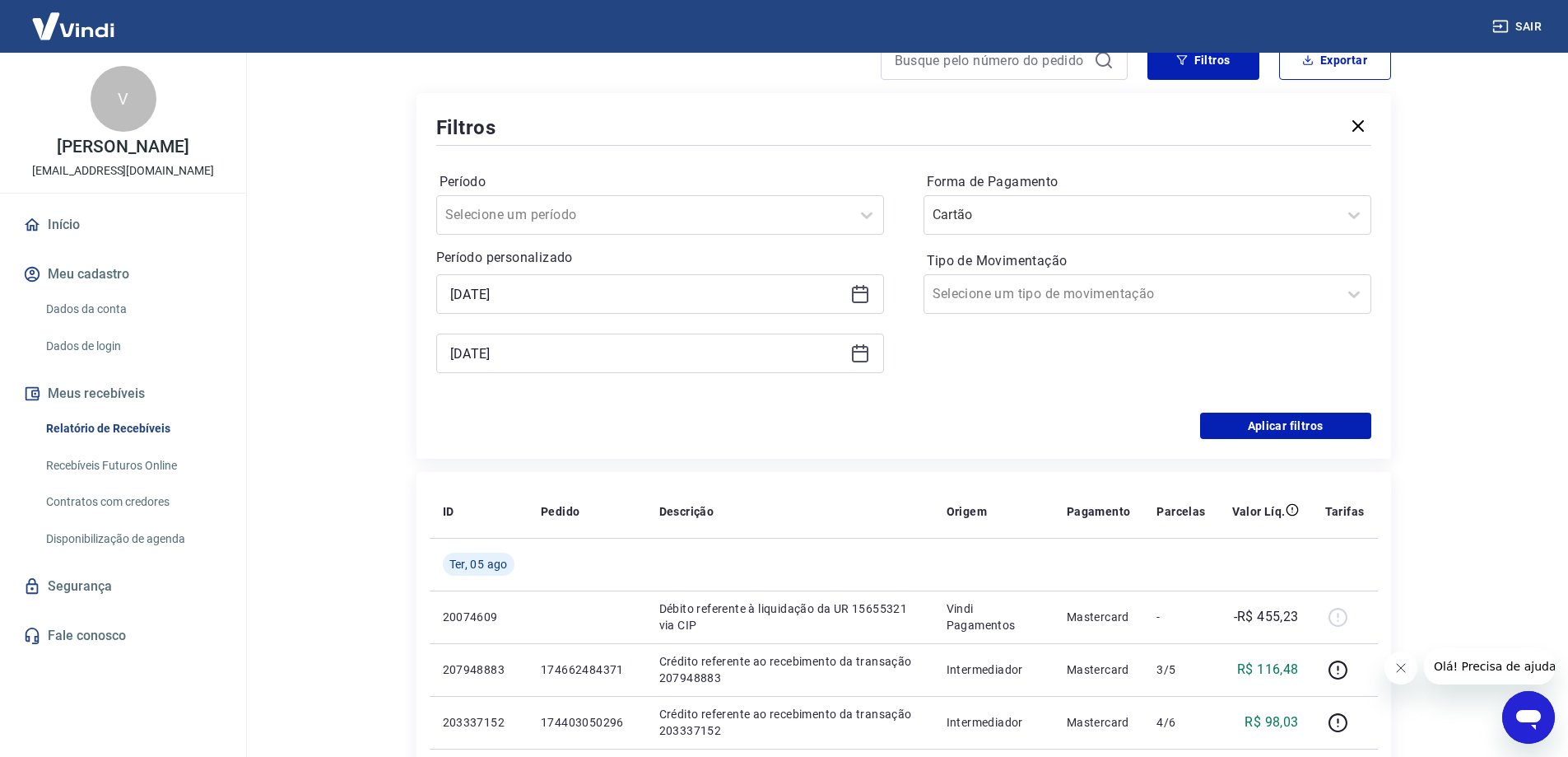
click at [865, 353] on icon at bounding box center [860, 352] width 20 height 20
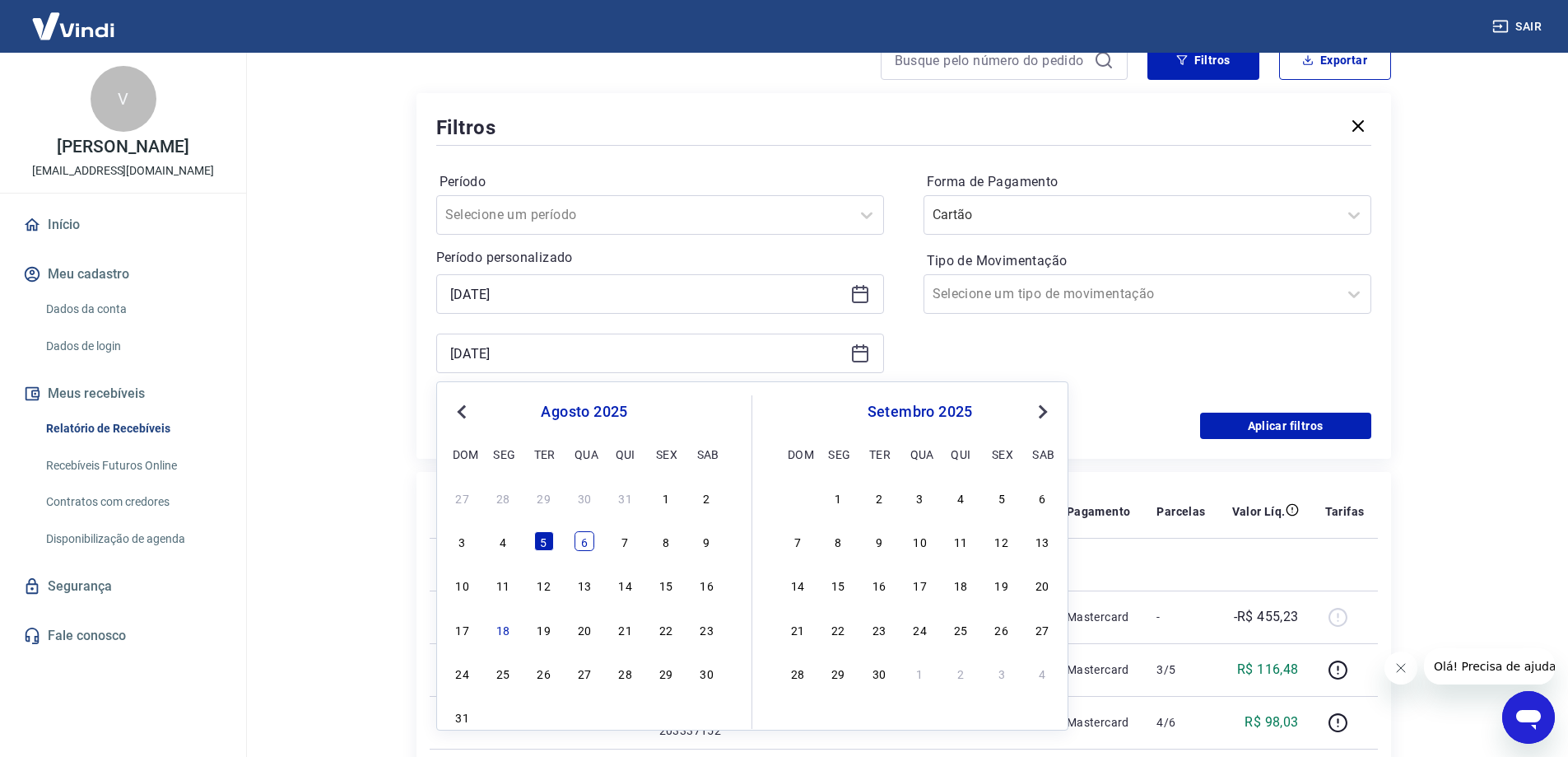
click at [593, 544] on div "6" at bounding box center [584, 540] width 20 height 20
type input "[DATE]"
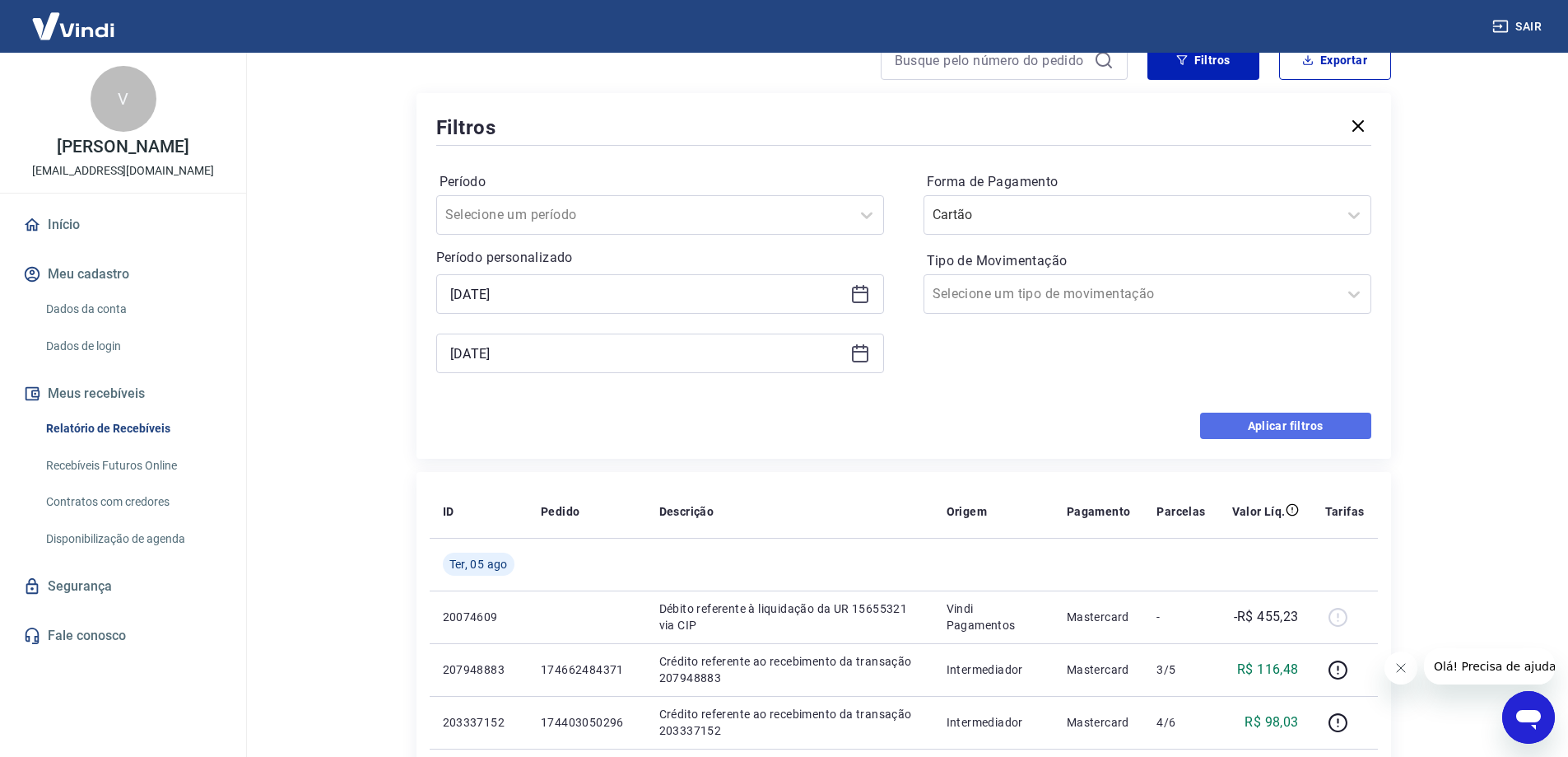
click at [1242, 436] on button "Aplicar filtros" at bounding box center [1286, 425] width 171 height 26
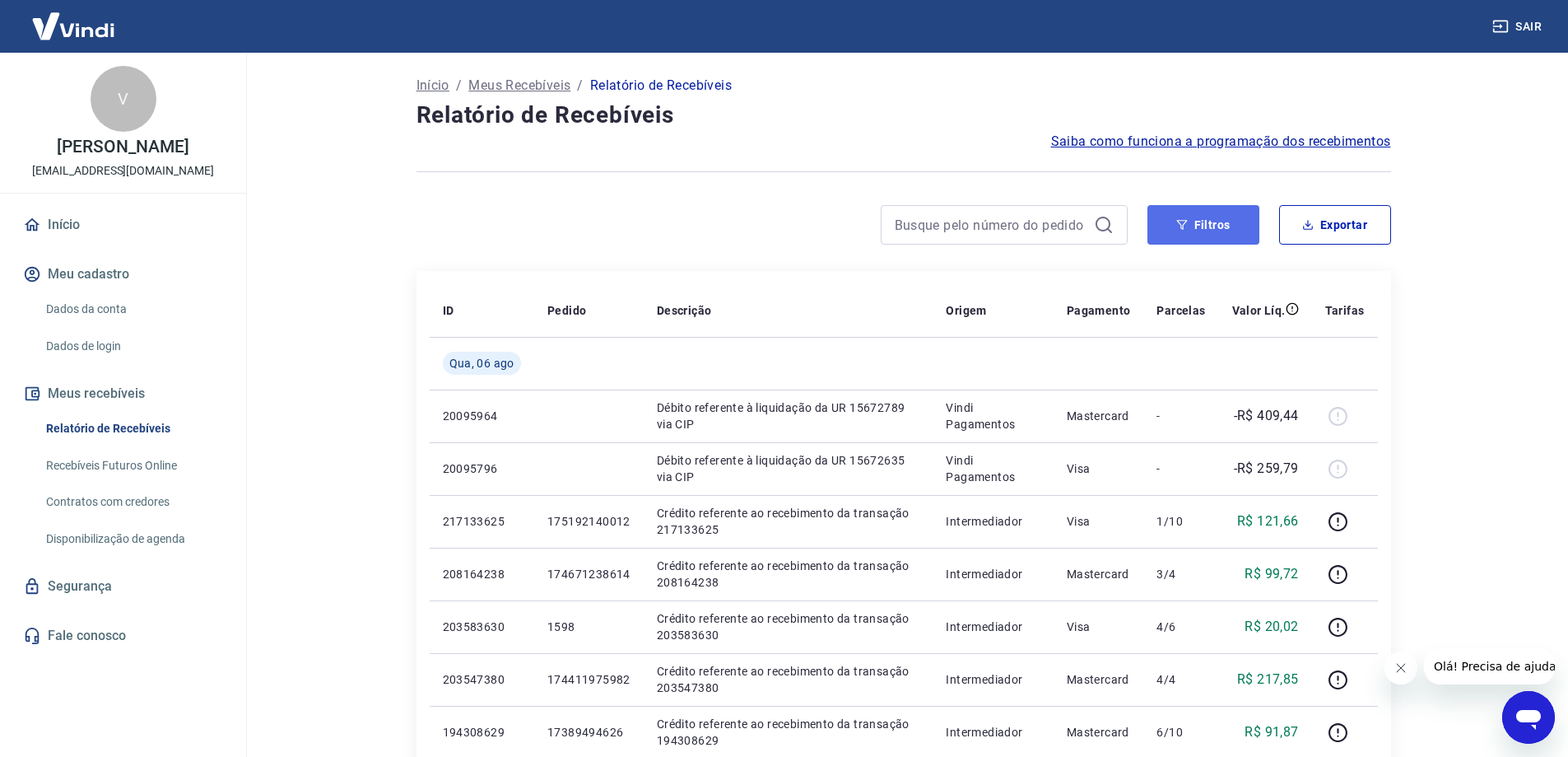
click at [1206, 230] on button "Filtros" at bounding box center [1204, 224] width 112 height 39
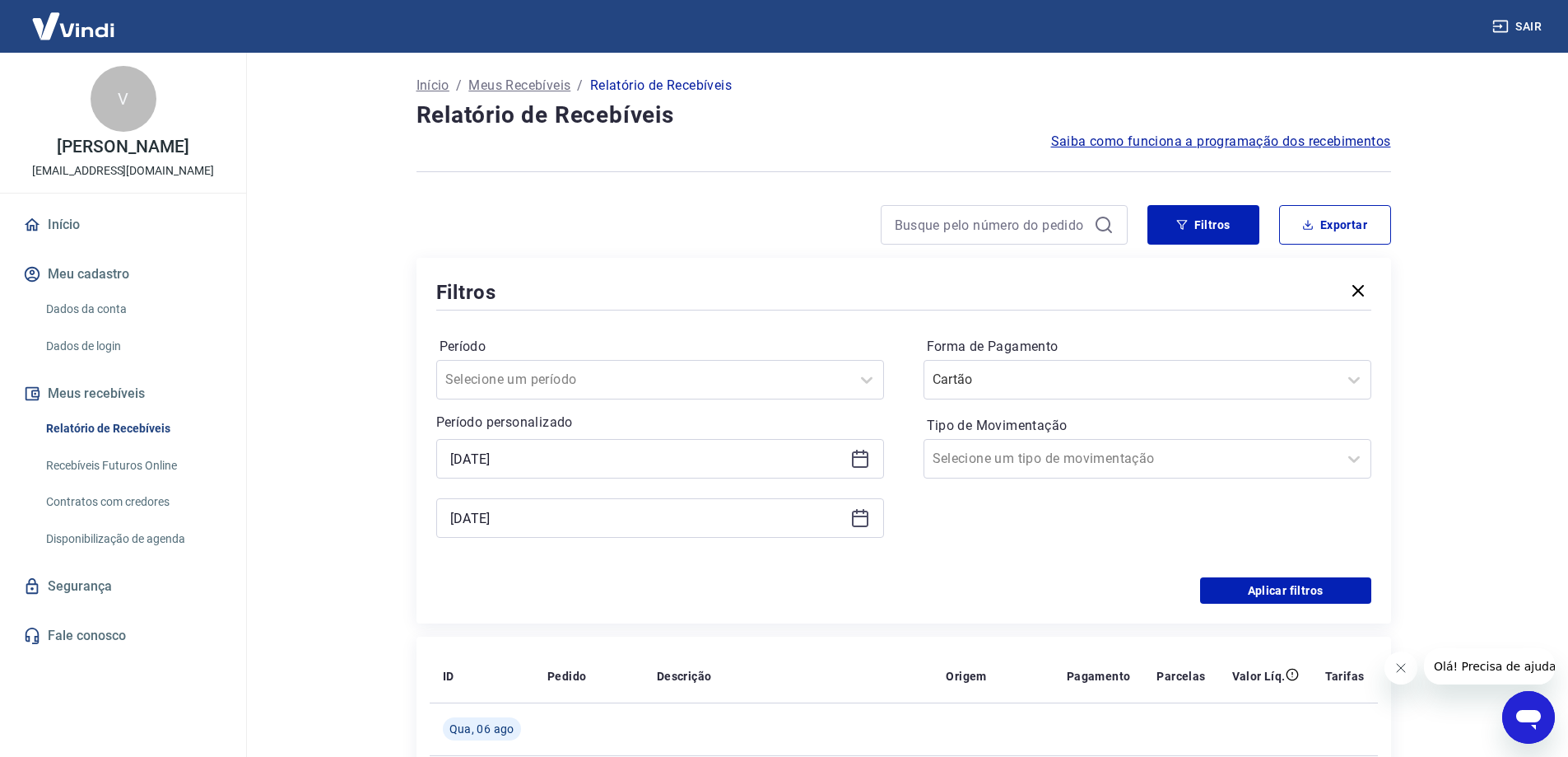
click at [863, 462] on icon at bounding box center [860, 458] width 20 height 20
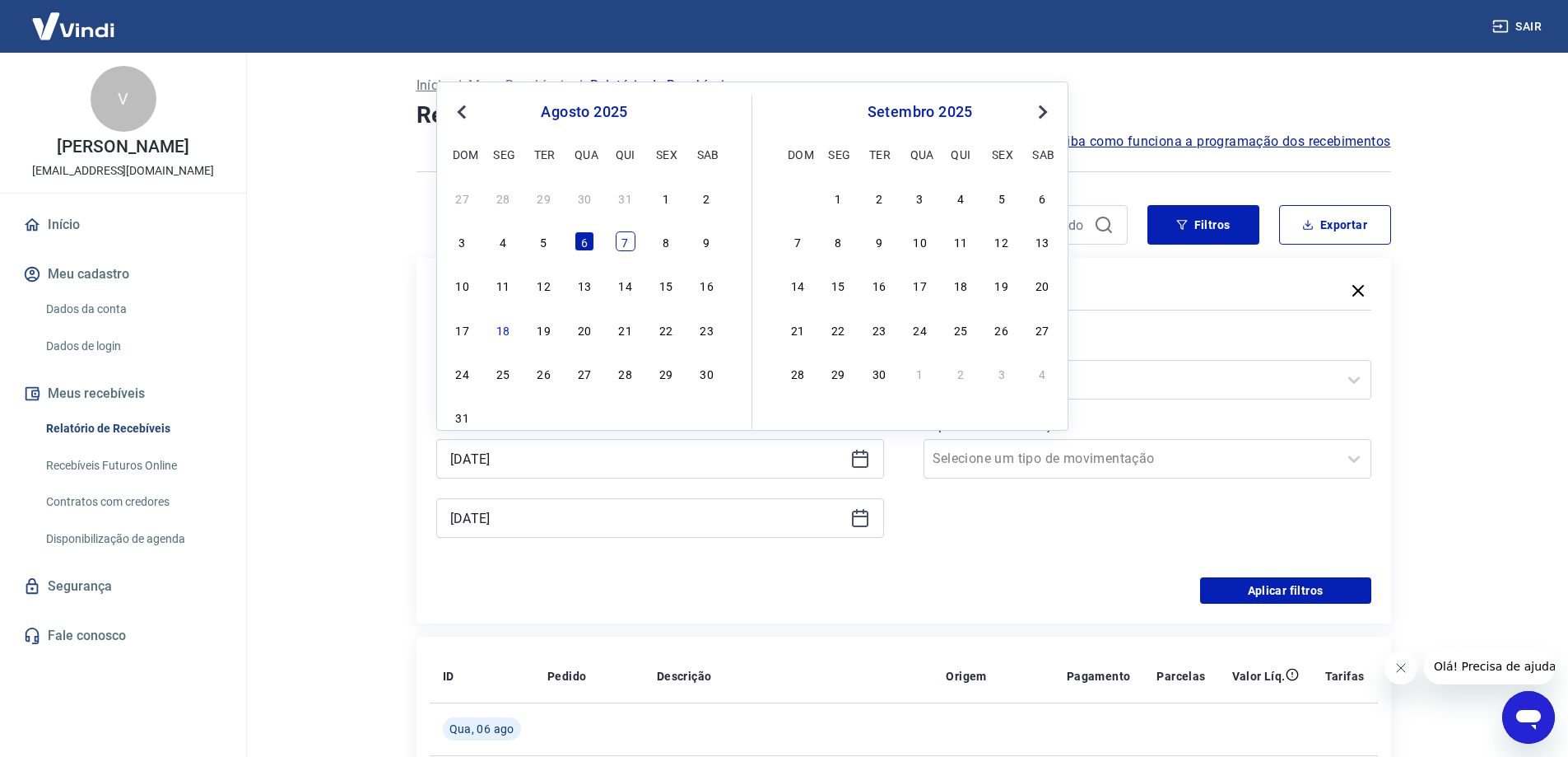
click at [619, 239] on div "7" at bounding box center [625, 241] width 20 height 20
type input "[DATE]"
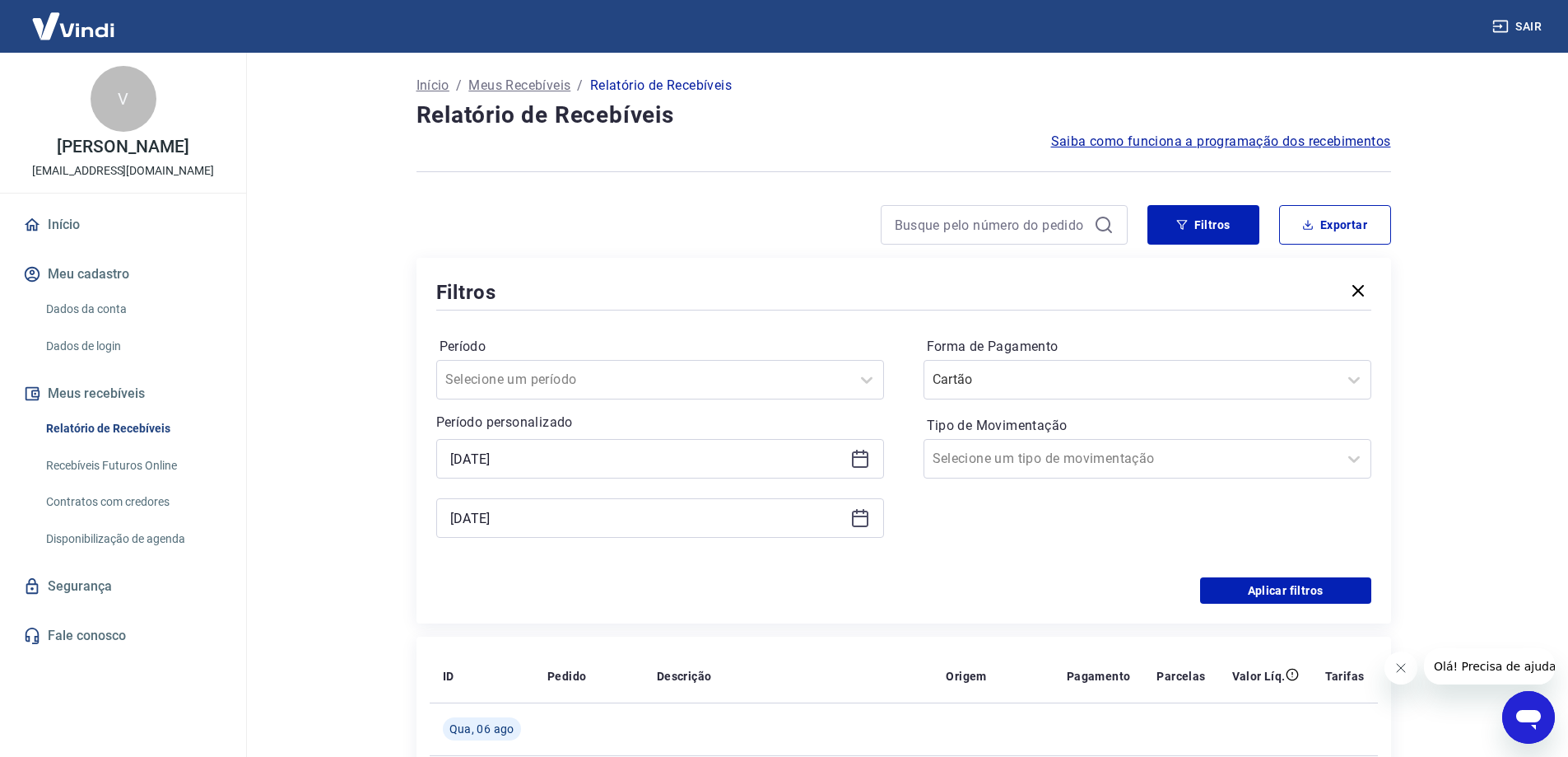
click at [862, 514] on icon at bounding box center [860, 518] width 20 height 20
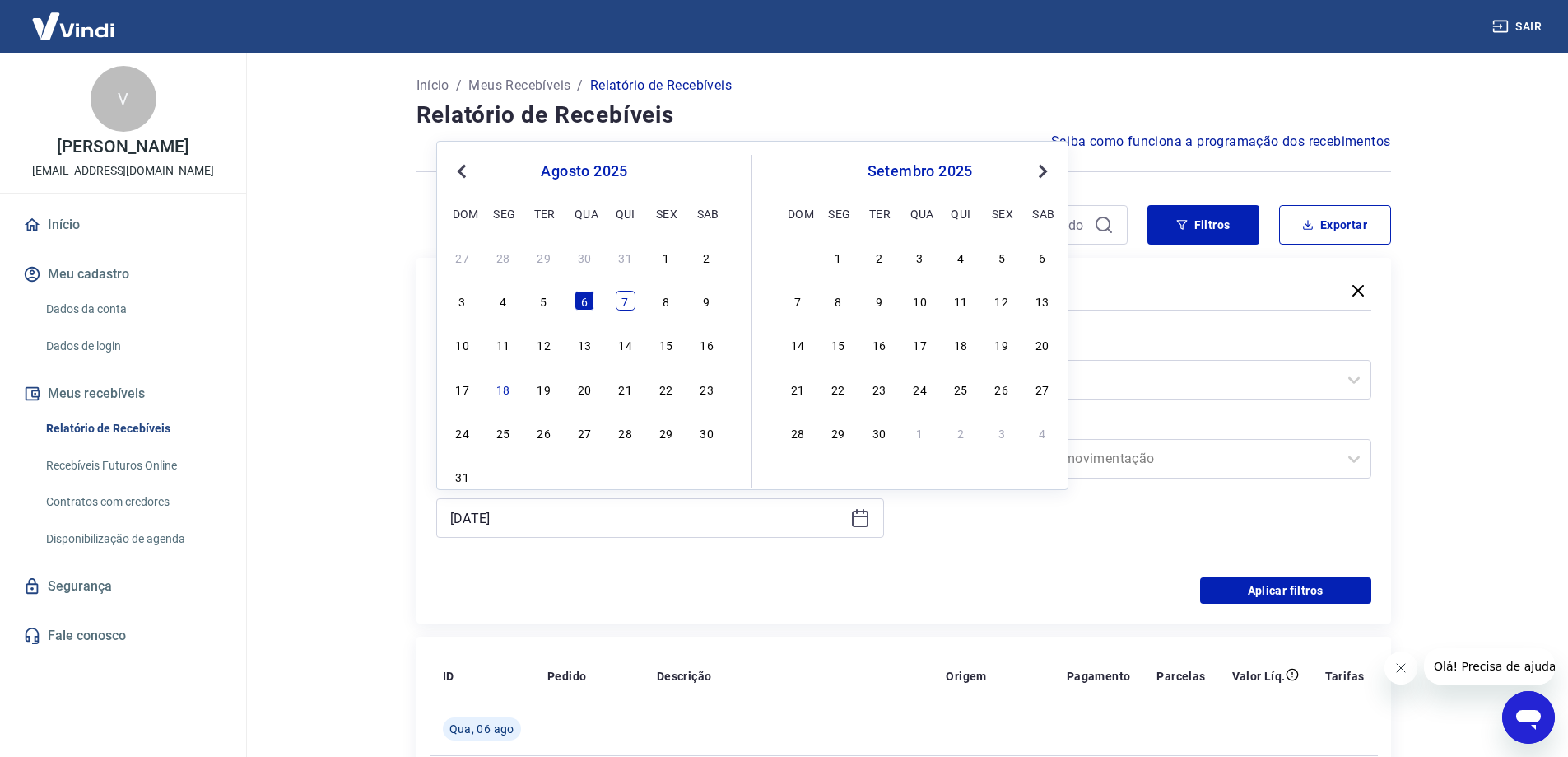
click at [629, 297] on div "7" at bounding box center [625, 300] width 20 height 20
type input "[DATE]"
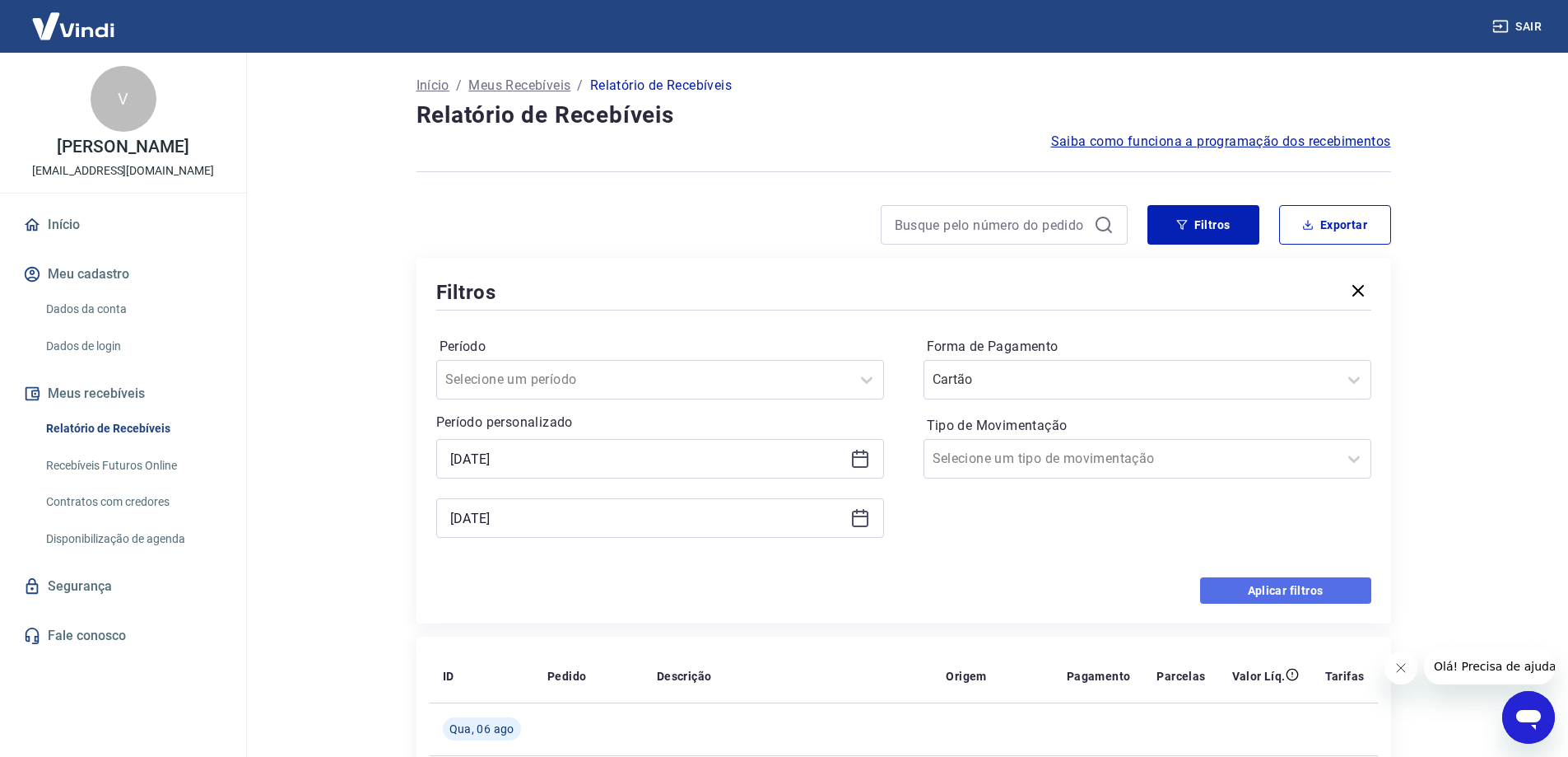
click at [1261, 590] on button "Aplicar filtros" at bounding box center [1286, 591] width 171 height 26
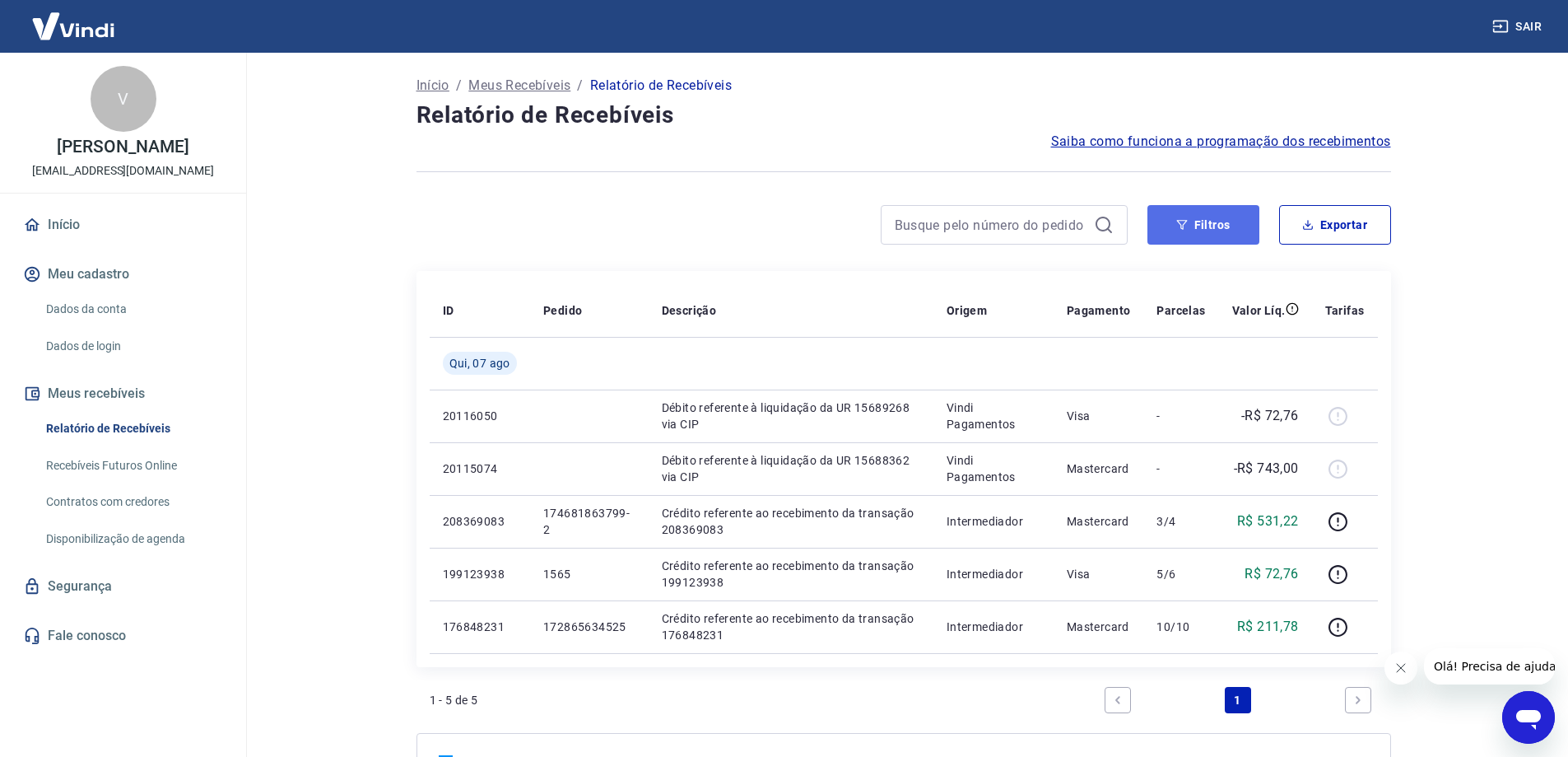
click at [1178, 232] on button "Filtros" at bounding box center [1204, 224] width 112 height 39
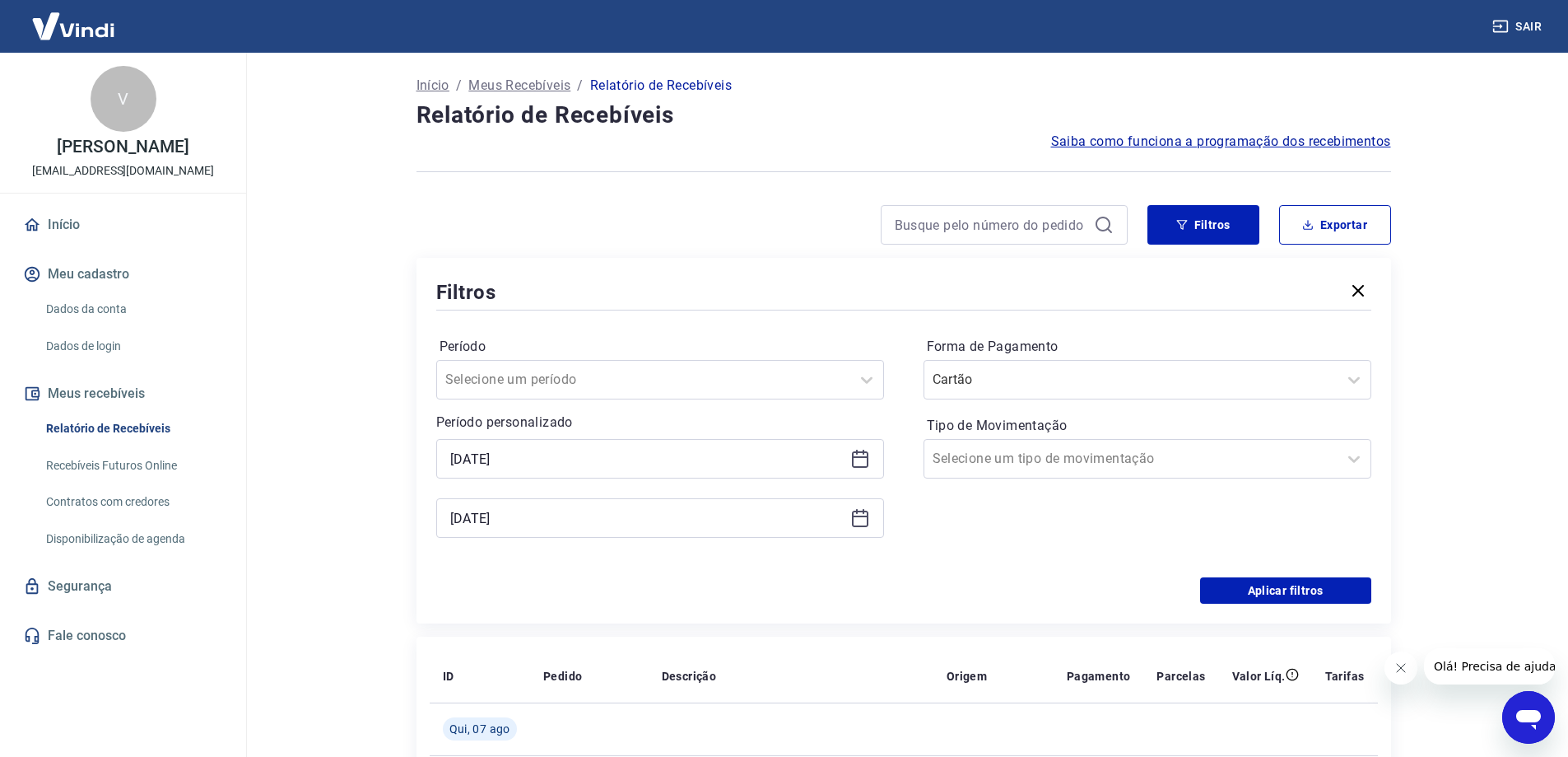
click at [868, 457] on icon at bounding box center [861, 457] width 17 height 2
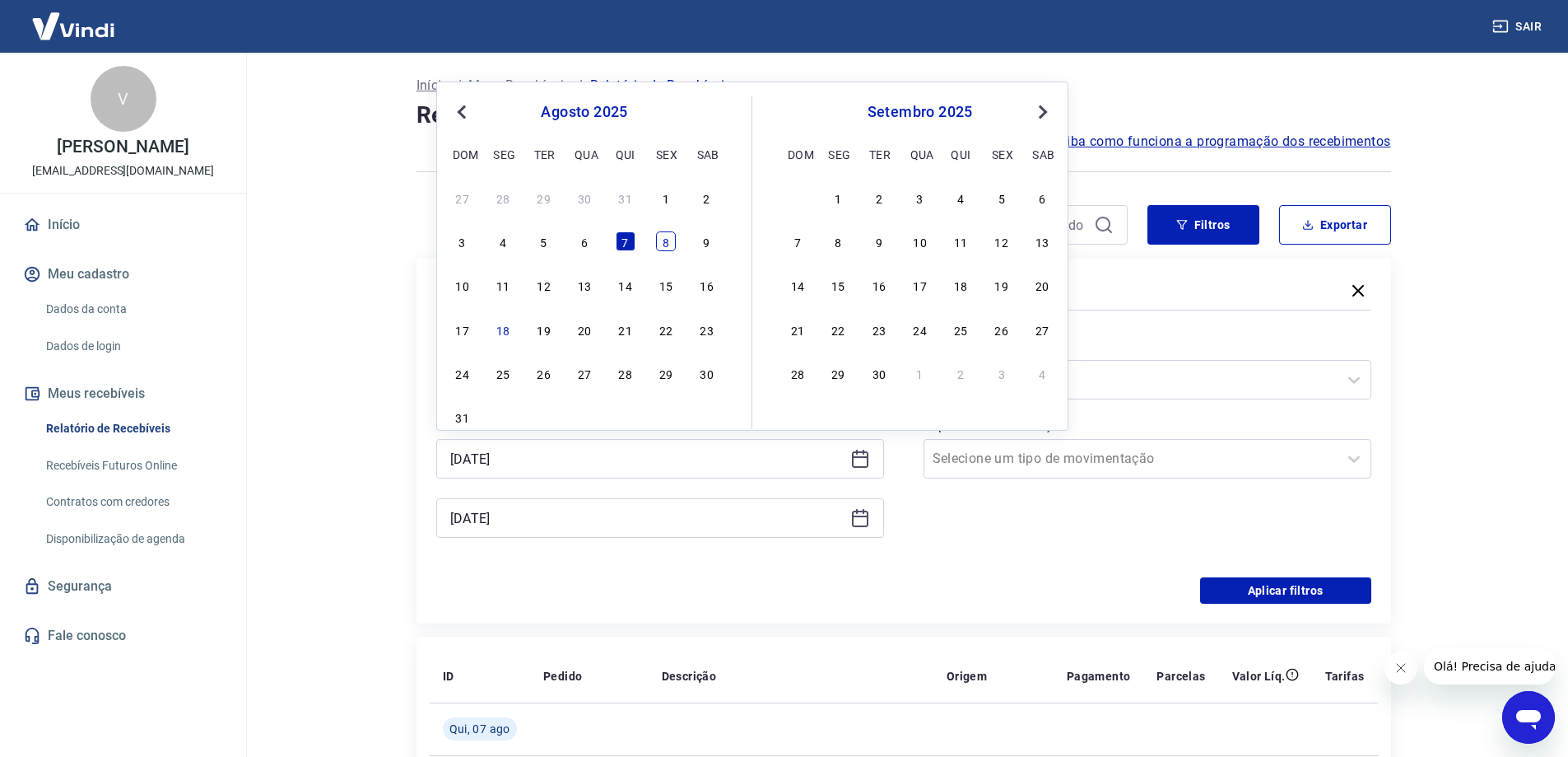
click at [663, 239] on div "8" at bounding box center [665, 241] width 20 height 20
type input "[DATE]"
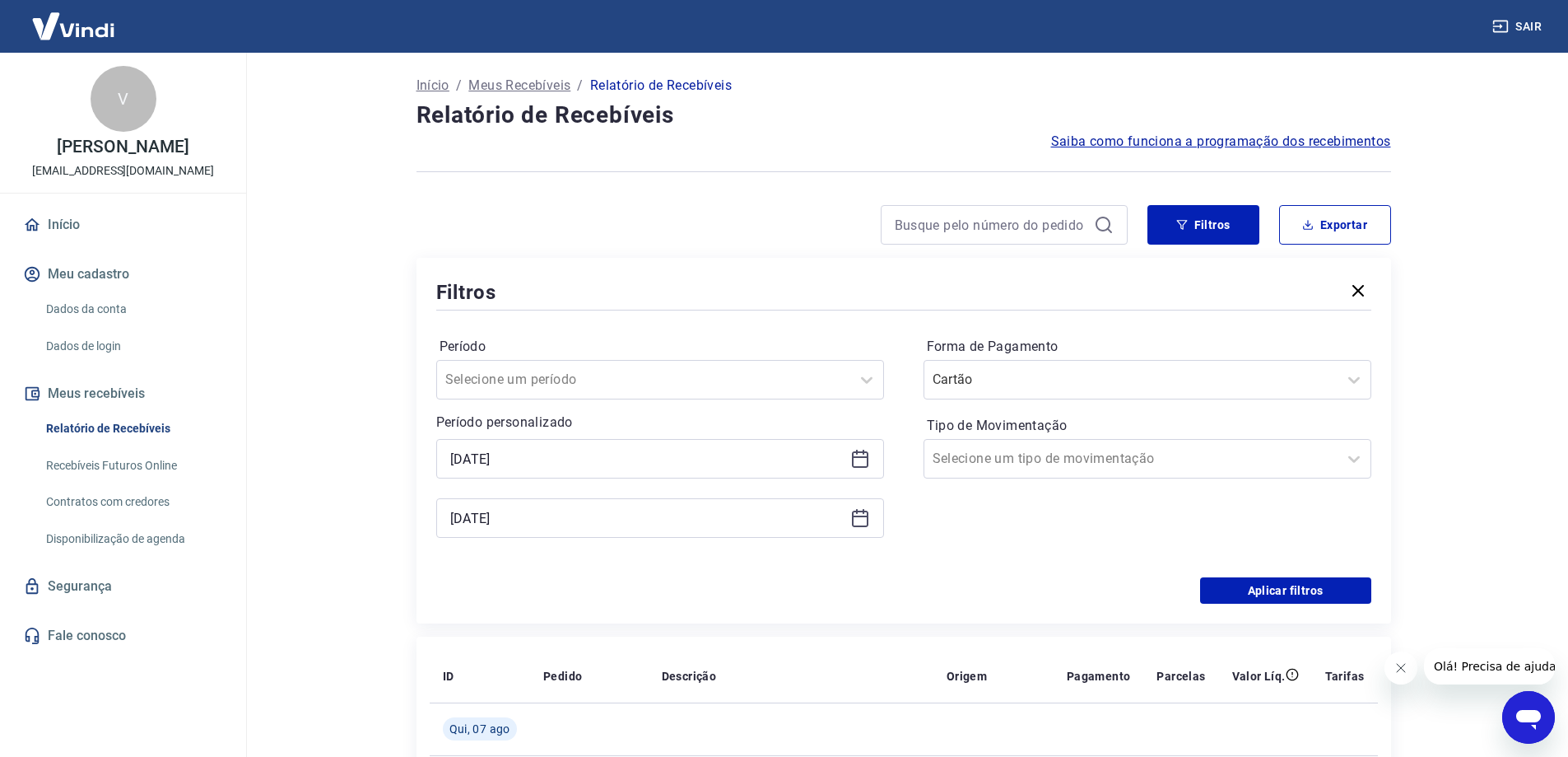
click at [865, 529] on div "[DATE]" at bounding box center [660, 518] width 448 height 39
click at [859, 520] on icon at bounding box center [860, 518] width 20 height 20
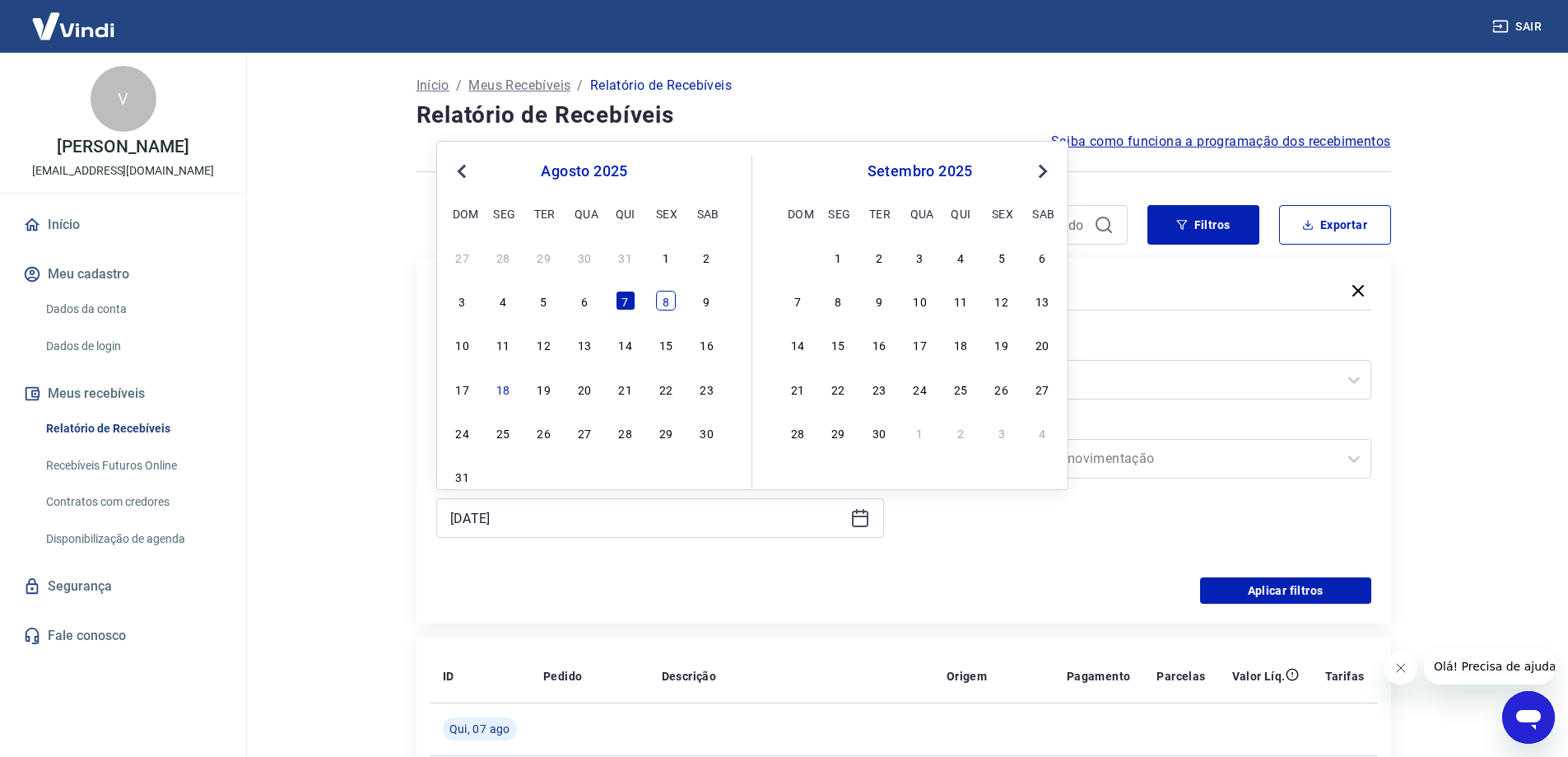
click at [675, 304] on div "8" at bounding box center [665, 300] width 20 height 20
type input "[DATE]"
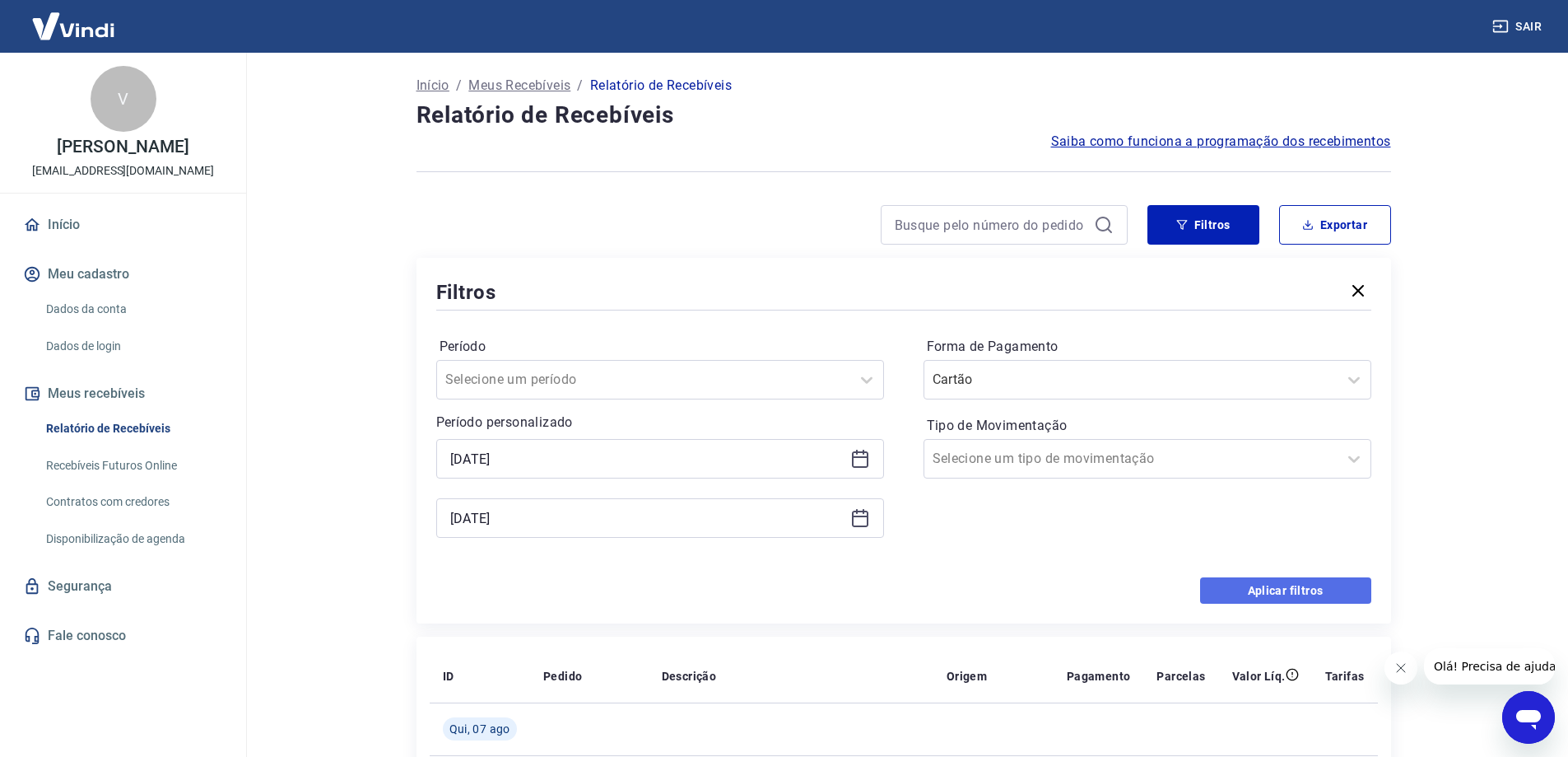
click at [1216, 582] on button "Aplicar filtros" at bounding box center [1286, 591] width 171 height 26
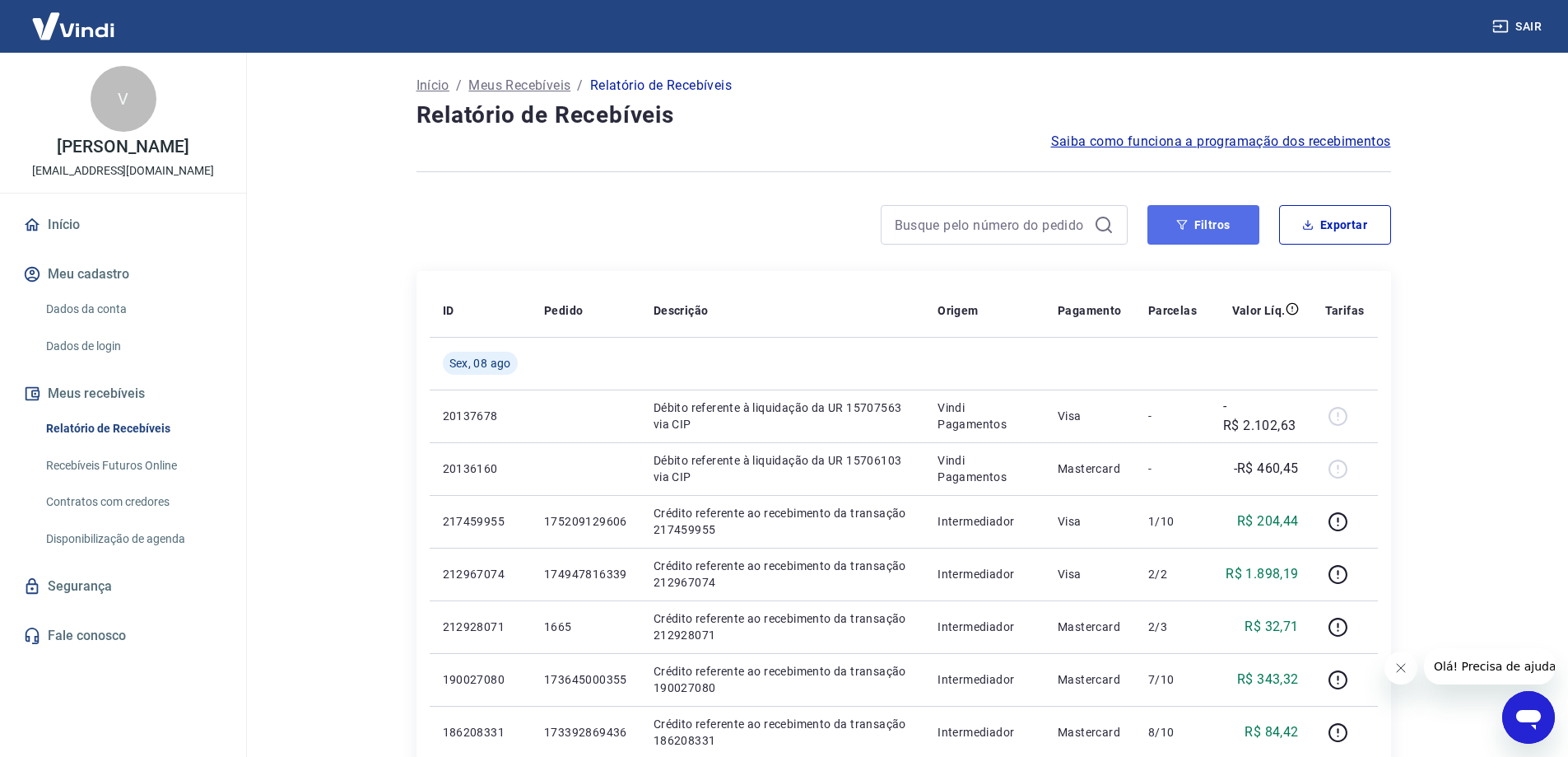
click at [1187, 235] on button "Filtros" at bounding box center [1204, 224] width 112 height 39
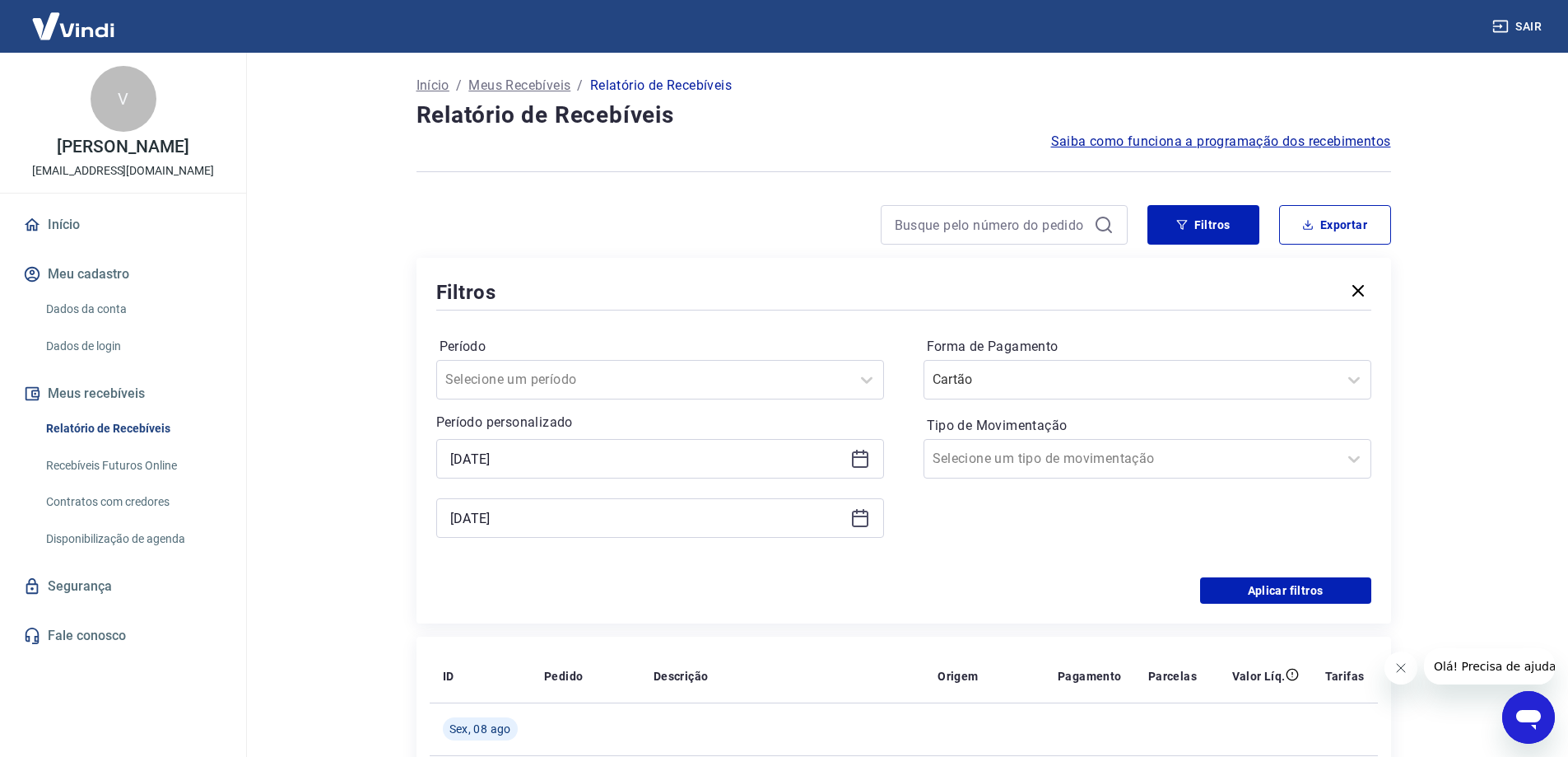
click at [868, 464] on icon at bounding box center [861, 460] width 17 height 17
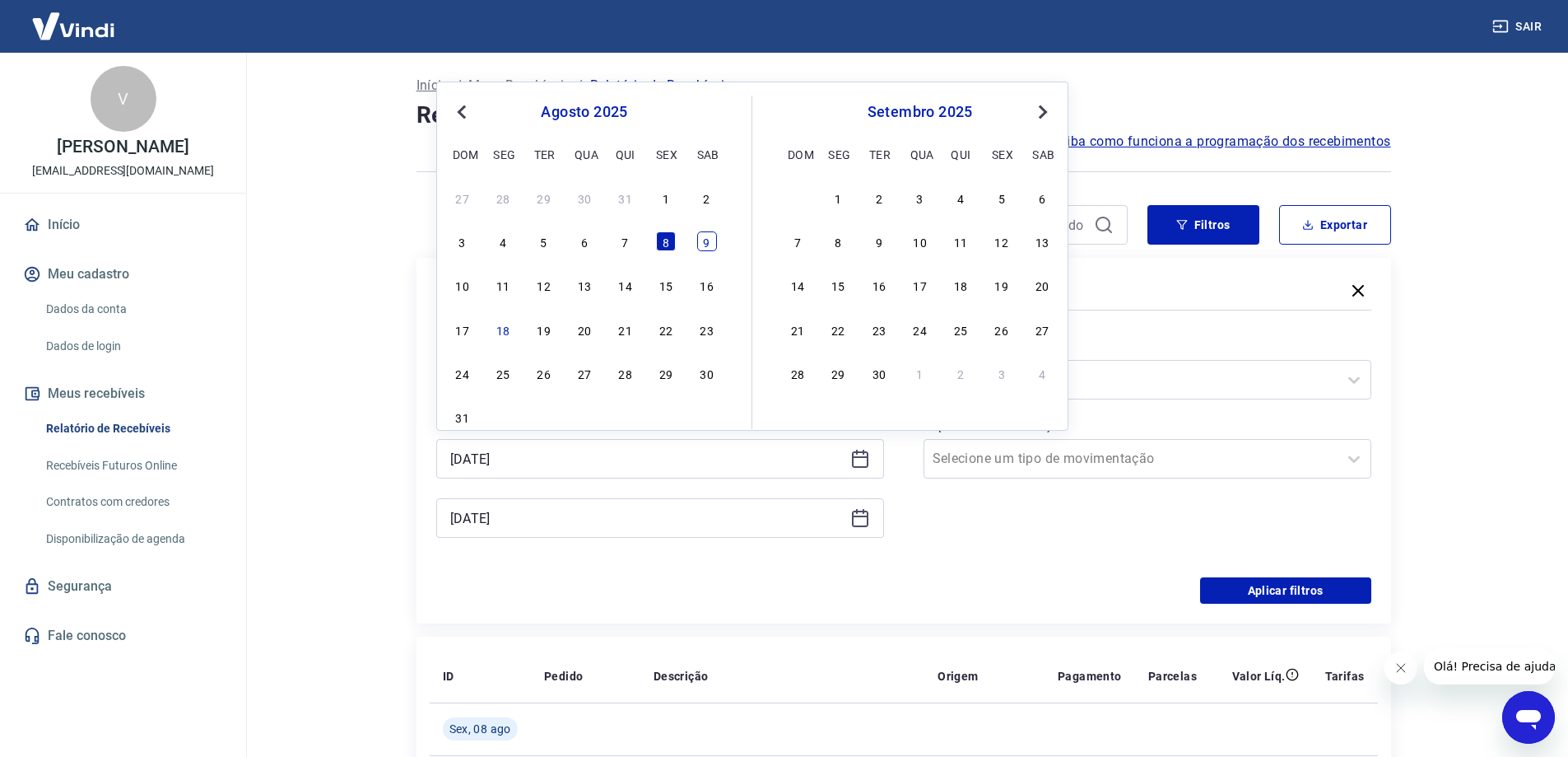
click at [705, 246] on div "9" at bounding box center [706, 241] width 20 height 20
type input "[DATE]"
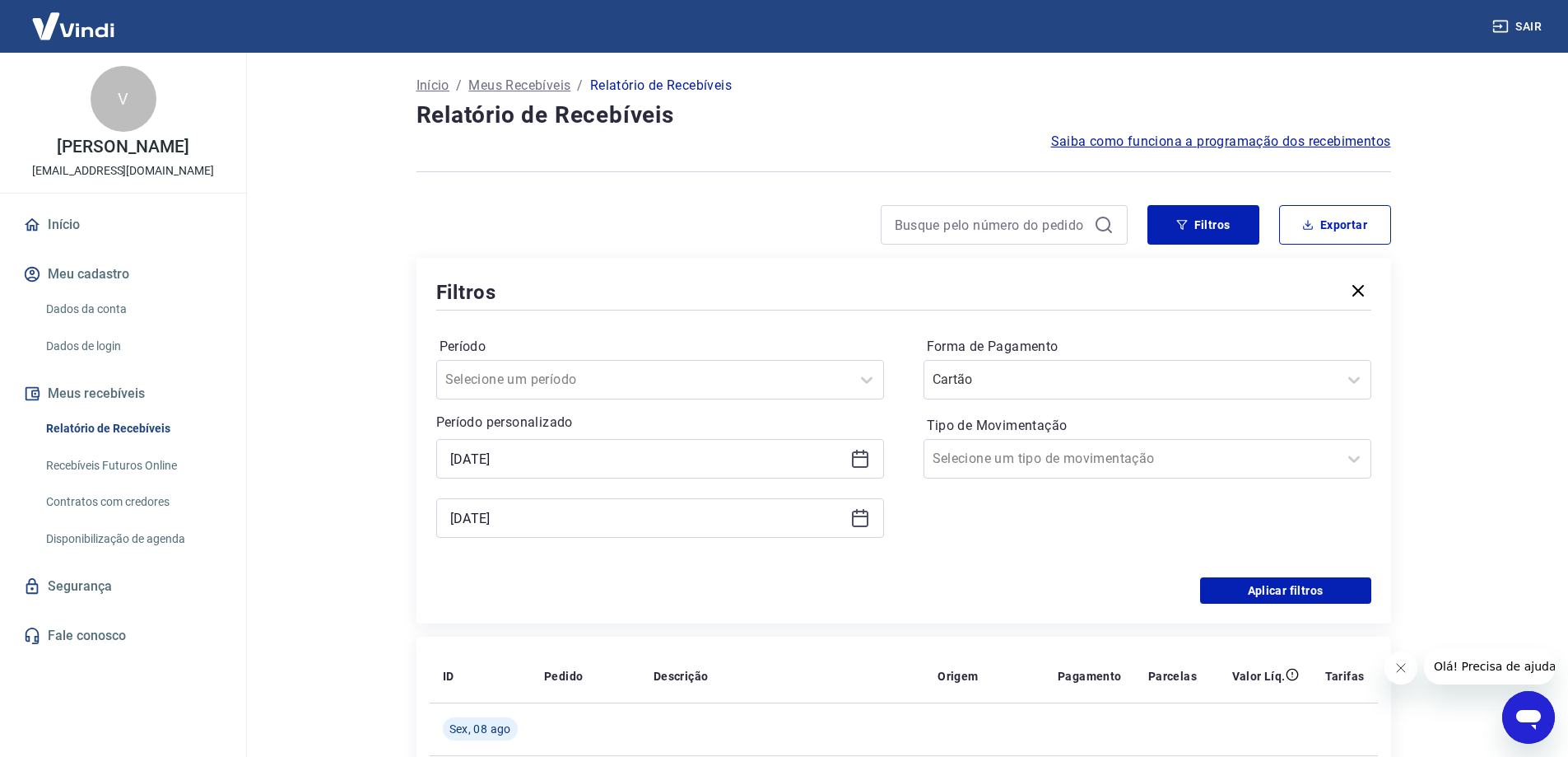
click at [850, 523] on icon at bounding box center [860, 518] width 20 height 20
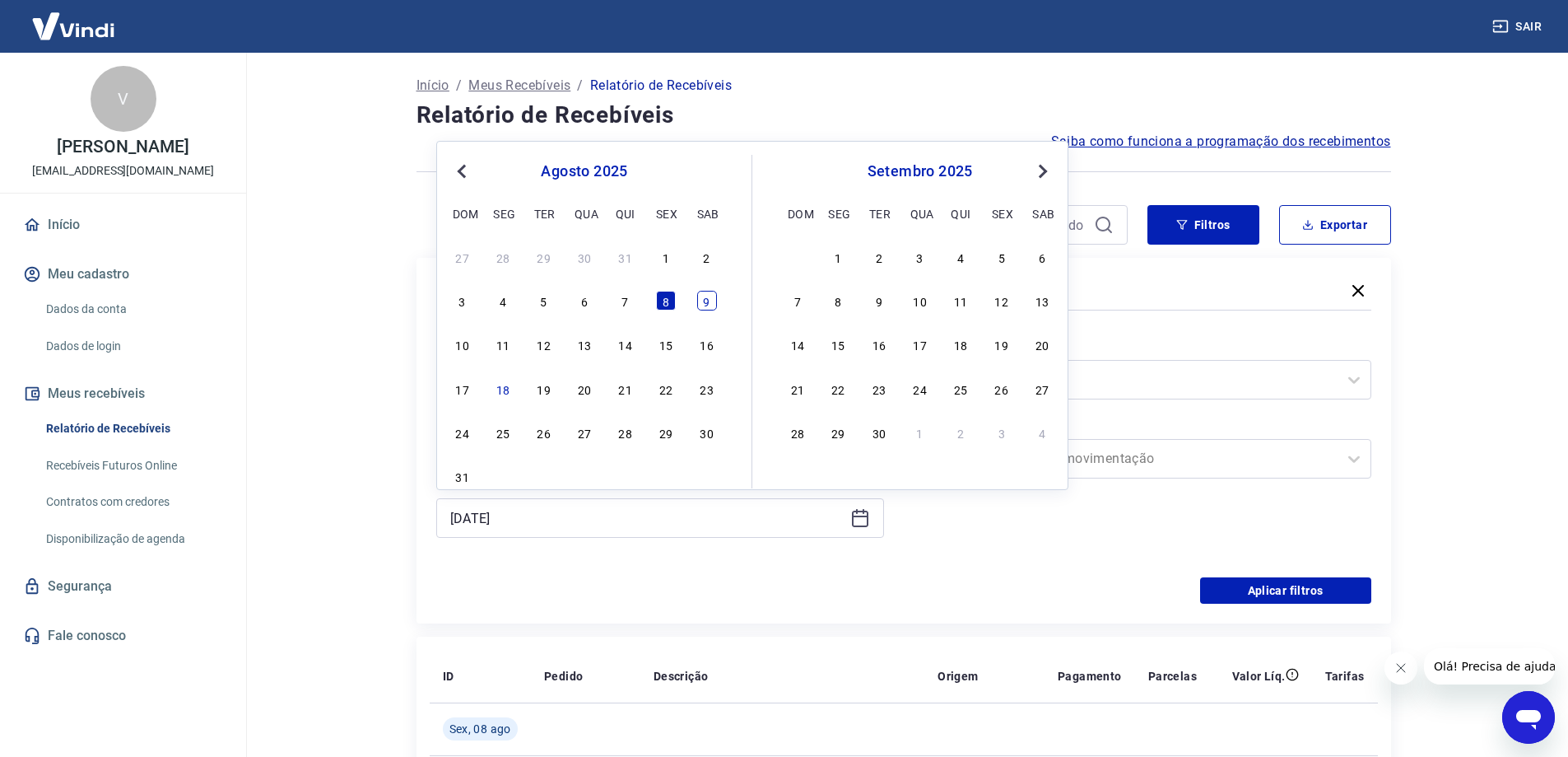
click at [698, 305] on div "9" at bounding box center [706, 300] width 20 height 20
type input "[DATE]"
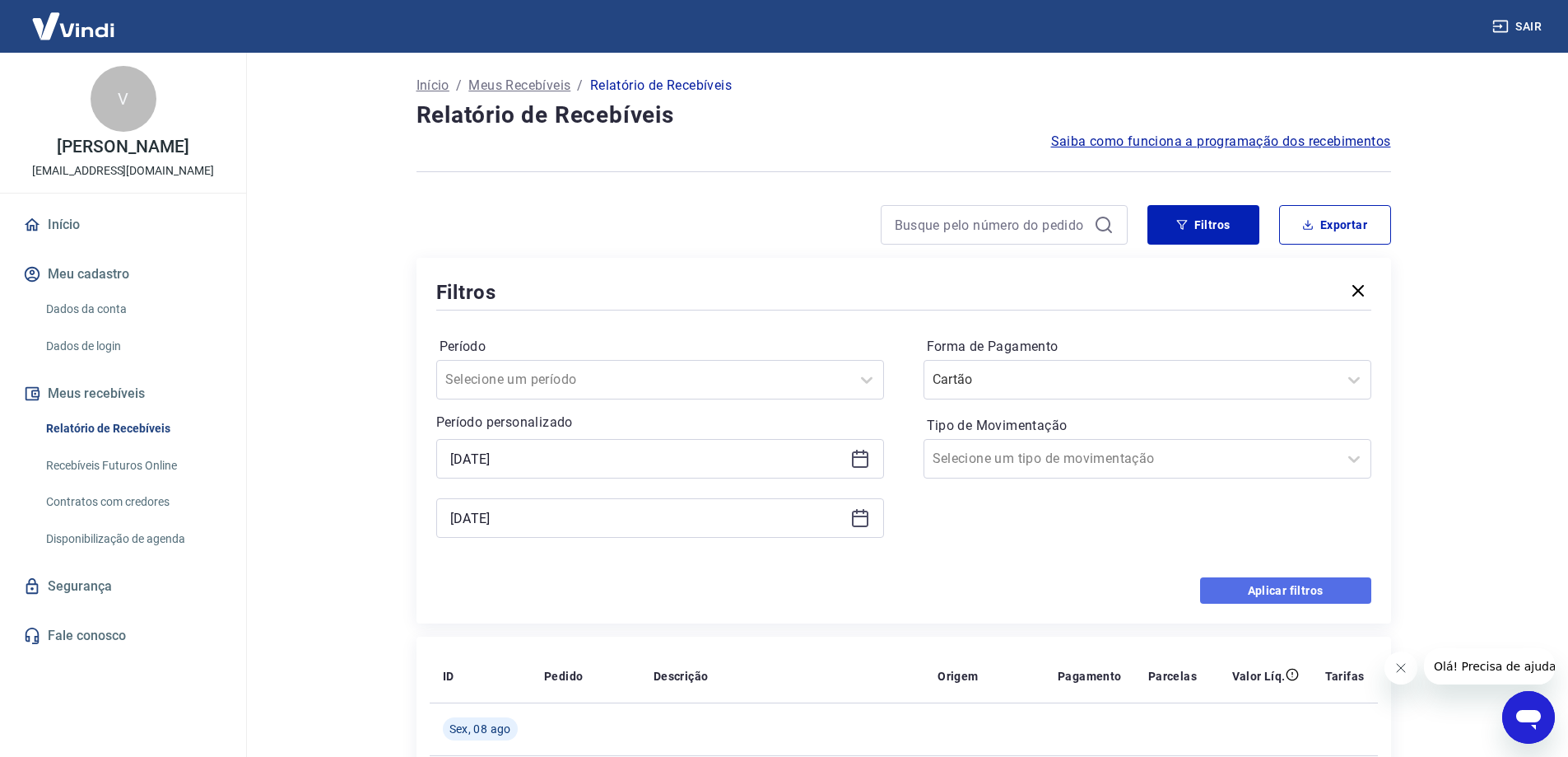
click at [1229, 584] on button "Aplicar filtros" at bounding box center [1286, 591] width 171 height 26
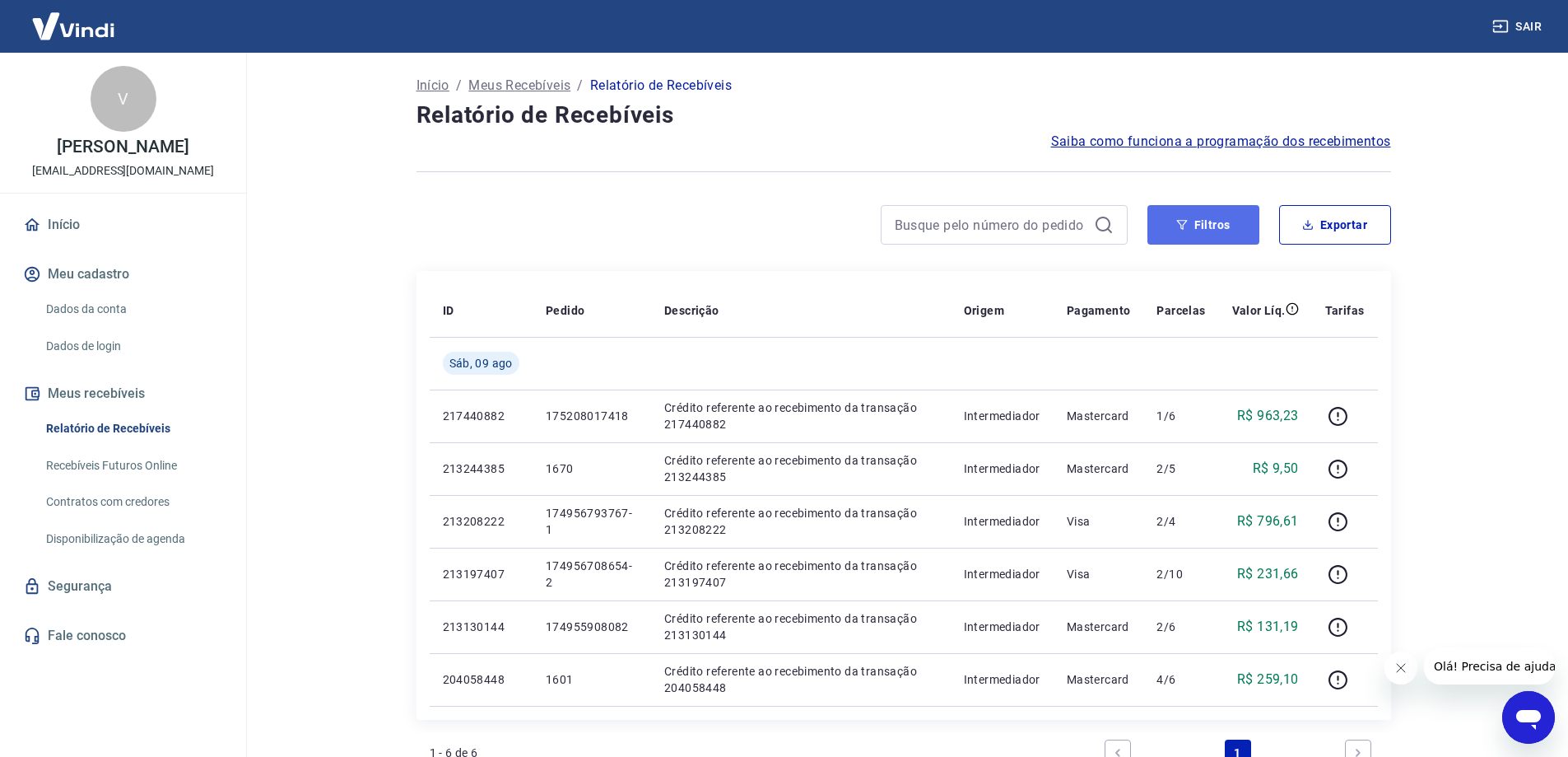
click at [1215, 231] on button "Filtros" at bounding box center [1204, 224] width 112 height 39
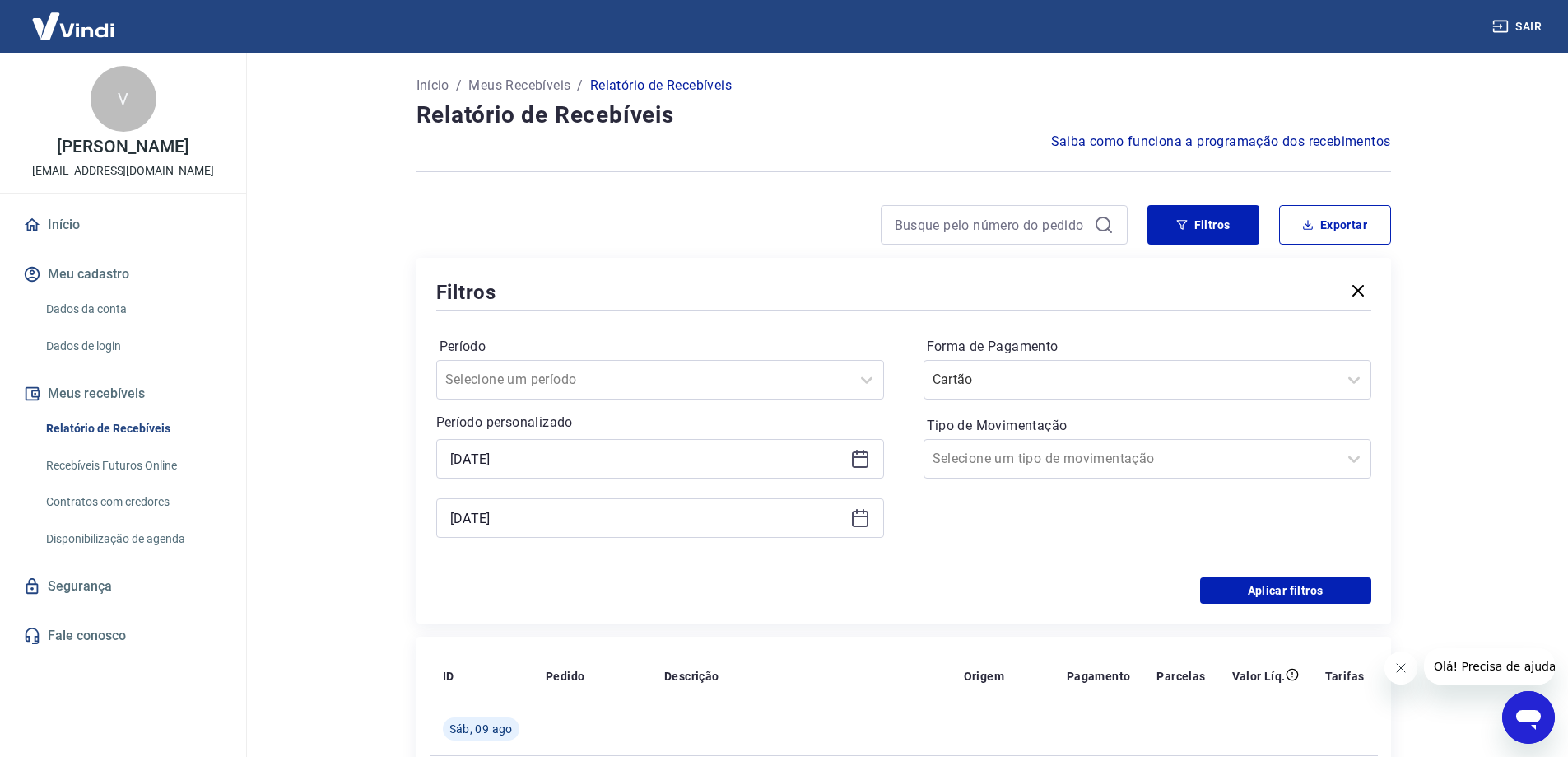
click at [854, 463] on icon at bounding box center [860, 458] width 20 height 20
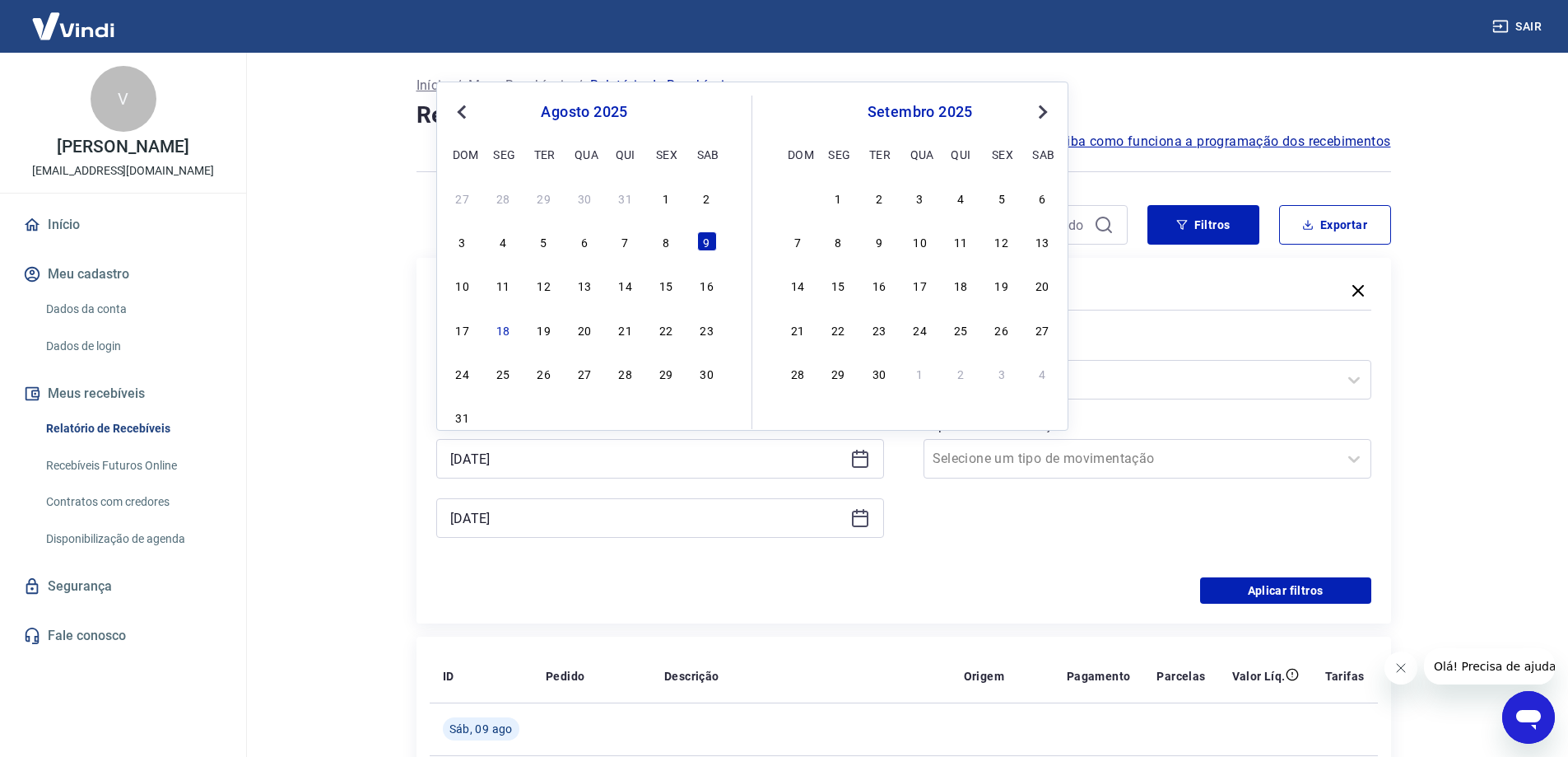
click at [459, 282] on div "10" at bounding box center [463, 284] width 20 height 20
type input "[DATE]"
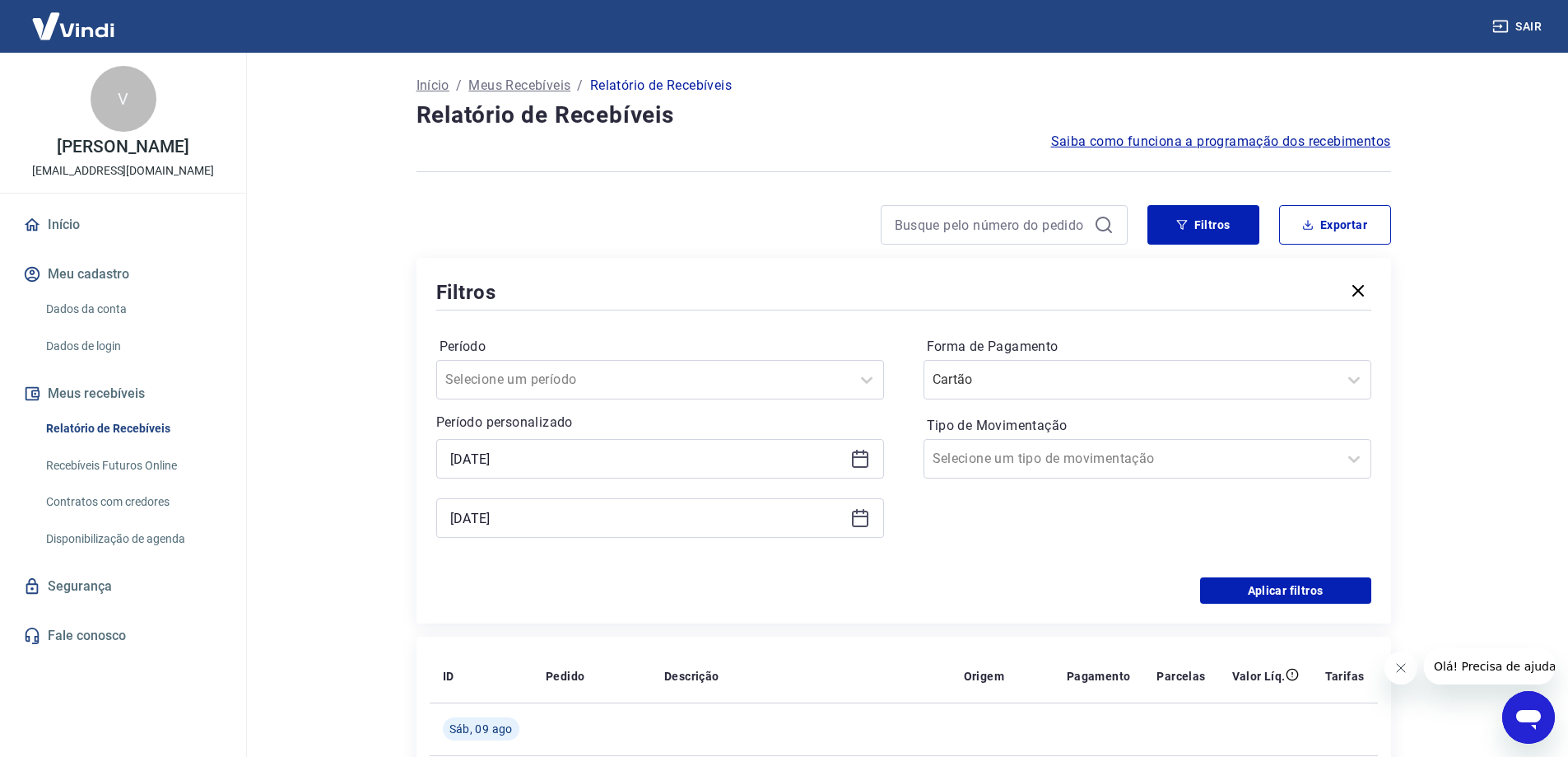
click at [859, 523] on icon at bounding box center [860, 518] width 20 height 20
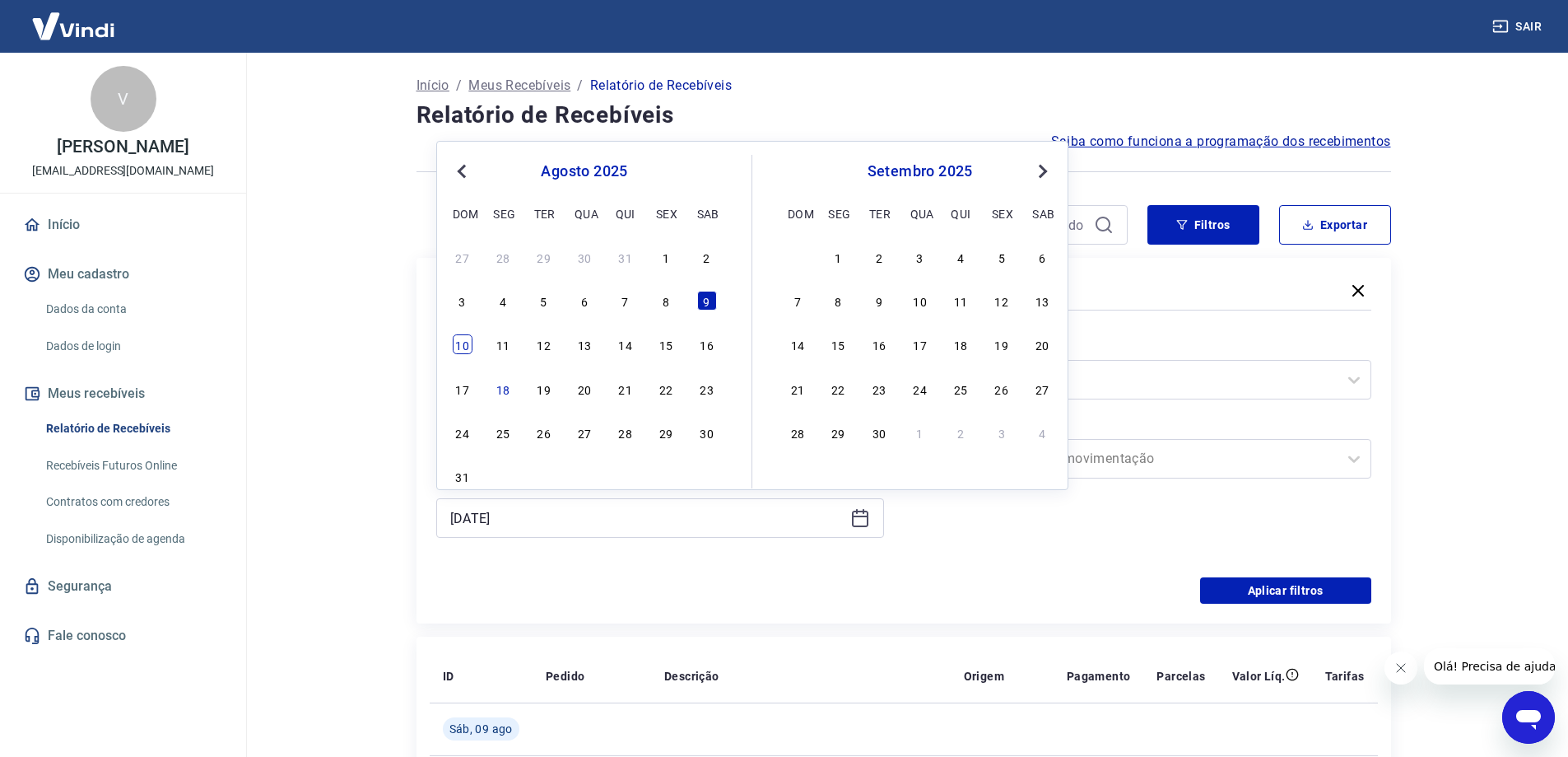
click at [467, 354] on div "10" at bounding box center [463, 344] width 20 height 20
type input "[DATE]"
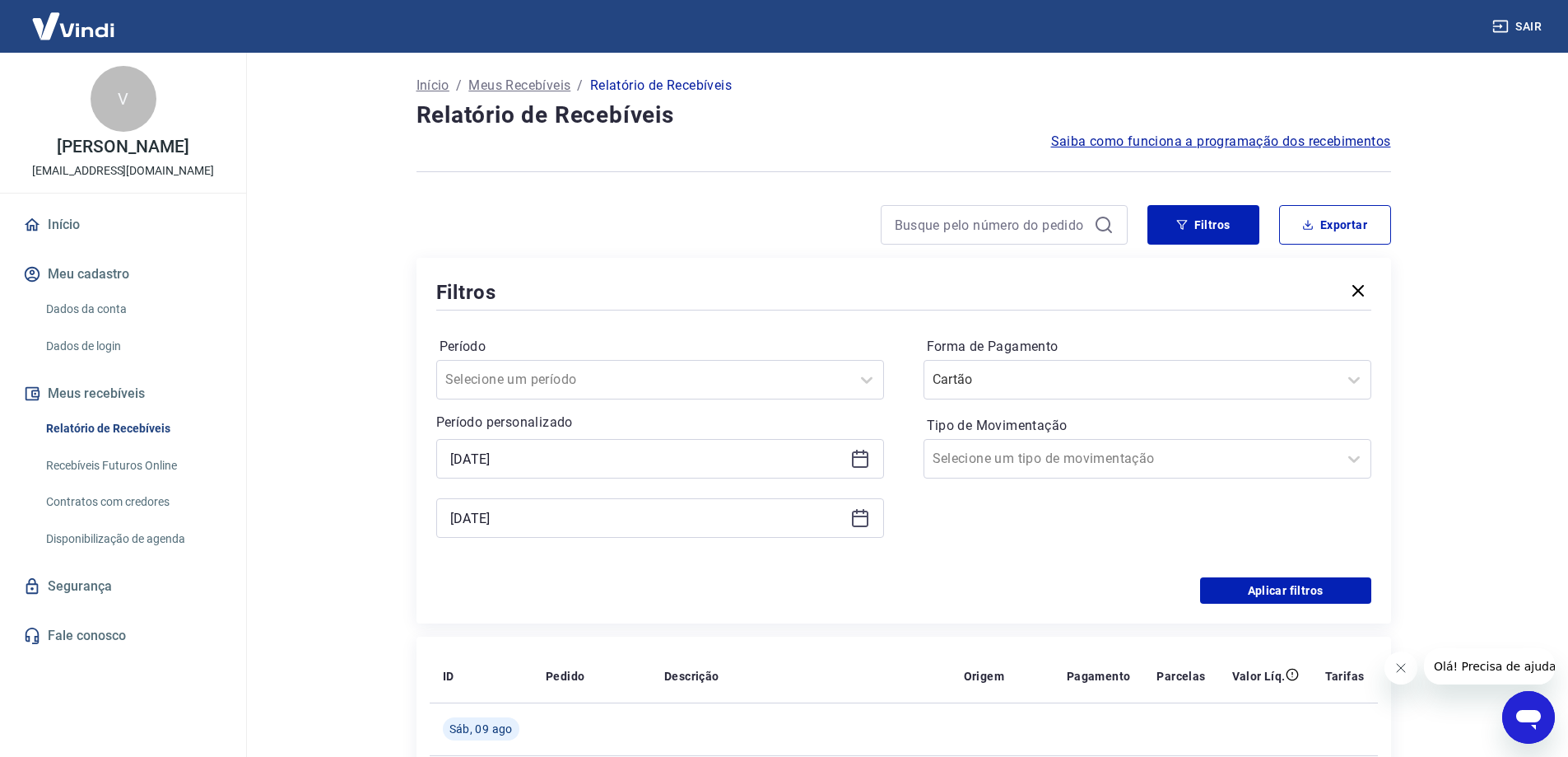
click at [855, 522] on icon at bounding box center [860, 518] width 20 height 20
click at [1235, 599] on button "Aplicar filtros" at bounding box center [1286, 591] width 171 height 26
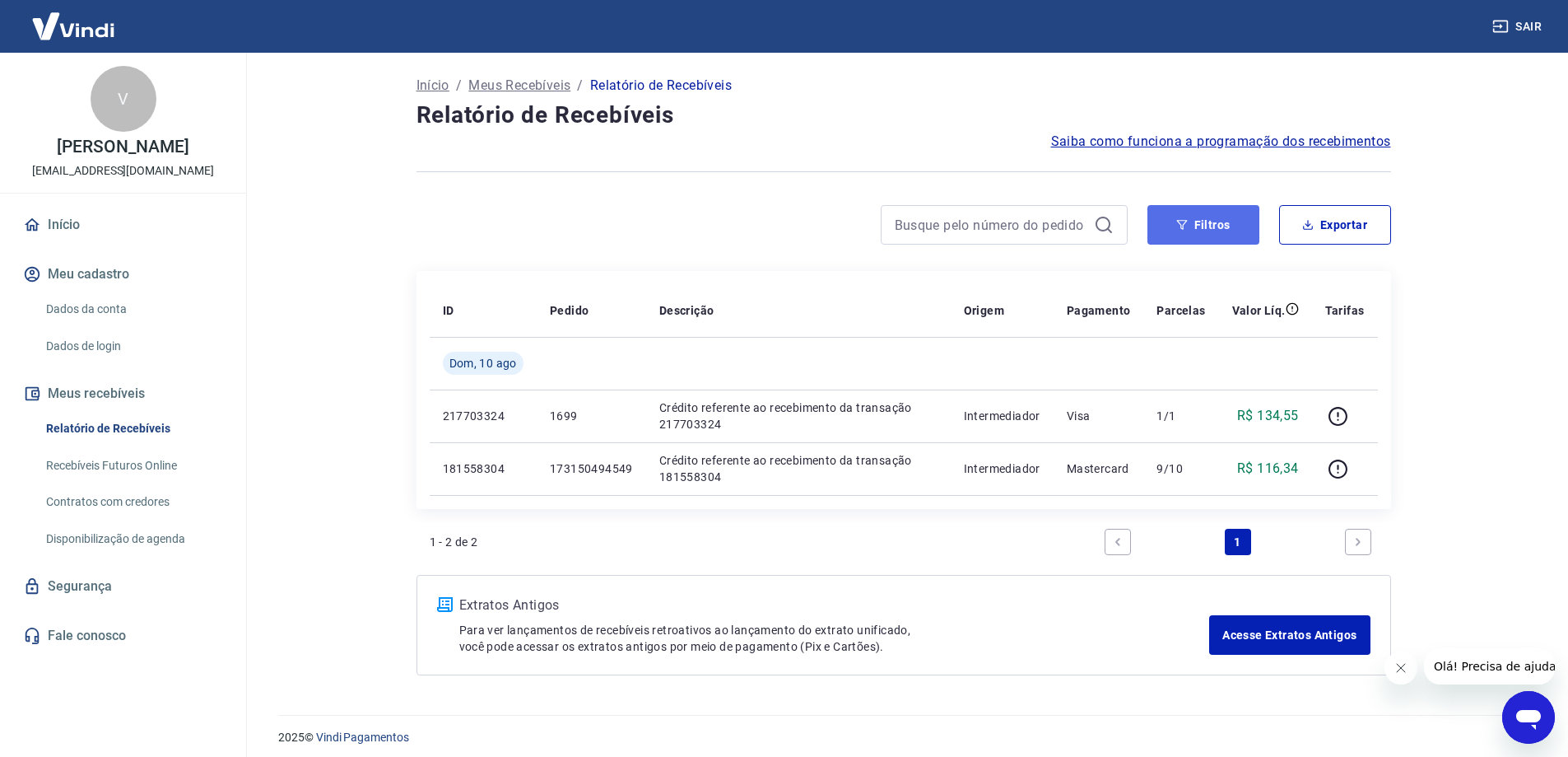
click at [1241, 232] on button "Filtros" at bounding box center [1204, 224] width 112 height 39
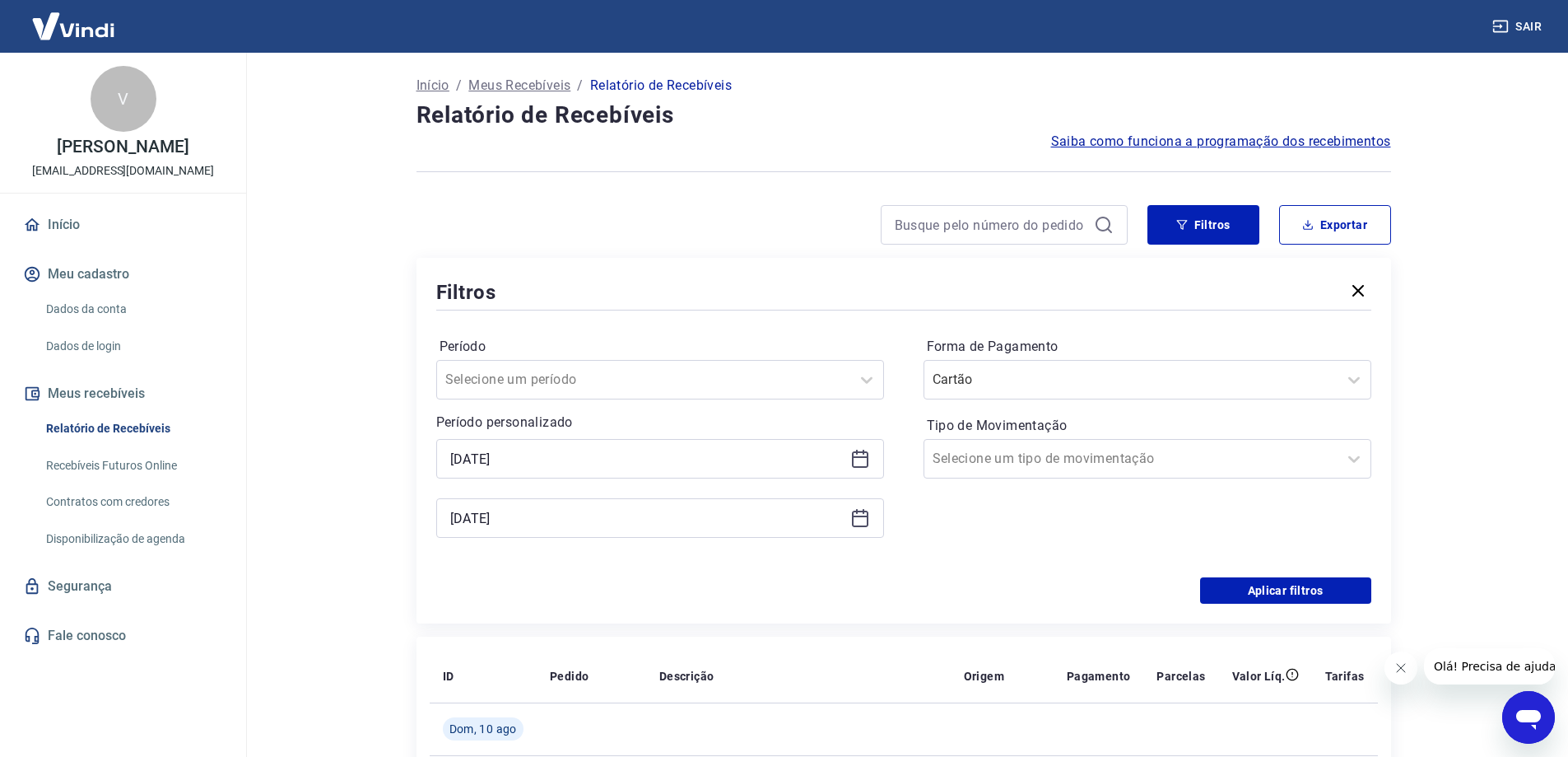
click at [865, 464] on icon at bounding box center [860, 458] width 20 height 20
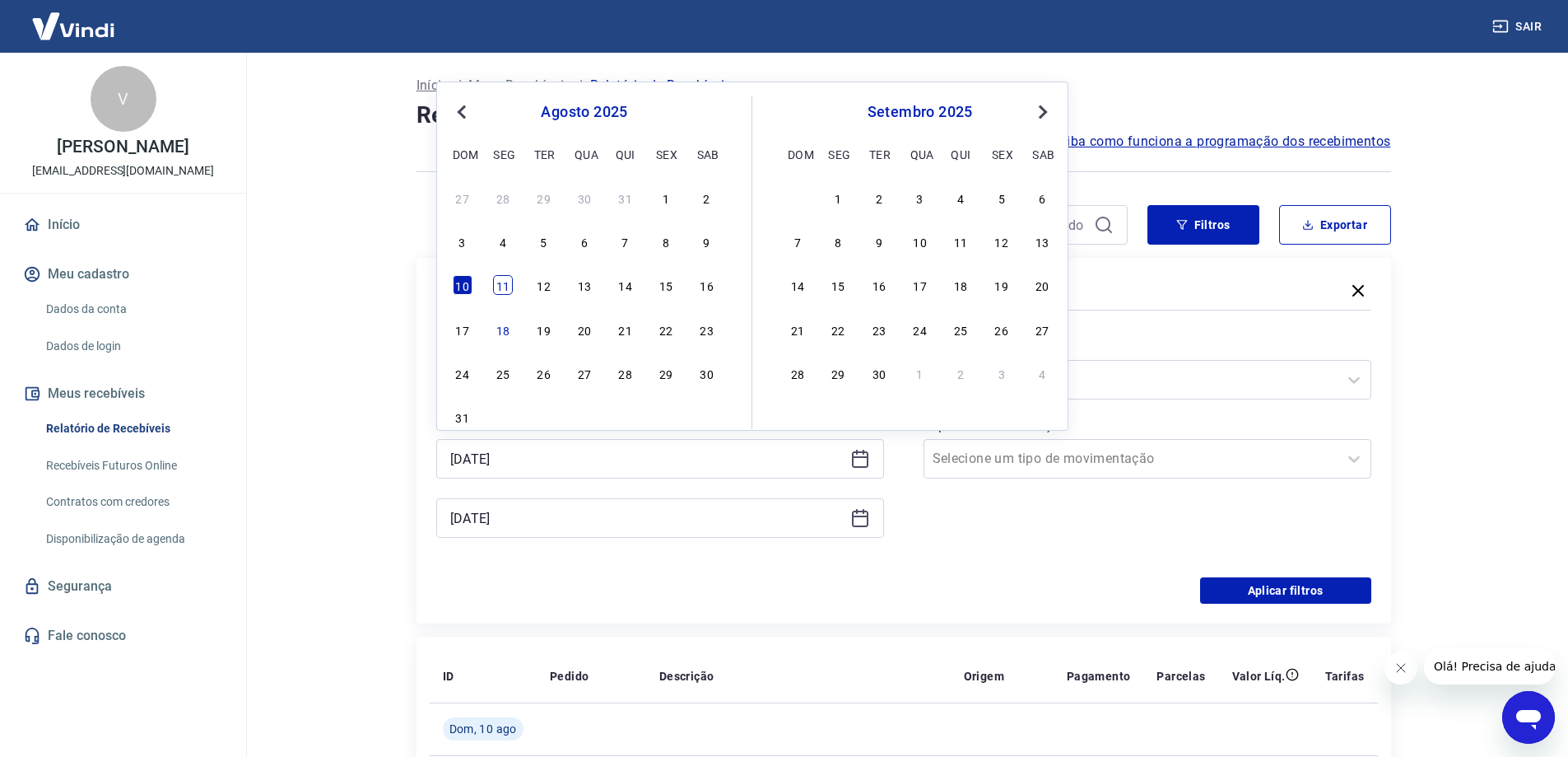
click at [502, 284] on div "11" at bounding box center [503, 284] width 20 height 20
type input "[DATE]"
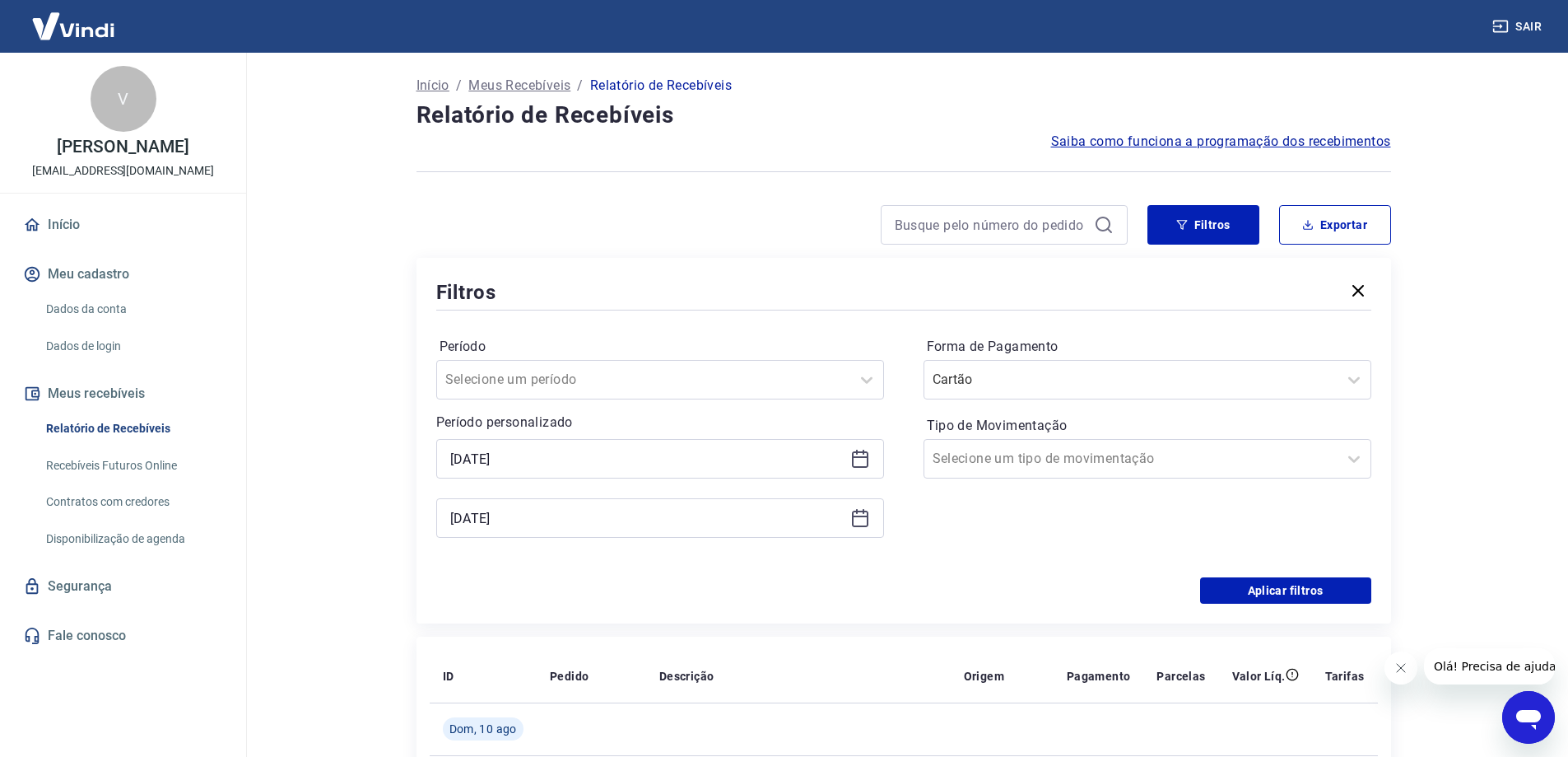
click at [867, 515] on icon at bounding box center [861, 519] width 17 height 17
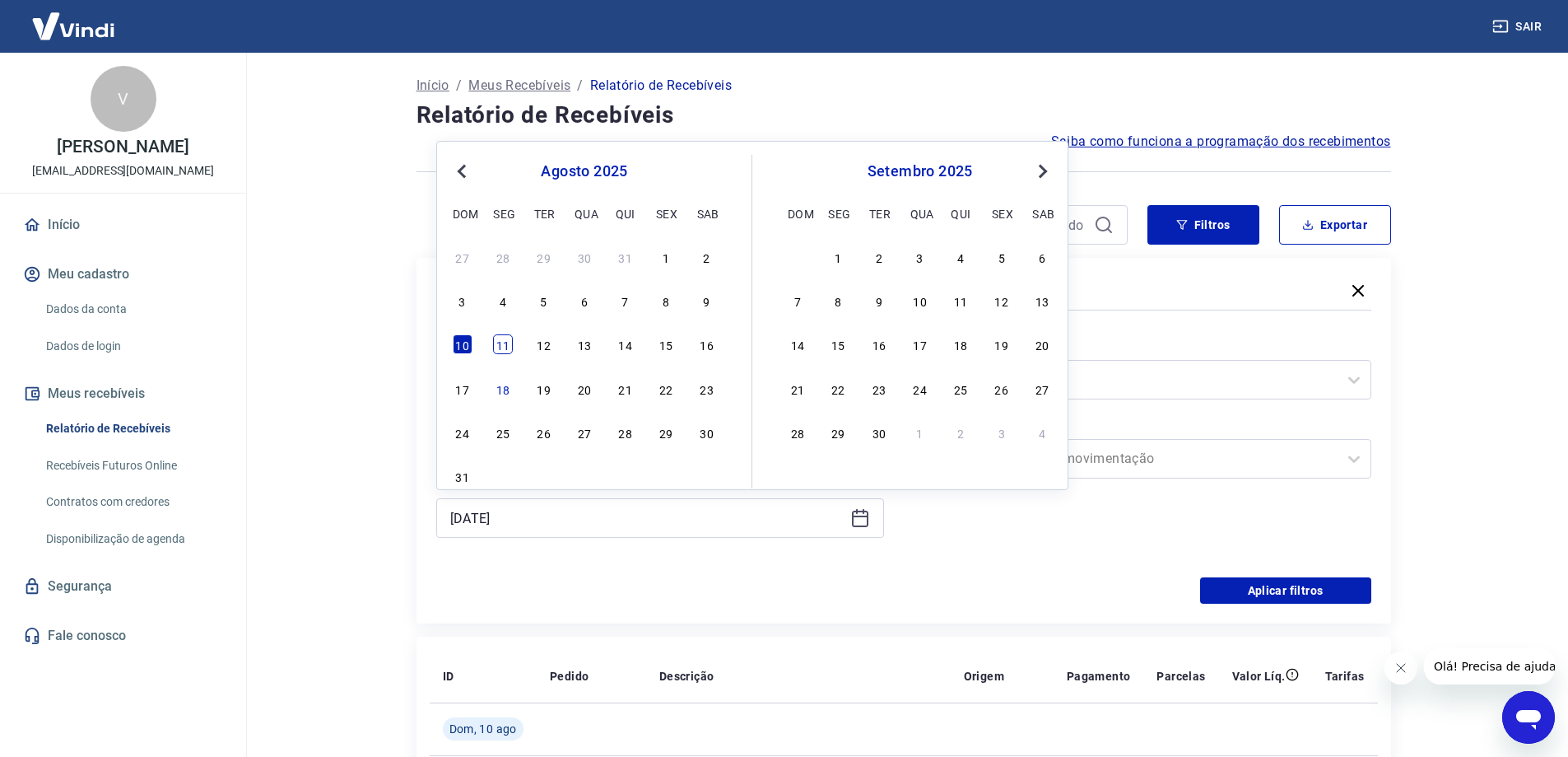
click at [504, 346] on div "11" at bounding box center [503, 344] width 20 height 20
type input "[DATE]"
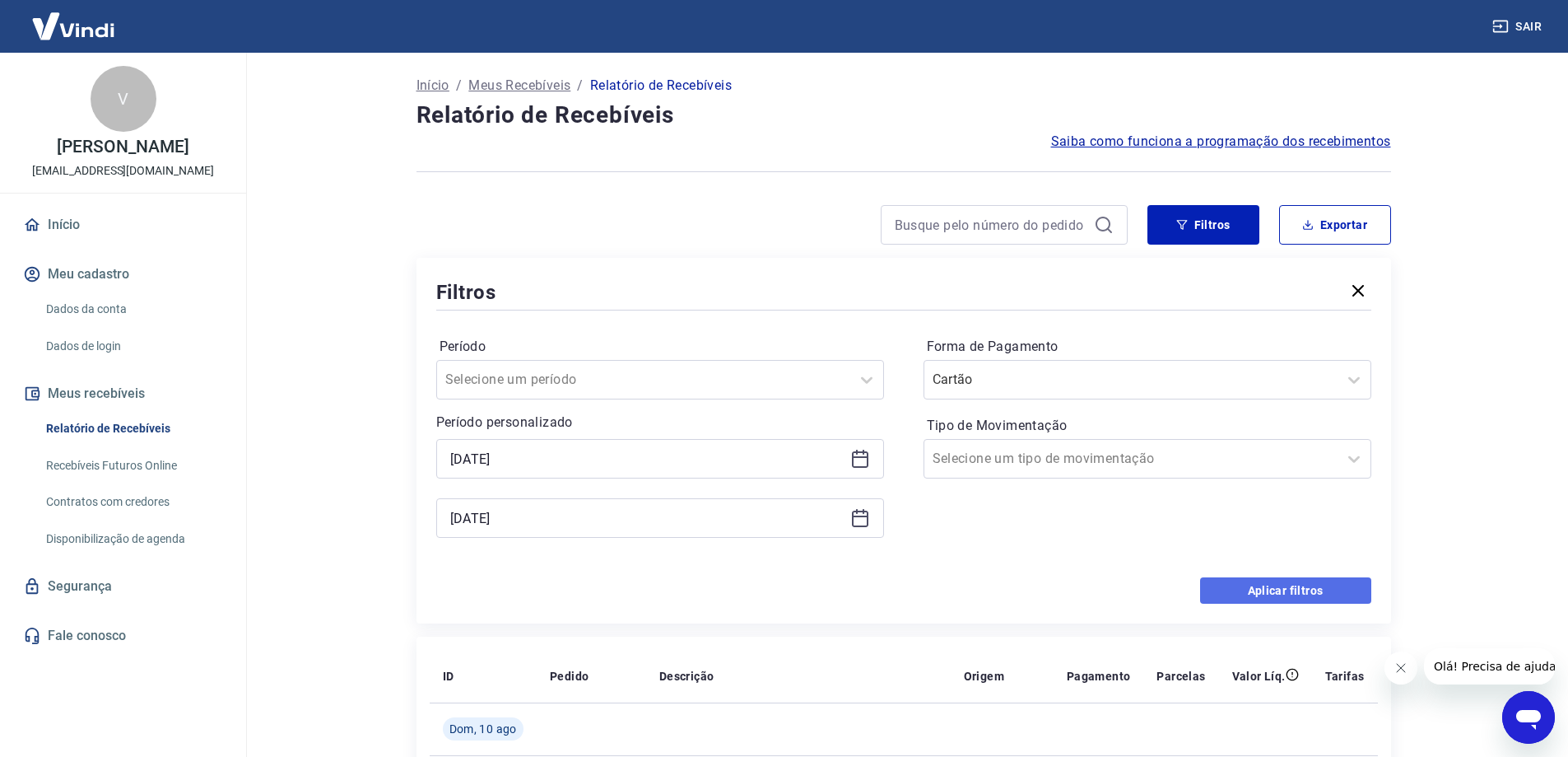
click at [1260, 598] on button "Aplicar filtros" at bounding box center [1286, 591] width 171 height 26
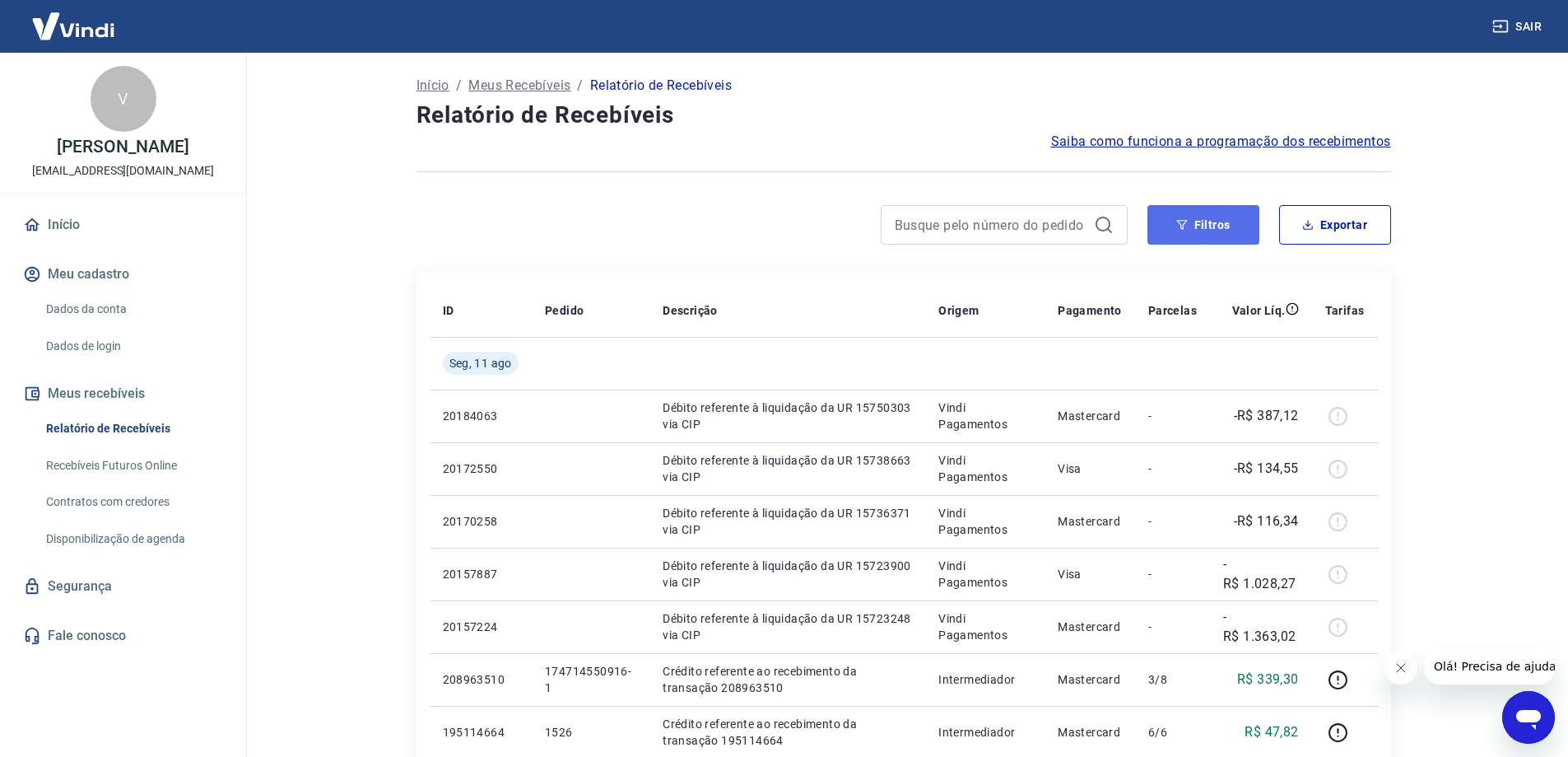
click at [1213, 235] on button "Filtros" at bounding box center [1204, 224] width 112 height 39
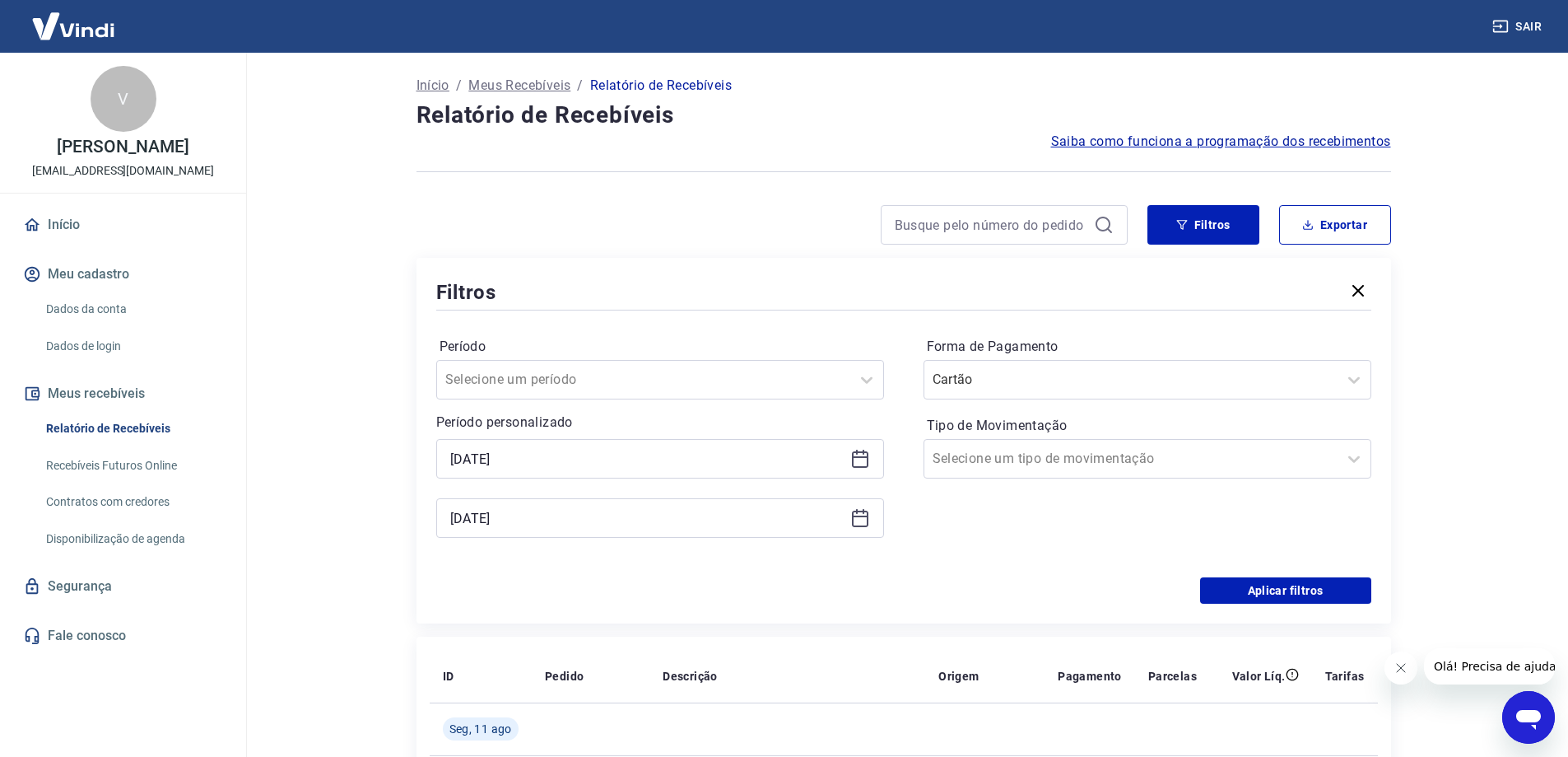
click at [858, 456] on icon at bounding box center [861, 457] width 17 height 2
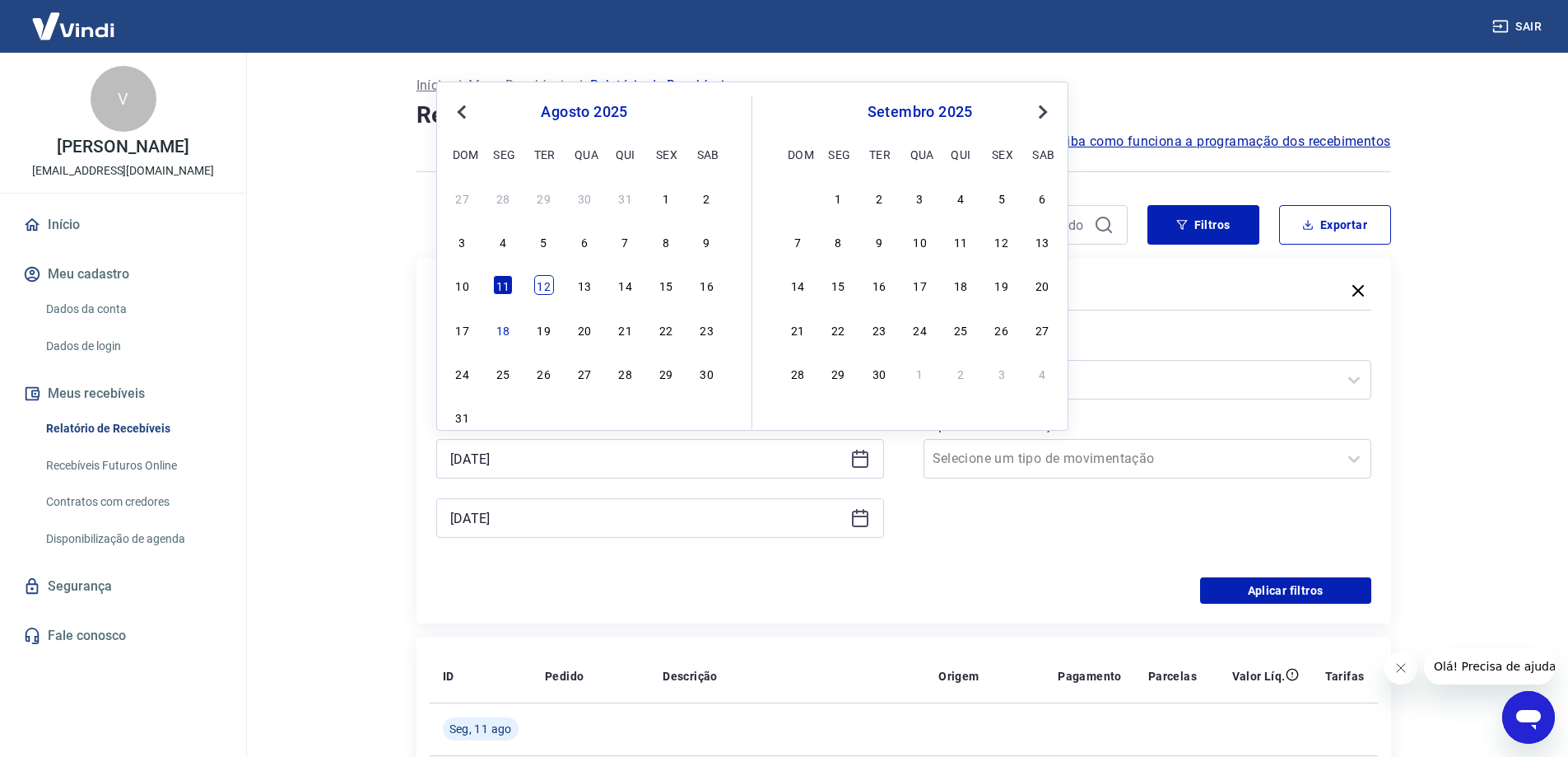
click at [551, 280] on div "12" at bounding box center [544, 284] width 20 height 20
type input "[DATE]"
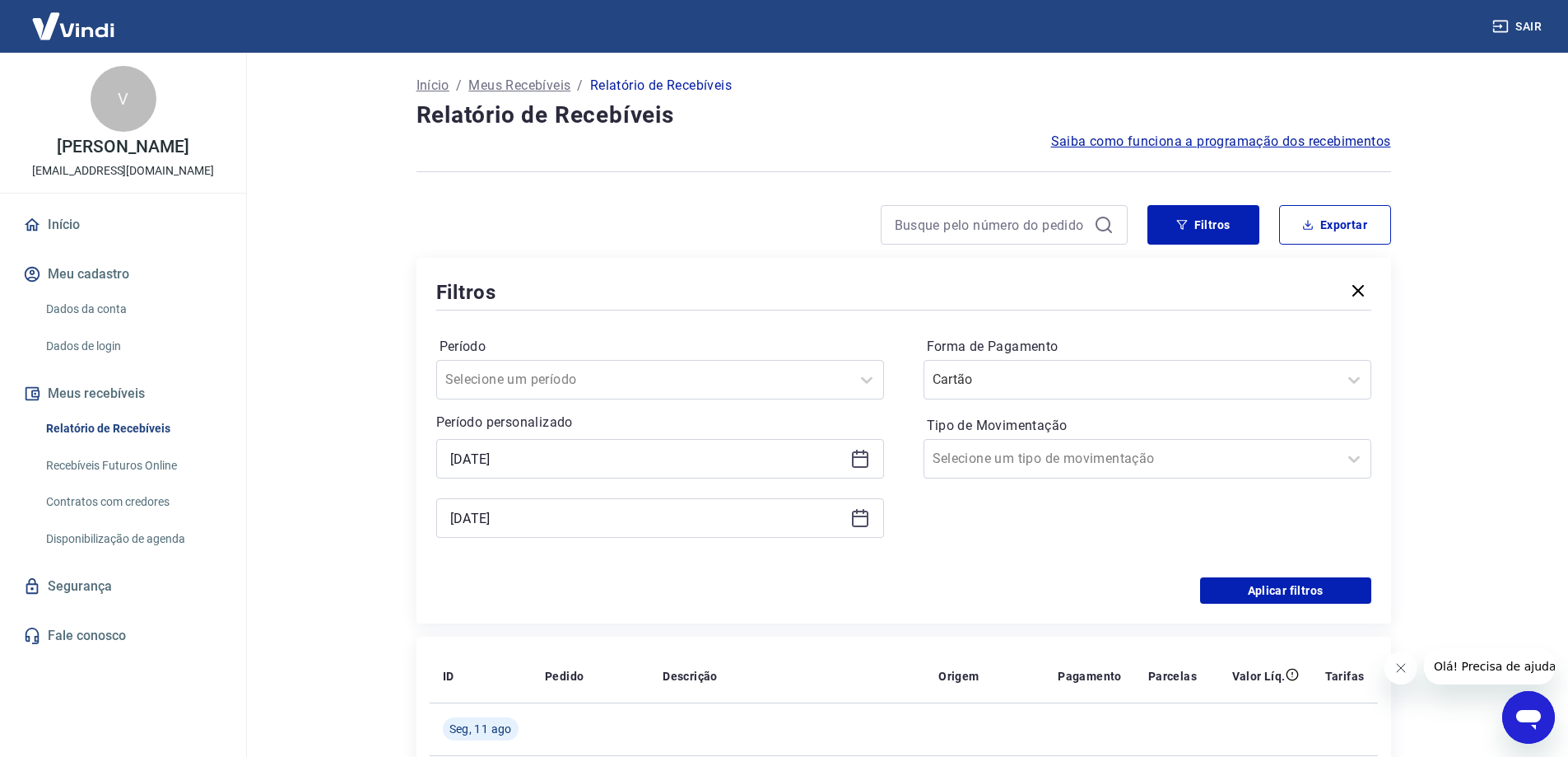
click at [870, 518] on div "[DATE]" at bounding box center [660, 518] width 448 height 39
click at [859, 527] on icon at bounding box center [861, 519] width 17 height 17
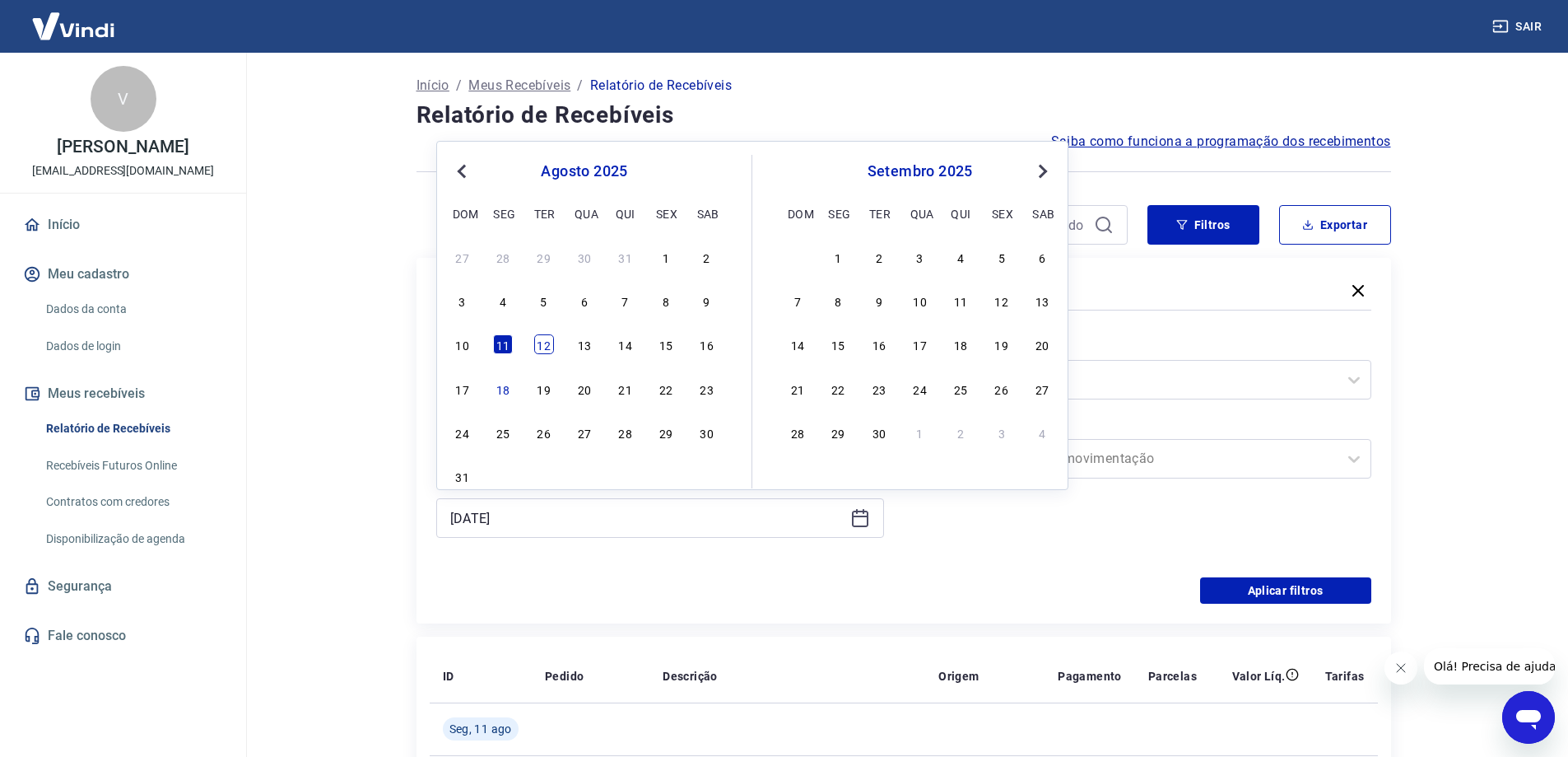
click at [550, 343] on div "12" at bounding box center [544, 344] width 20 height 20
type input "[DATE]"
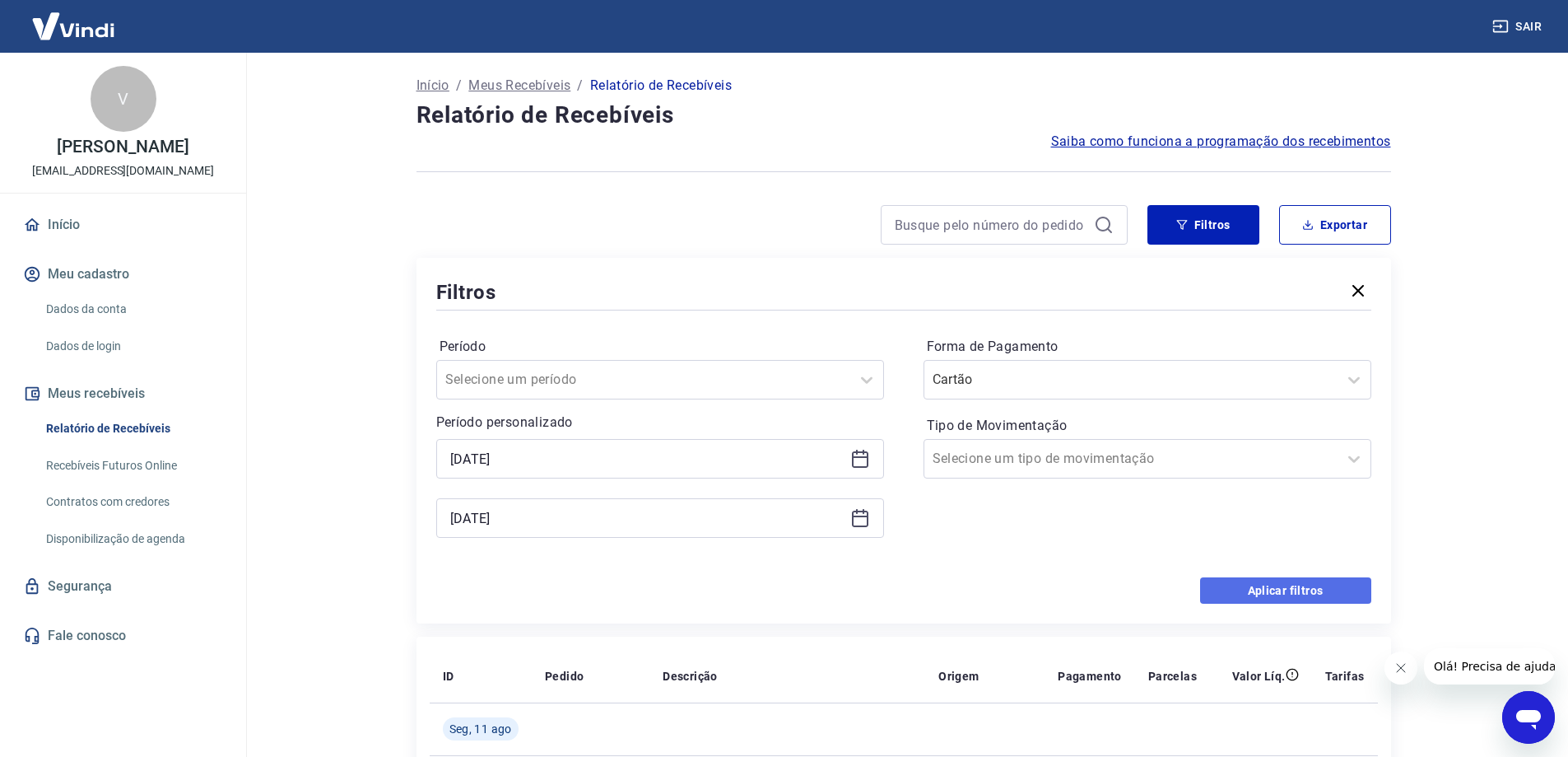
click at [1223, 593] on button "Aplicar filtros" at bounding box center [1286, 591] width 171 height 26
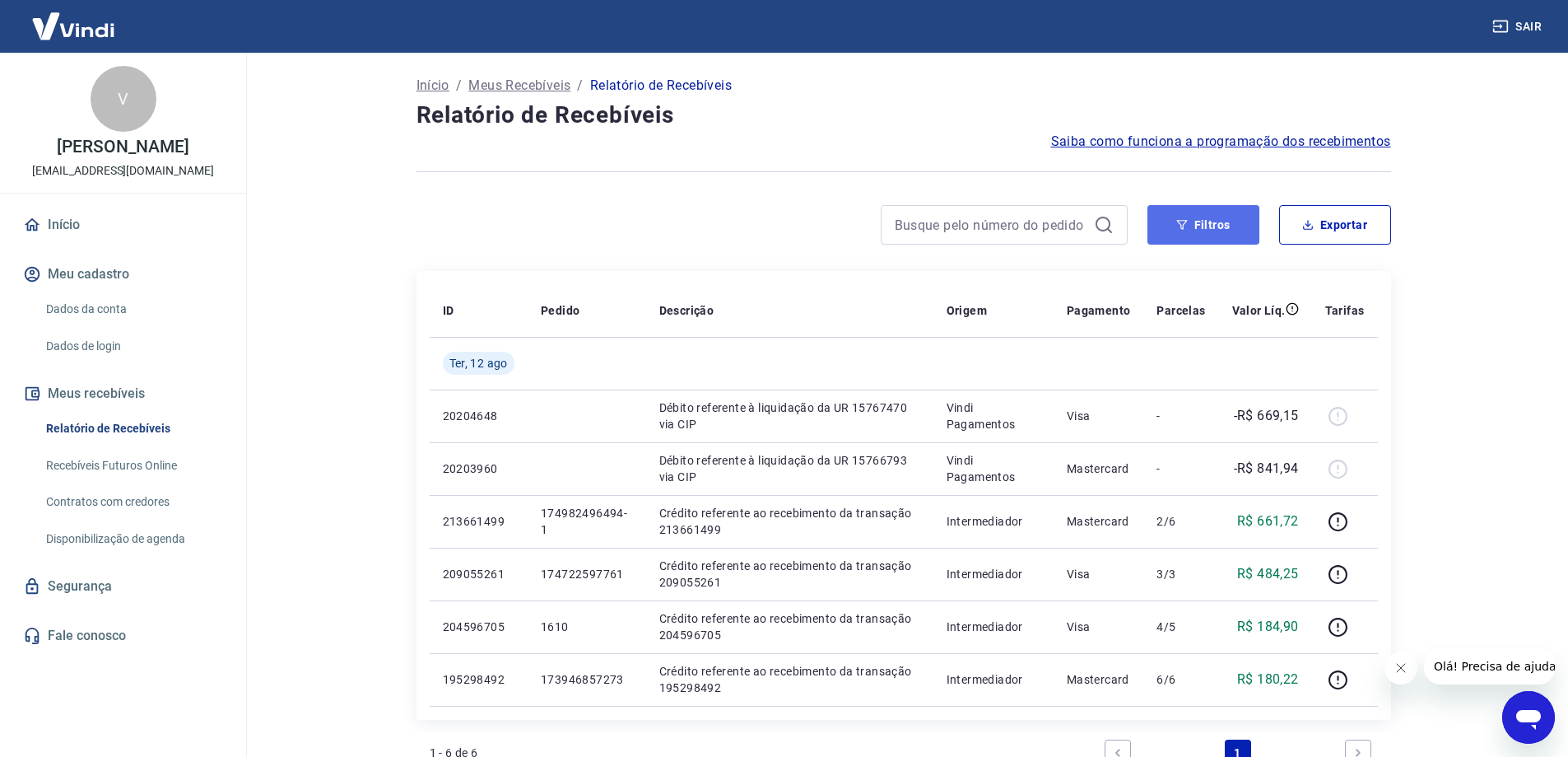
click at [1207, 223] on button "Filtros" at bounding box center [1204, 224] width 112 height 39
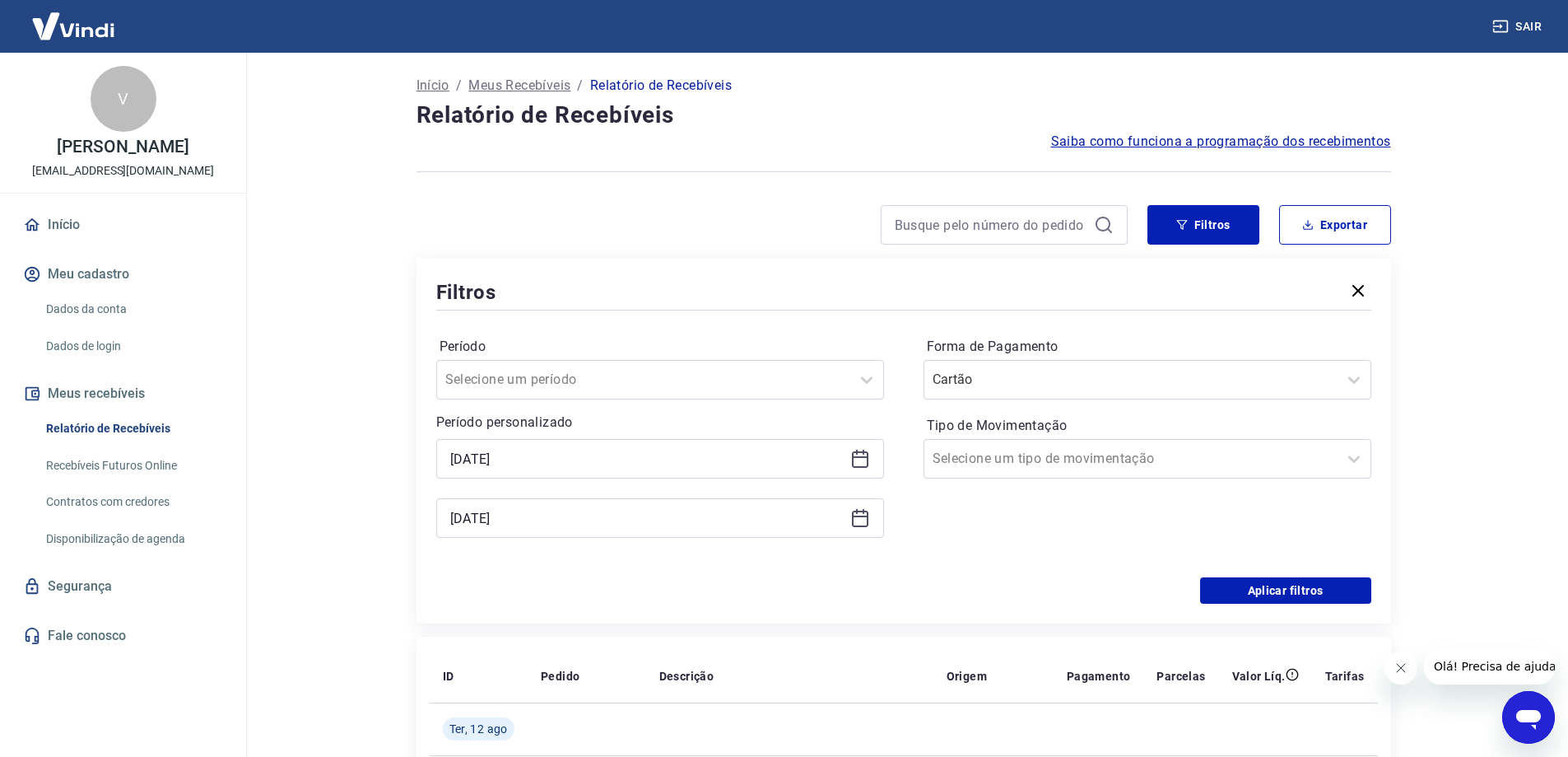
click at [856, 458] on icon at bounding box center [861, 457] width 17 height 2
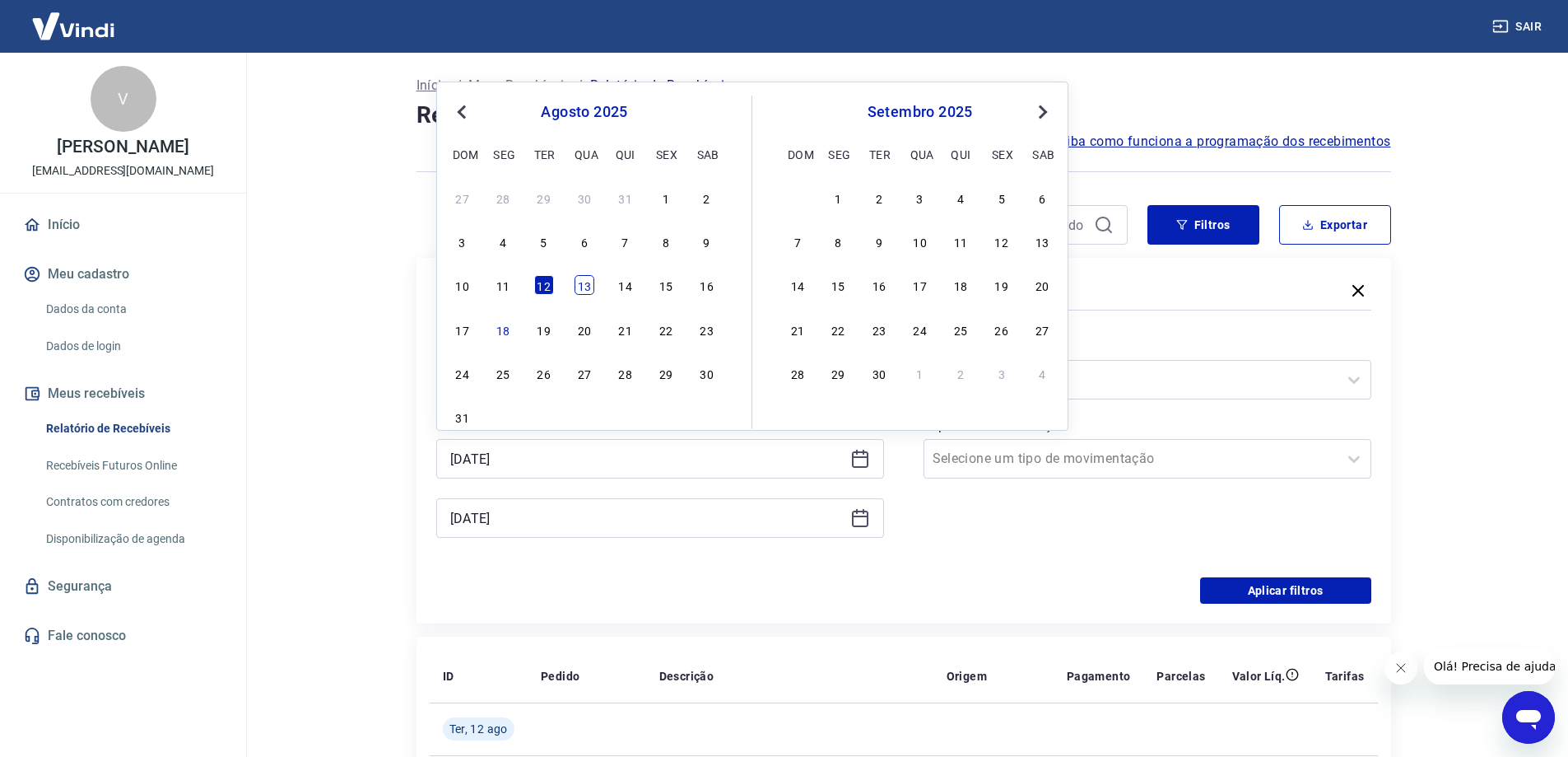
click at [578, 289] on div "13" at bounding box center [584, 284] width 20 height 20
type input "[DATE]"
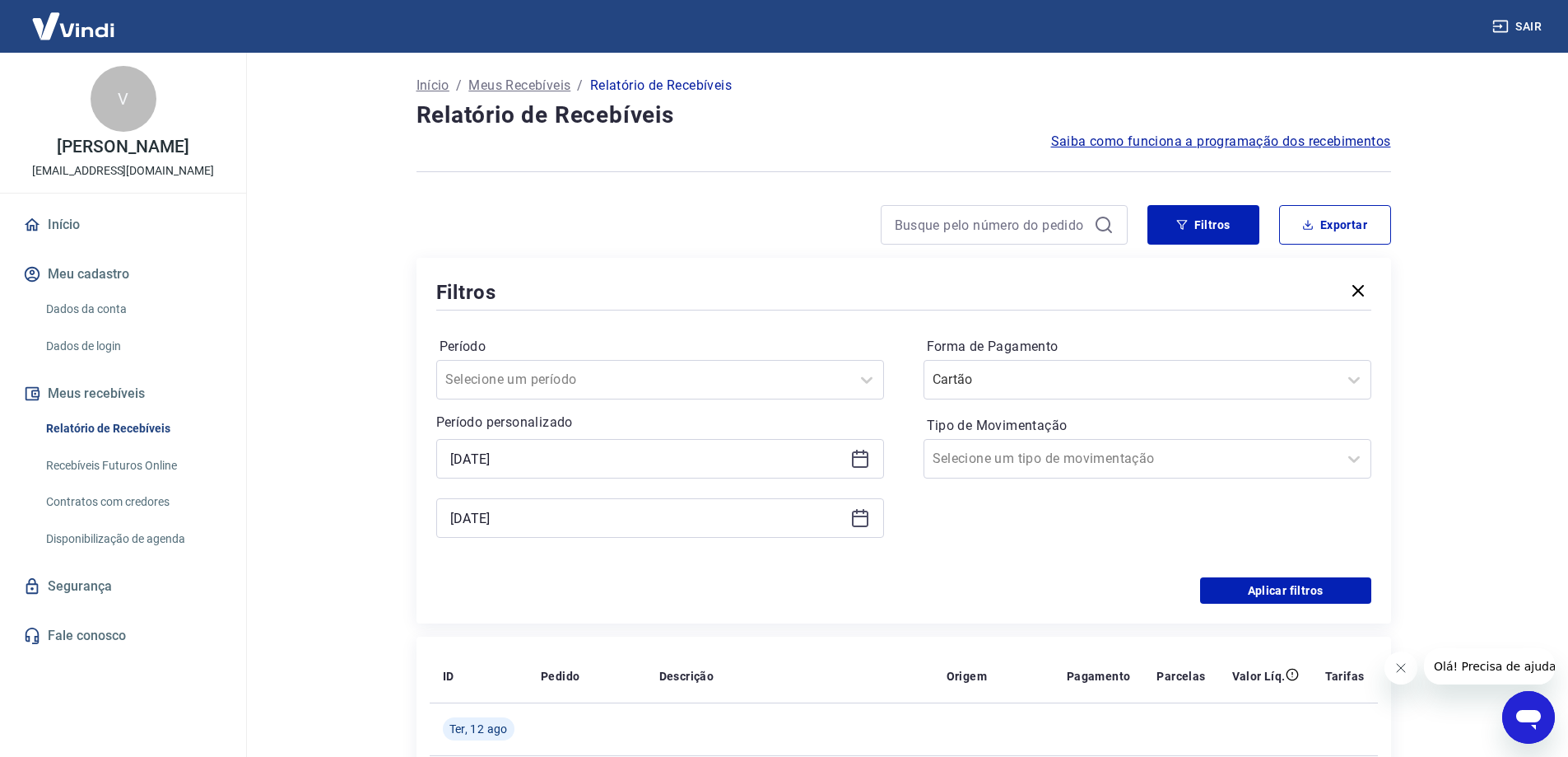
click at [856, 522] on icon at bounding box center [860, 518] width 20 height 20
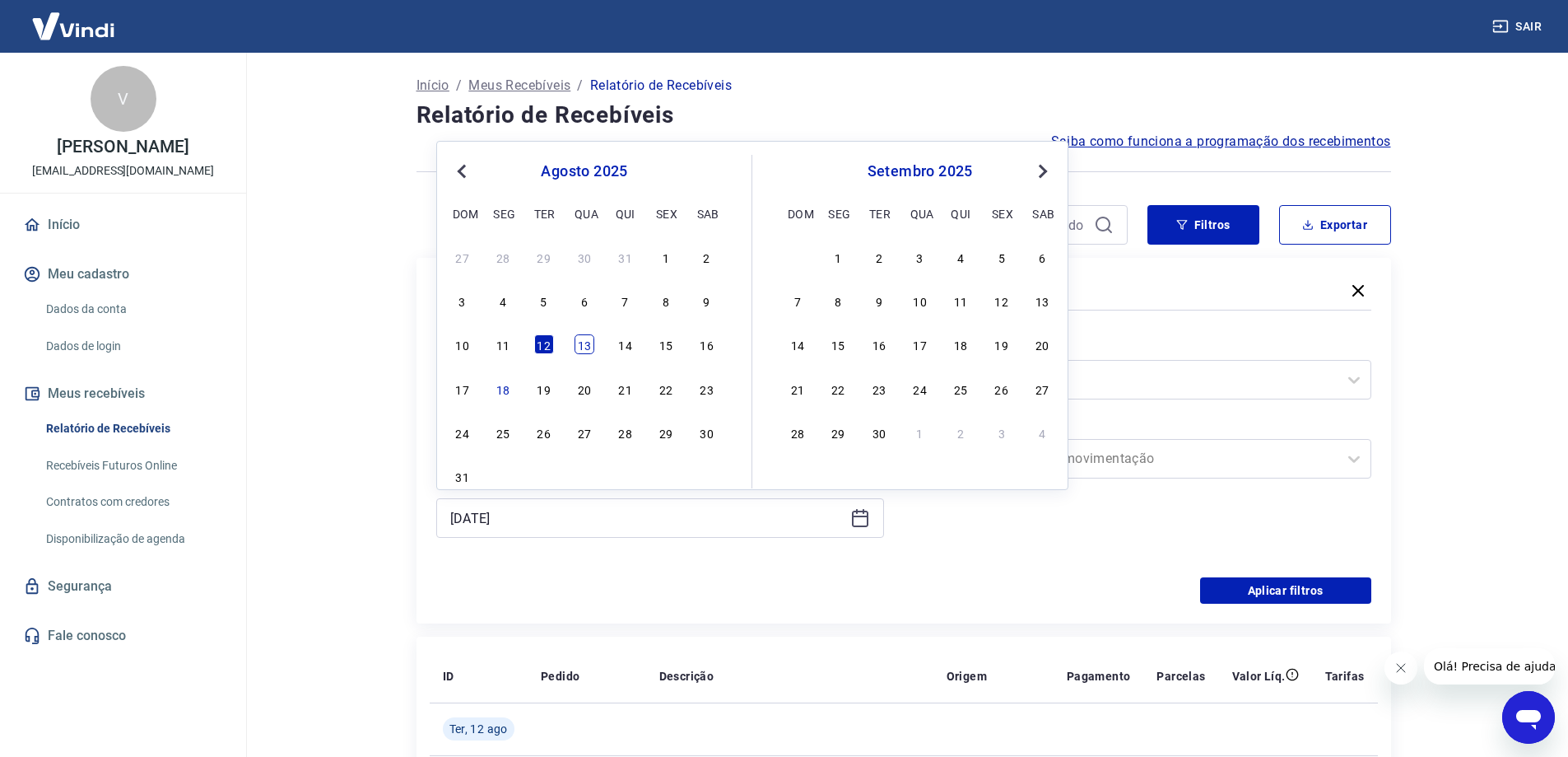
click at [592, 350] on div "13" at bounding box center [584, 344] width 20 height 20
type input "[DATE]"
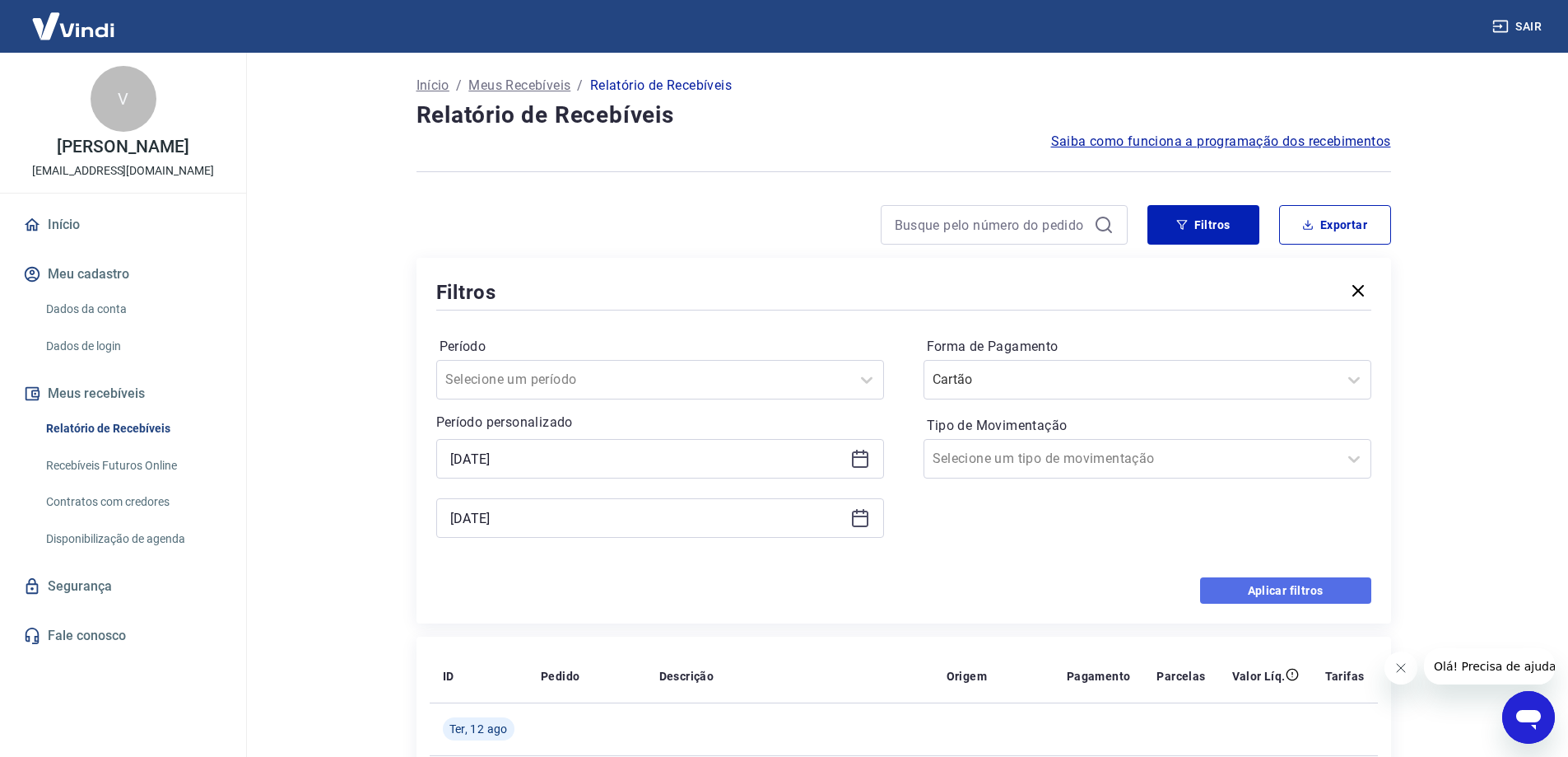
click at [1322, 588] on button "Aplicar filtros" at bounding box center [1286, 591] width 171 height 26
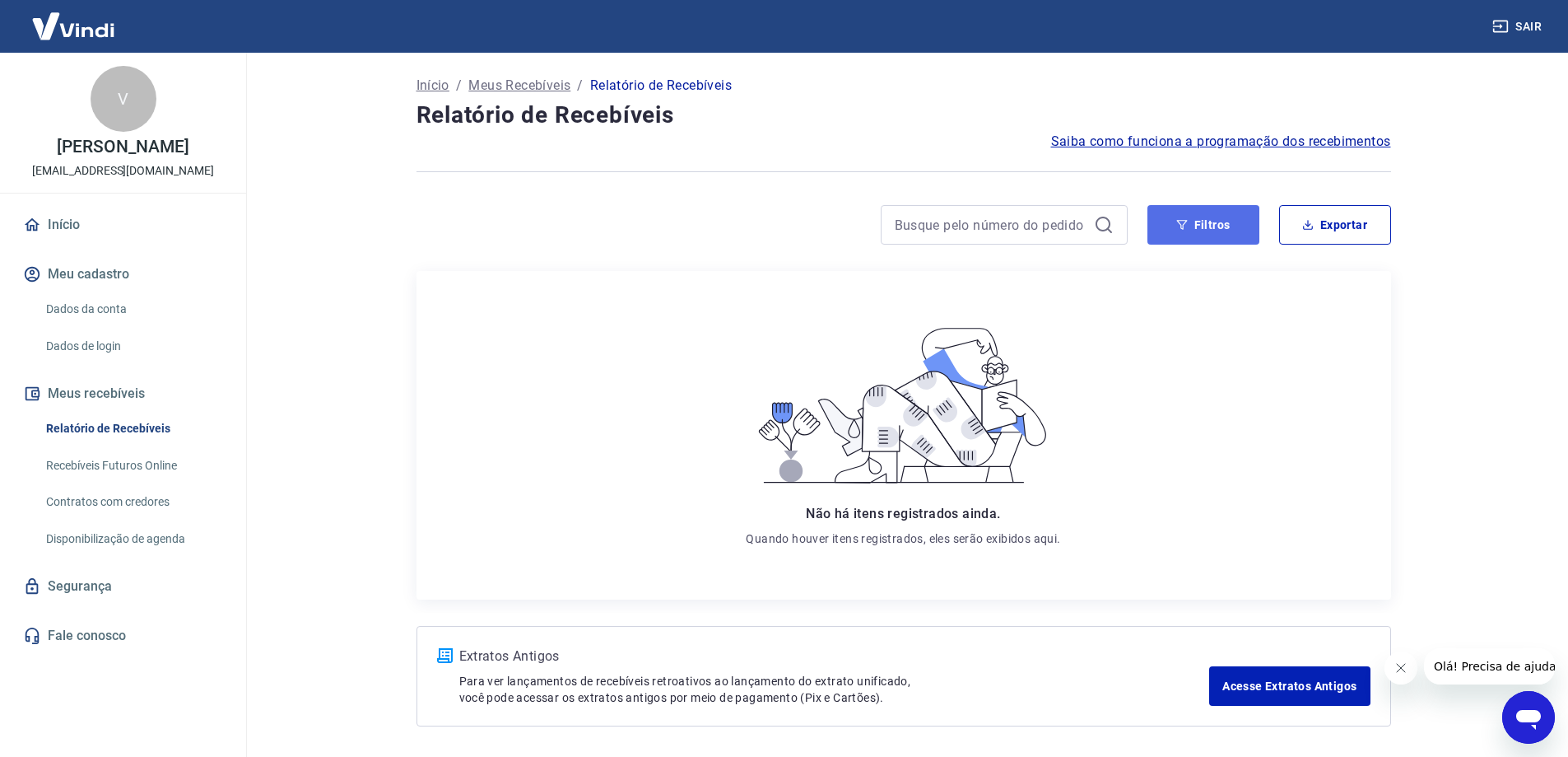
click at [1205, 226] on button "Filtros" at bounding box center [1204, 224] width 112 height 39
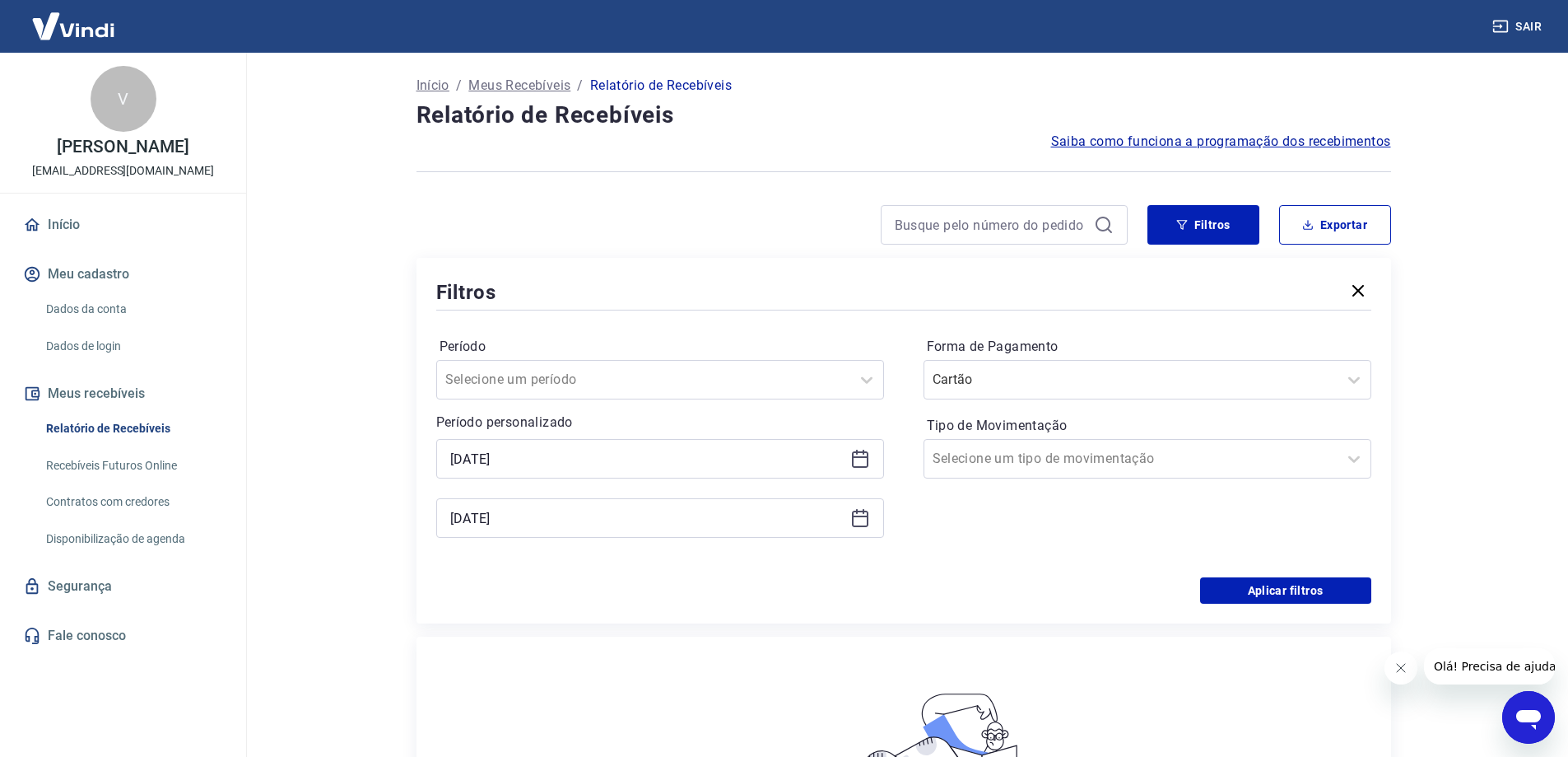
click at [858, 461] on icon at bounding box center [860, 458] width 20 height 20
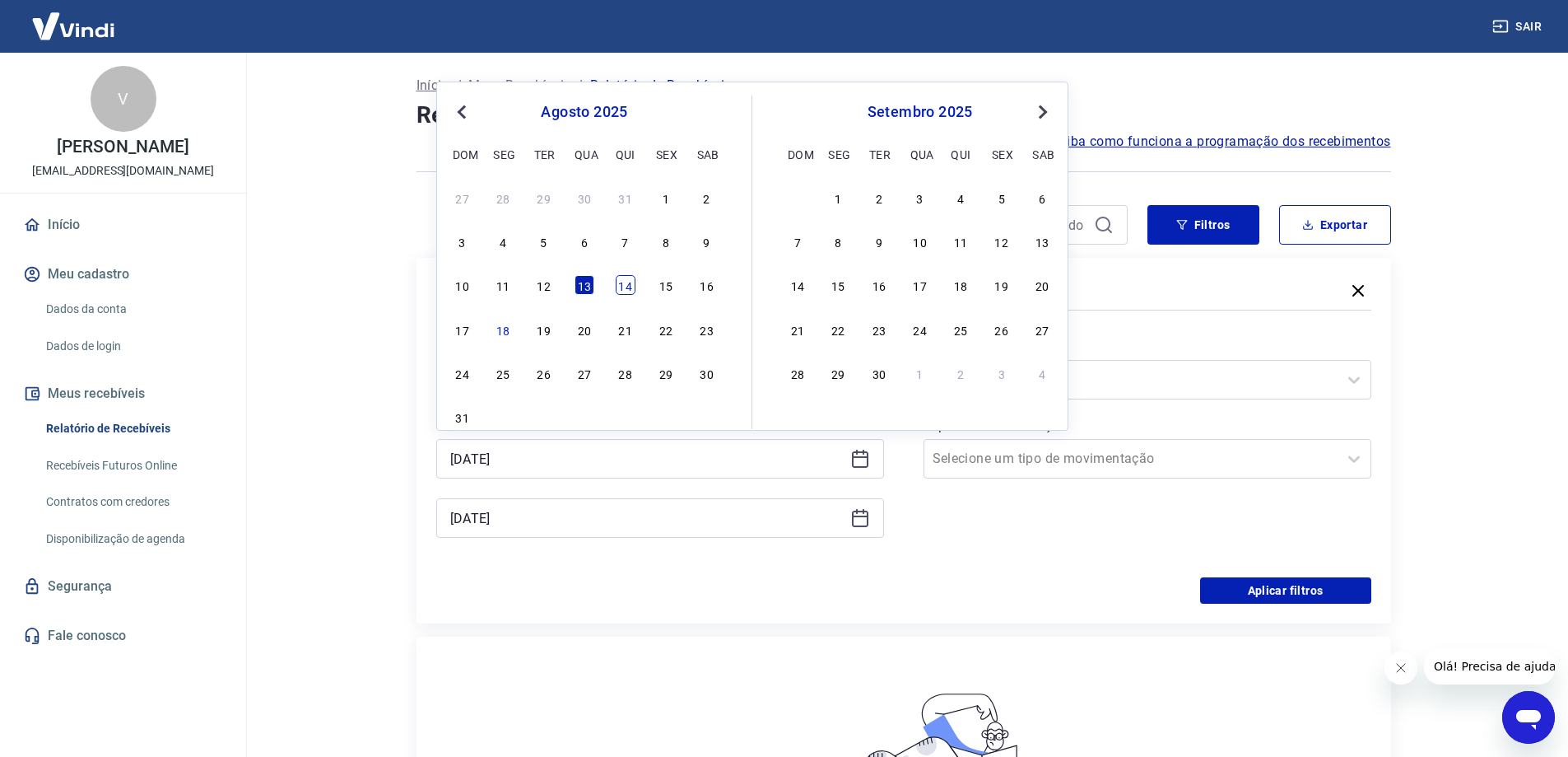
click at [627, 290] on div "14" at bounding box center [625, 284] width 20 height 20
type input "[DATE]"
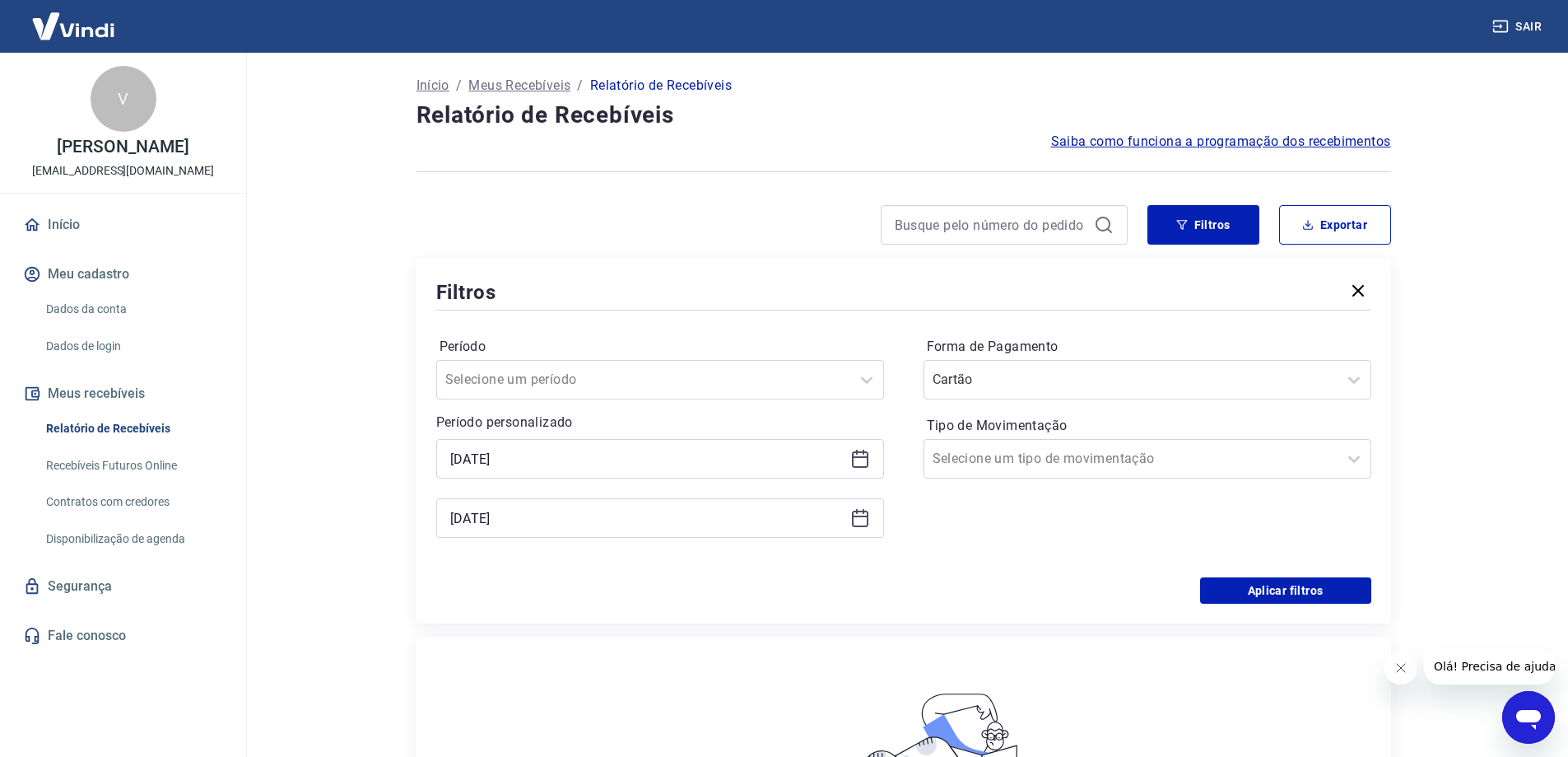
click at [859, 516] on icon at bounding box center [861, 517] width 17 height 2
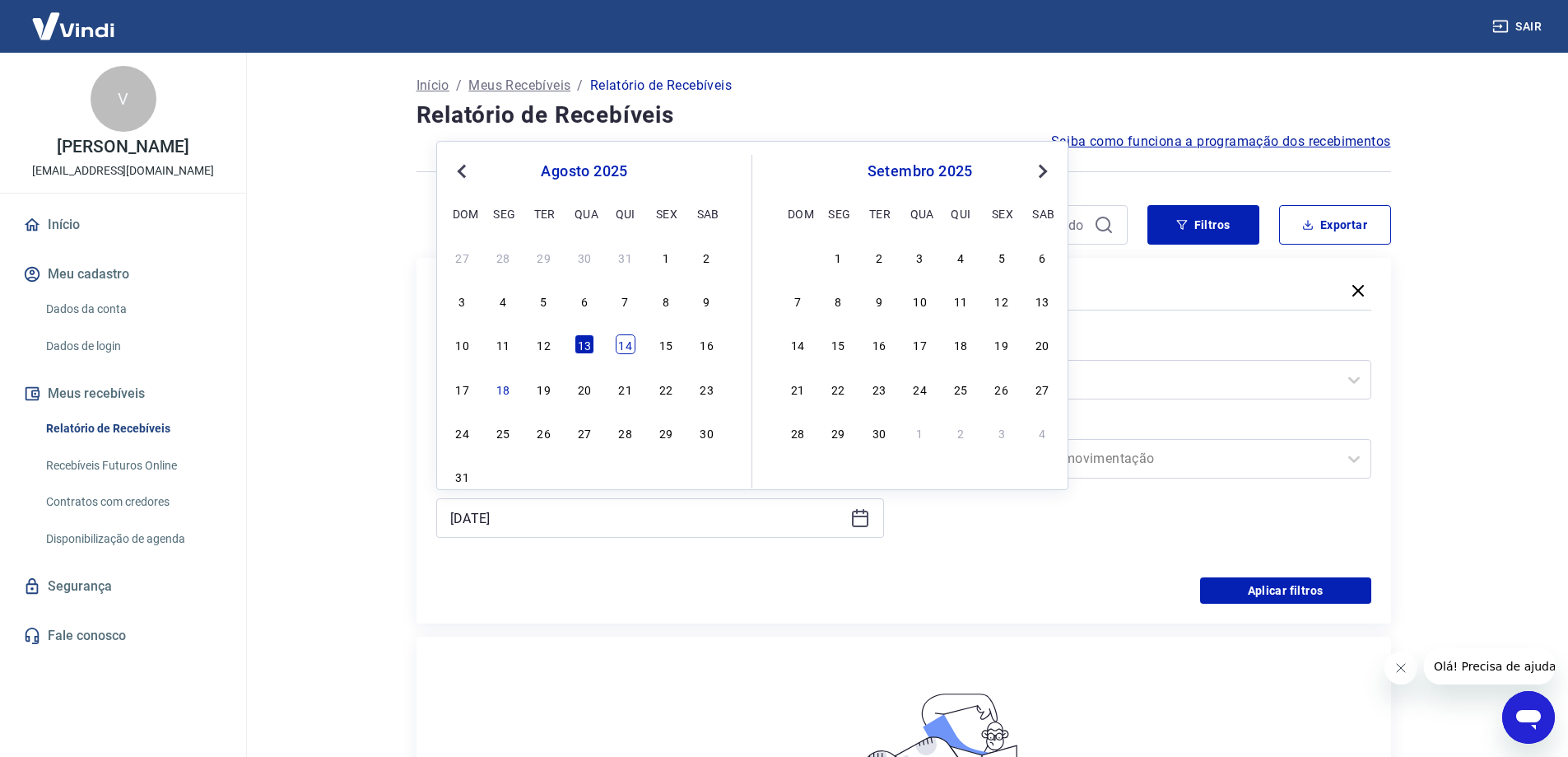
click at [620, 340] on div "14" at bounding box center [625, 344] width 20 height 20
type input "[DATE]"
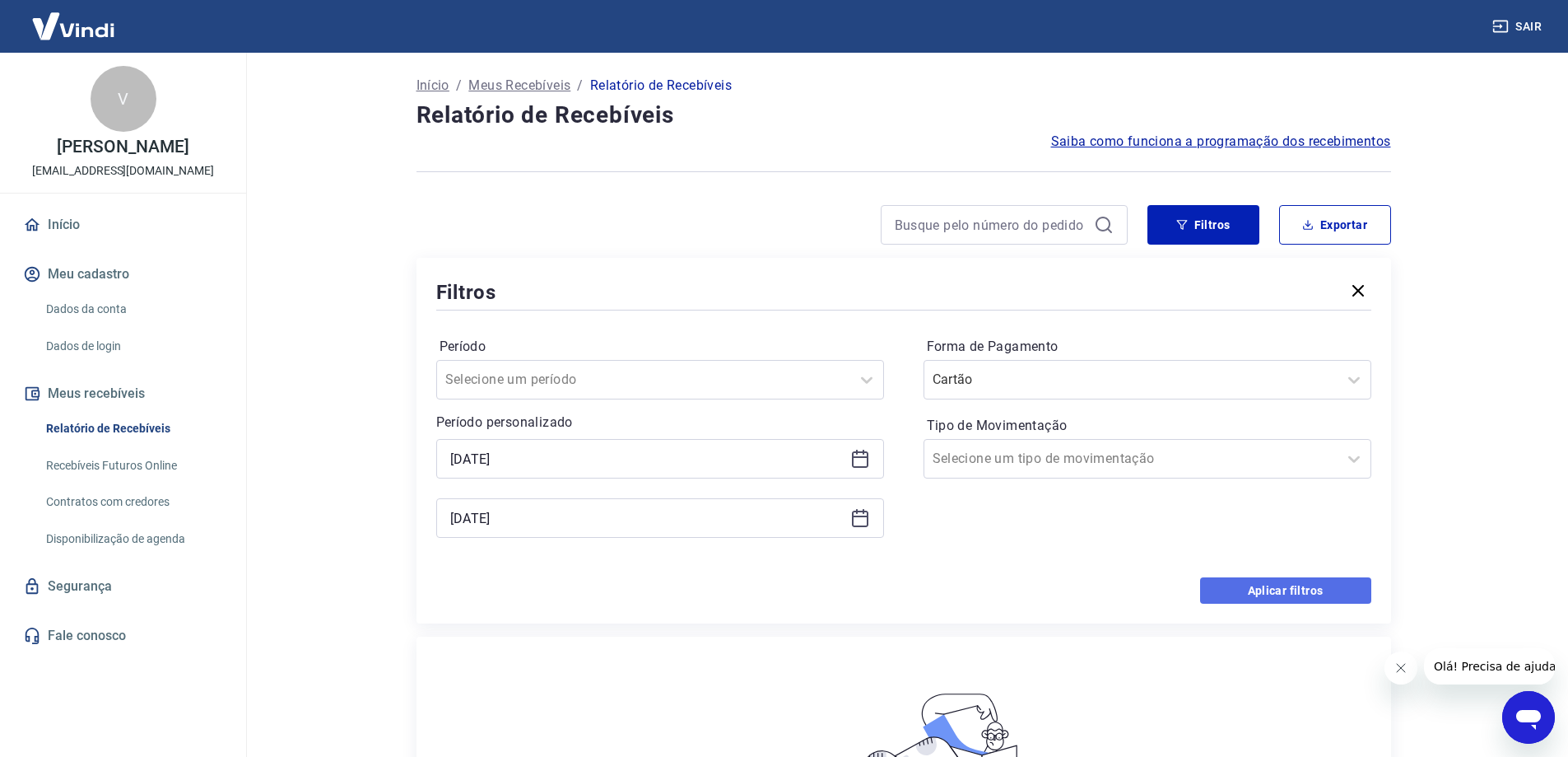
click at [1295, 589] on button "Aplicar filtros" at bounding box center [1286, 591] width 171 height 26
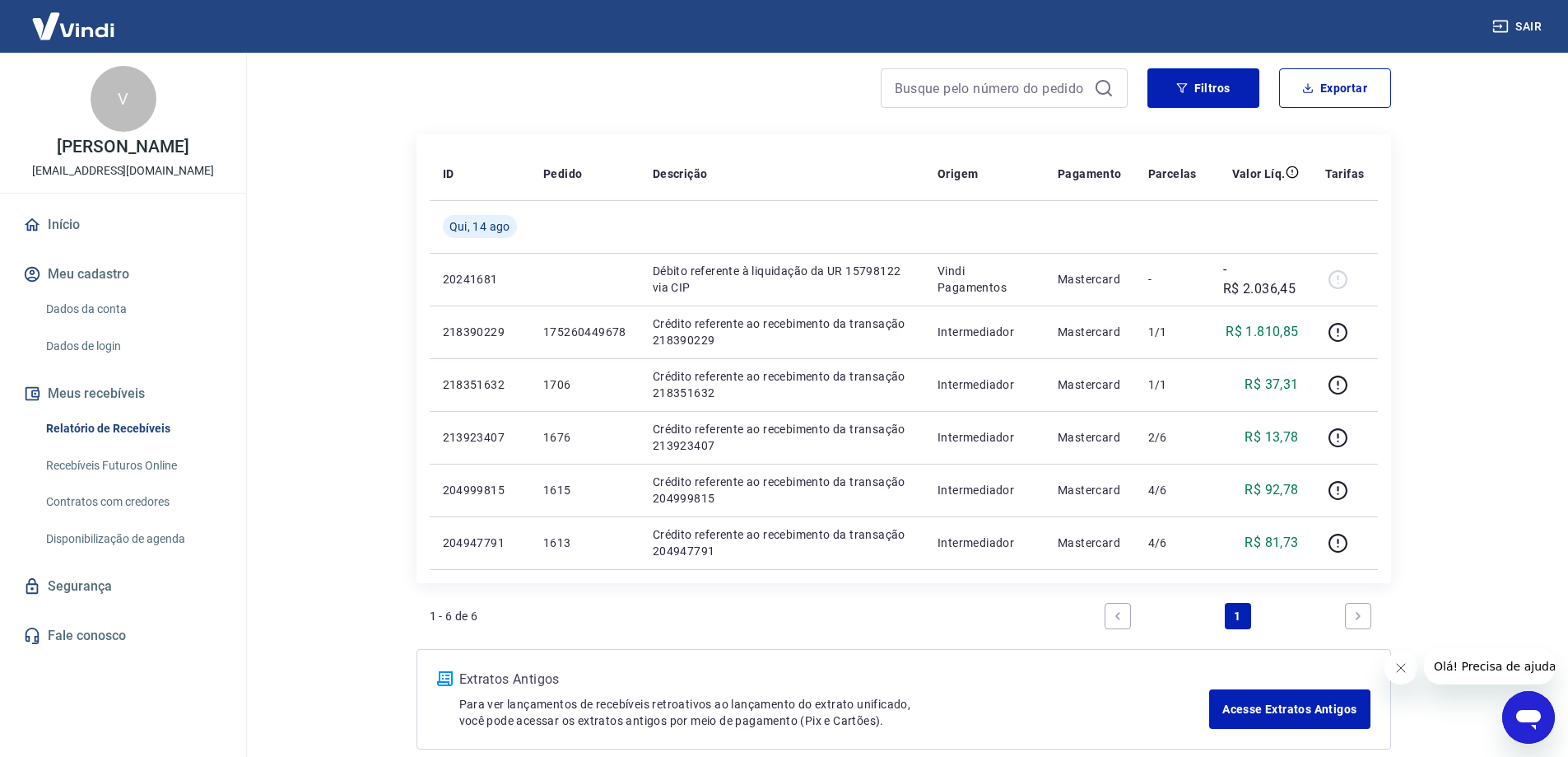
scroll to position [137, 0]
